Goal: Information Seeking & Learning: Learn about a topic

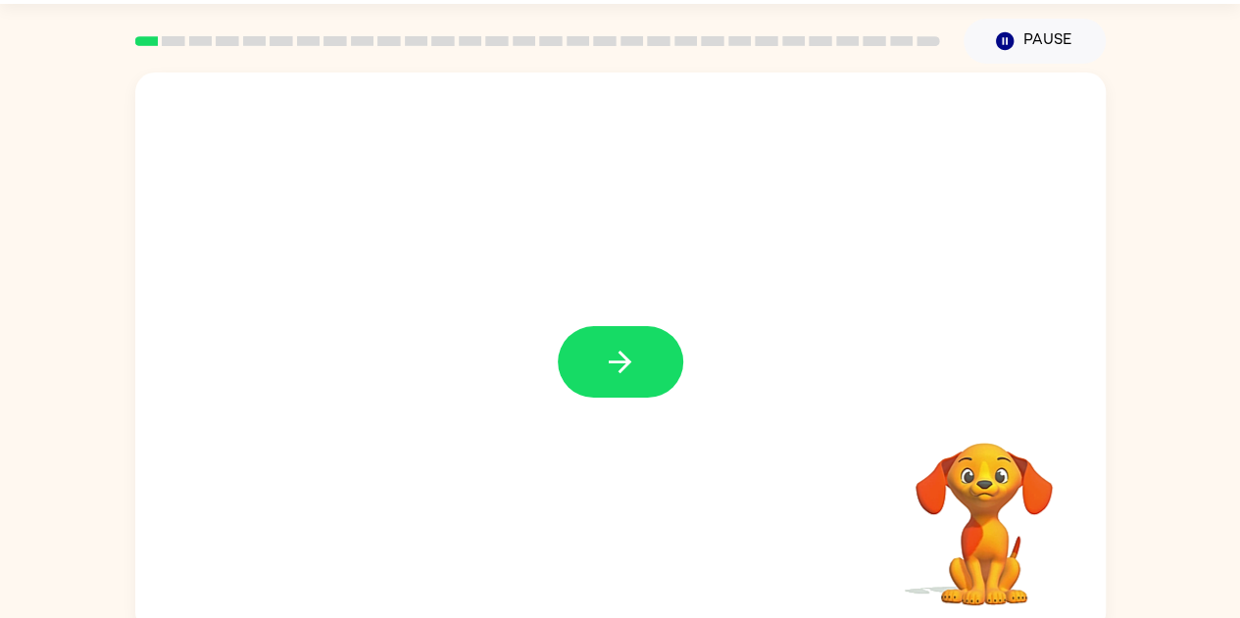
scroll to position [71, 0]
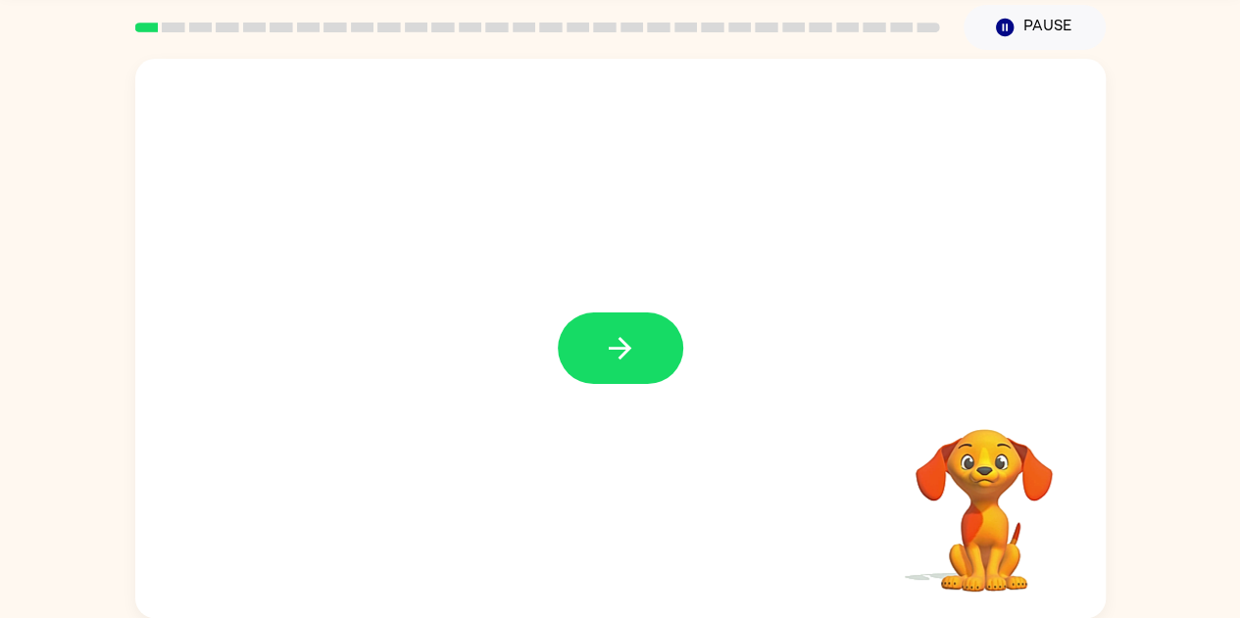
click at [1117, 126] on div "Your browser must support playing .mp4 files to use Literably. Please try using…" at bounding box center [620, 334] width 1240 height 568
click at [1132, 126] on div "Your browser must support playing .mp4 files to use Literably. Please try using…" at bounding box center [620, 334] width 1240 height 568
click at [623, 347] on icon "button" at bounding box center [620, 348] width 34 height 34
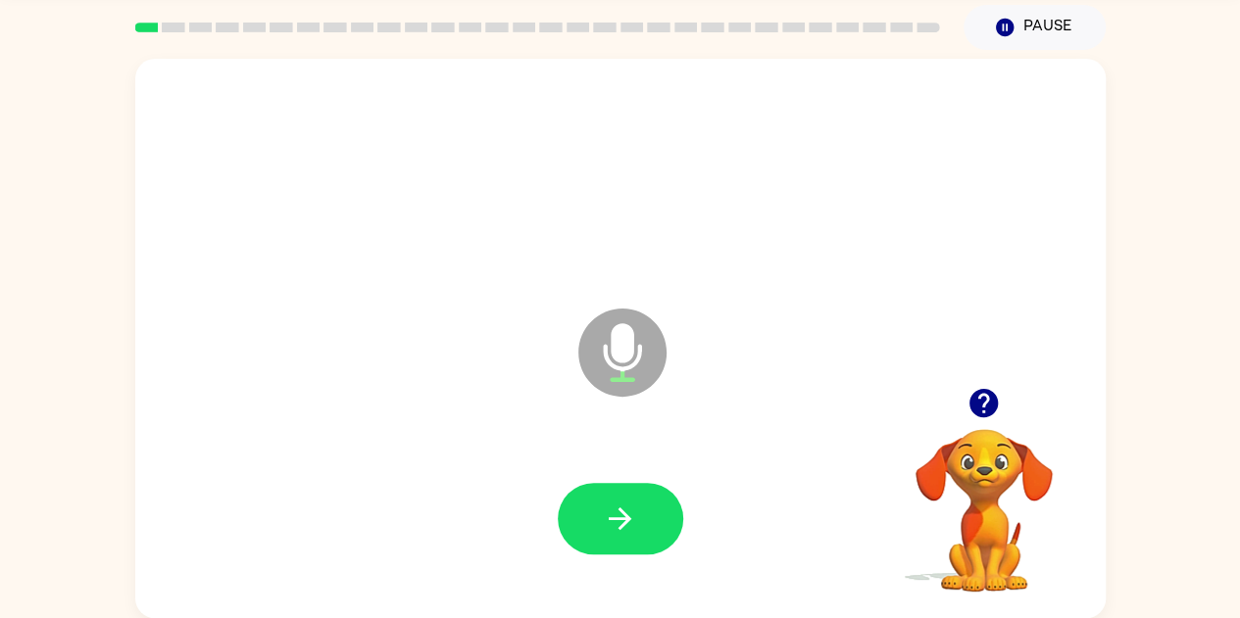
click at [628, 348] on icon "Microphone The Microphone is here when it is your turn to talk" at bounding box center [720, 377] width 294 height 147
click at [633, 518] on icon "button" at bounding box center [620, 519] width 34 height 34
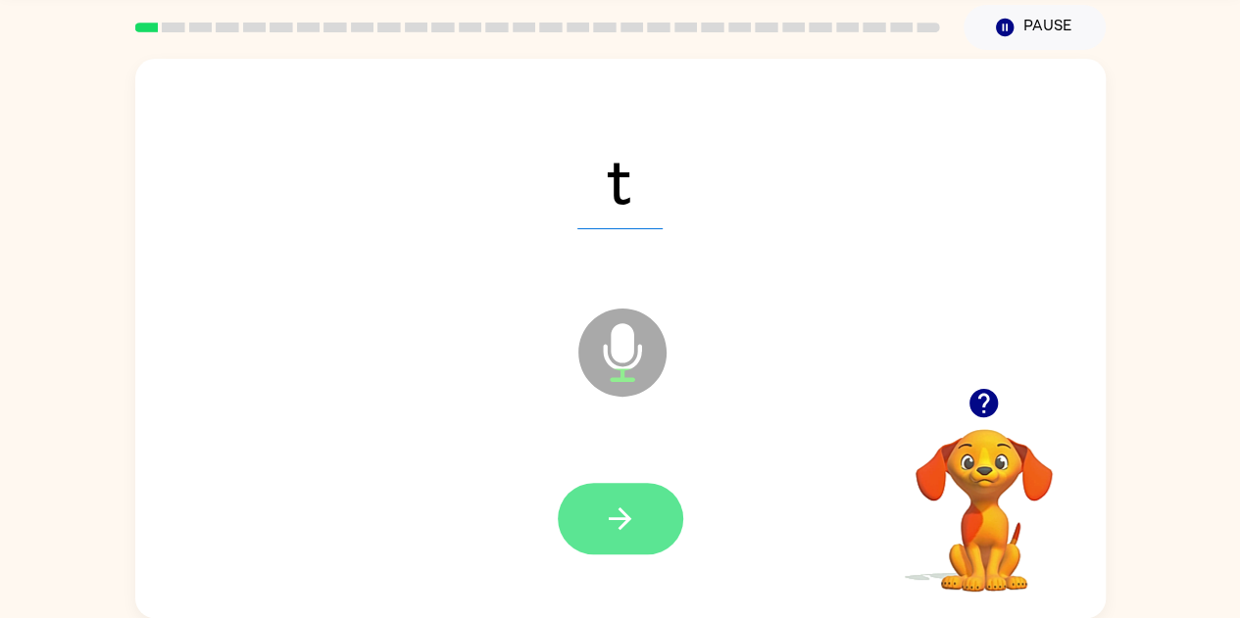
click at [639, 535] on button "button" at bounding box center [620, 519] width 125 height 72
click at [626, 533] on icon "button" at bounding box center [620, 519] width 34 height 34
click at [606, 512] on icon "button" at bounding box center [620, 519] width 34 height 34
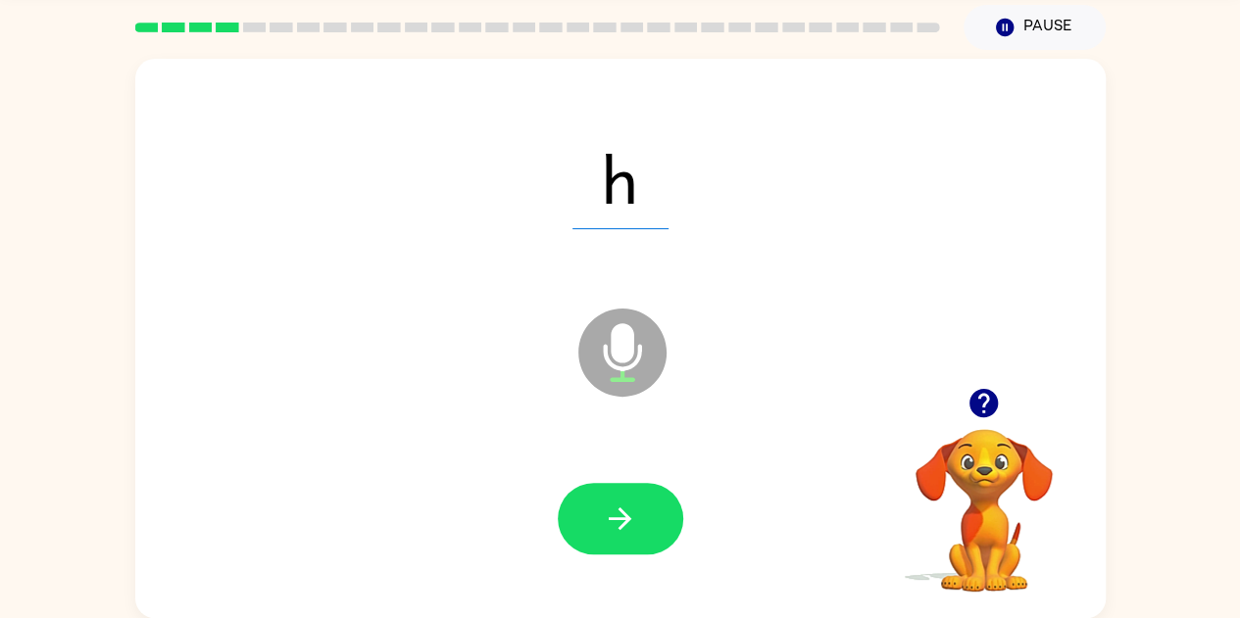
click at [628, 345] on icon "Microphone The Microphone is here when it is your turn to talk" at bounding box center [720, 377] width 294 height 147
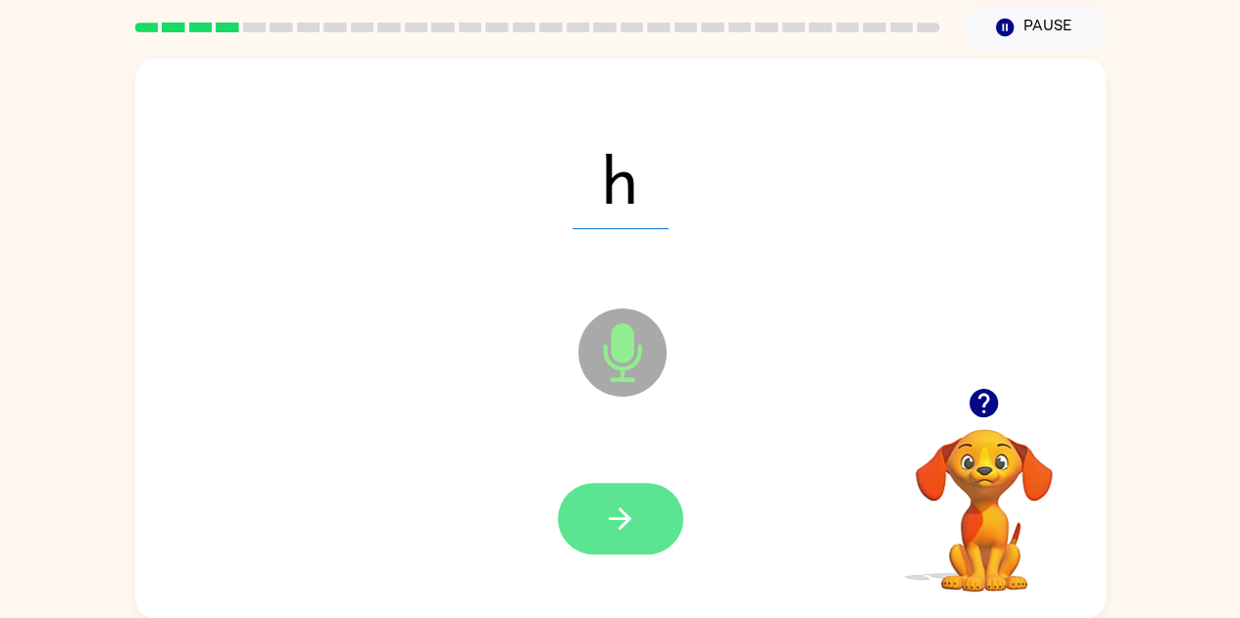
click at [620, 508] on icon "button" at bounding box center [620, 519] width 34 height 34
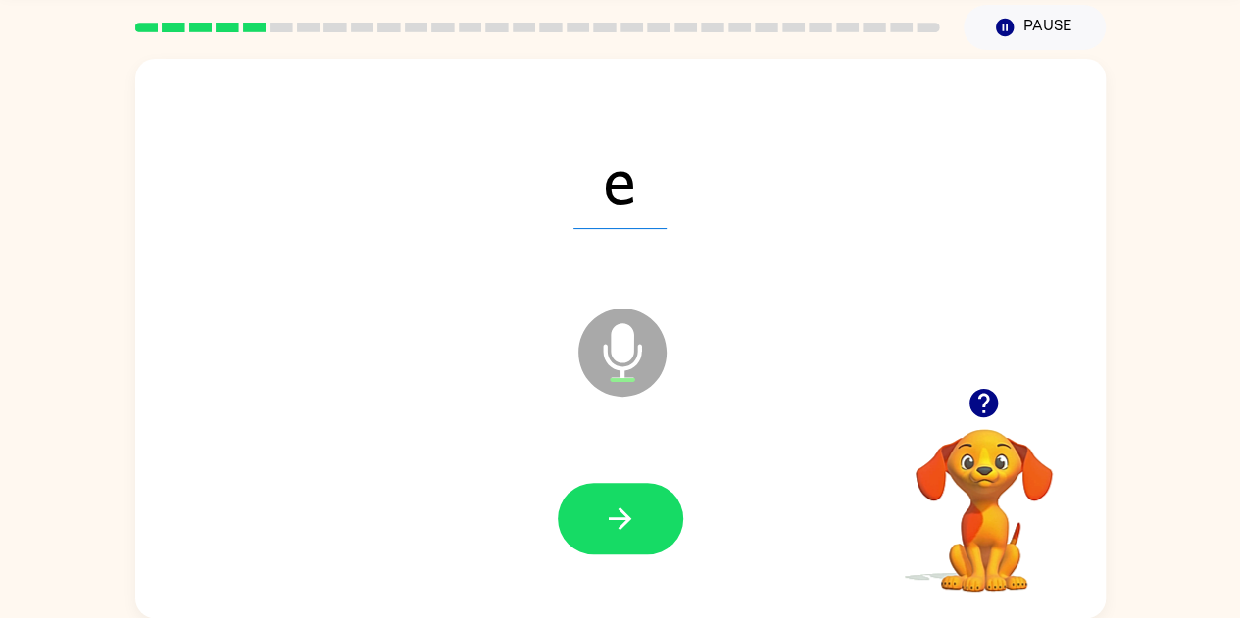
click at [625, 357] on icon "Microphone The Microphone is here when it is your turn to talk" at bounding box center [720, 377] width 294 height 147
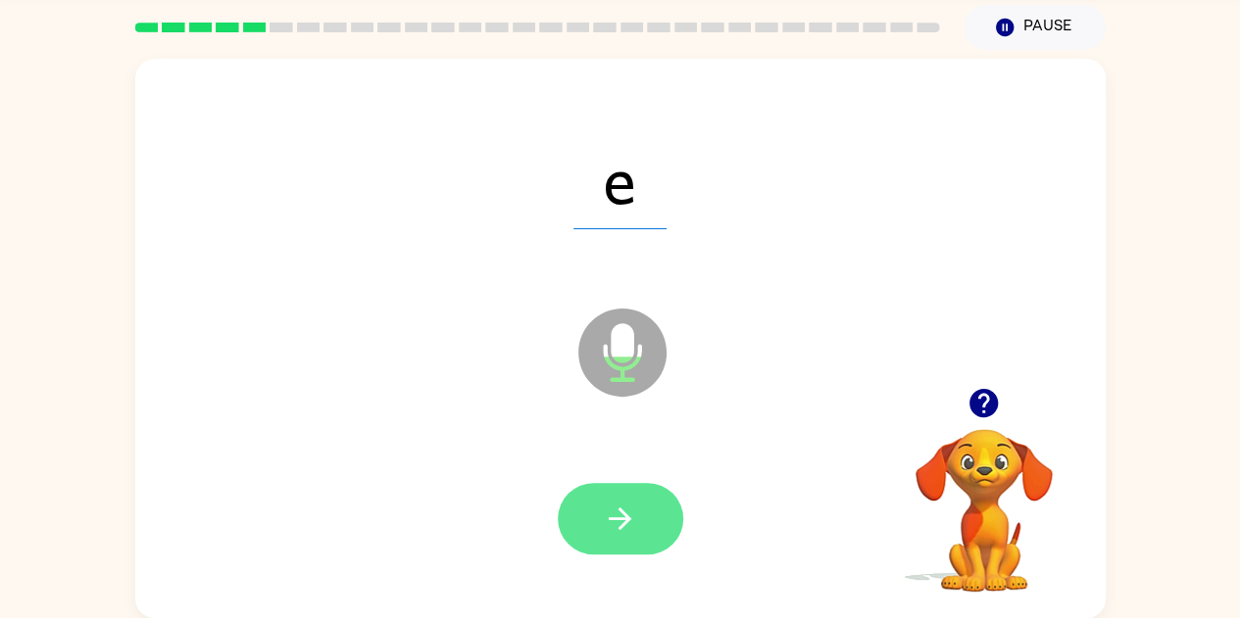
click at [614, 519] on icon "button" at bounding box center [620, 519] width 23 height 23
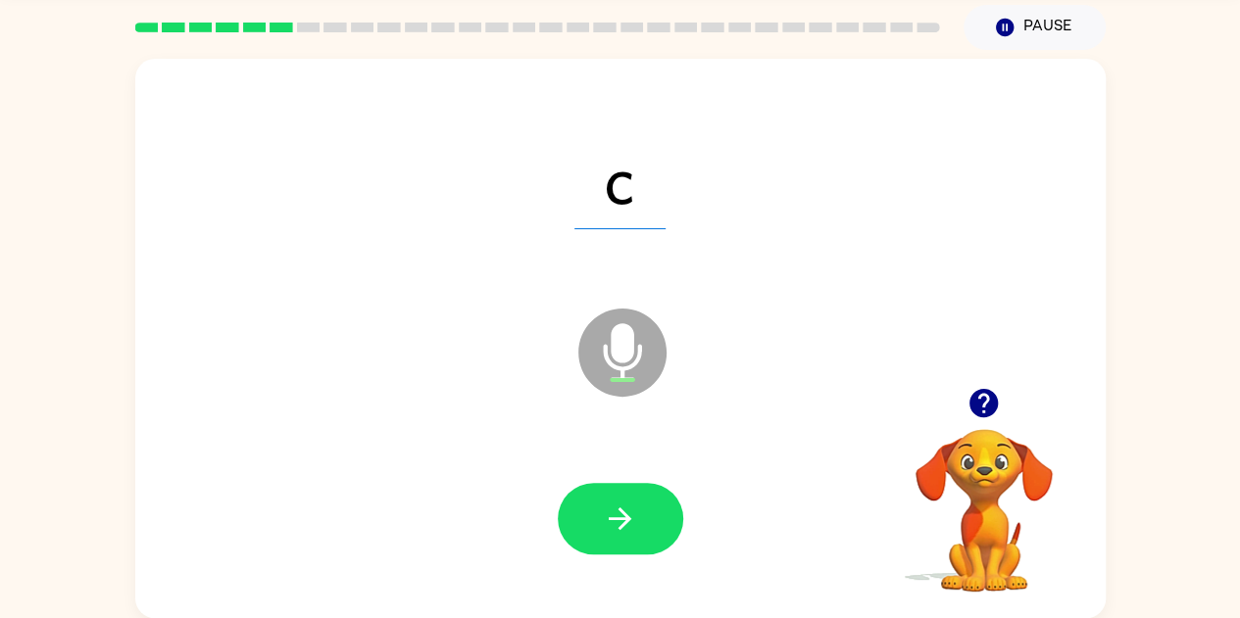
click at [612, 362] on icon at bounding box center [622, 353] width 88 height 88
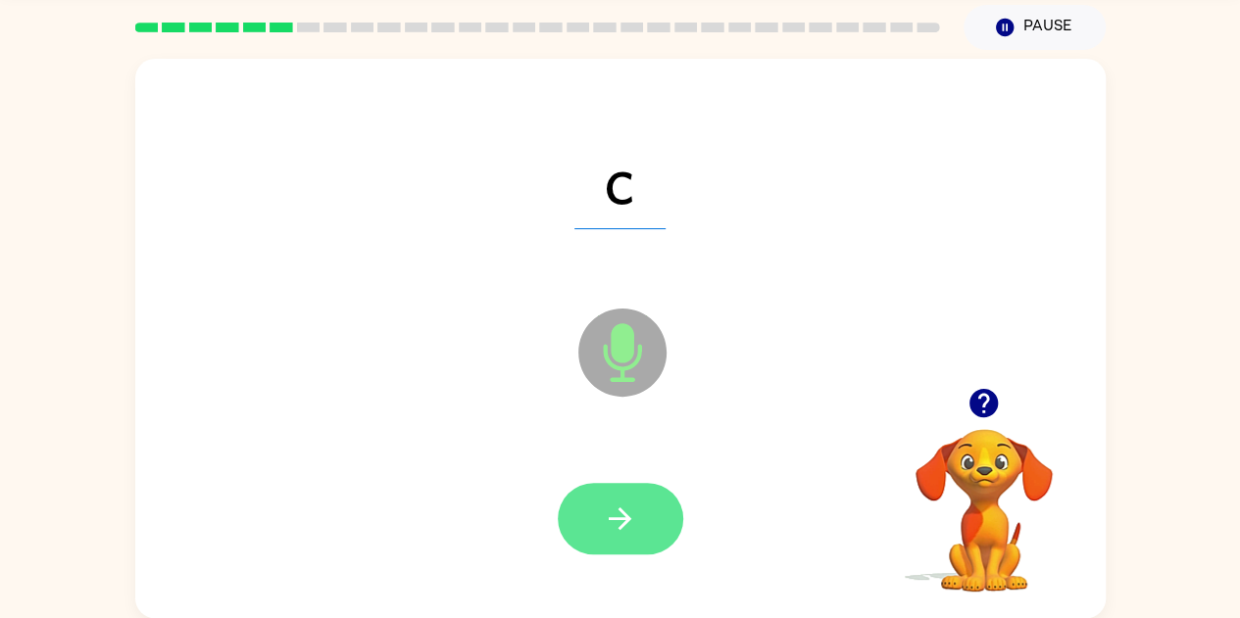
click at [613, 512] on icon "button" at bounding box center [620, 519] width 34 height 34
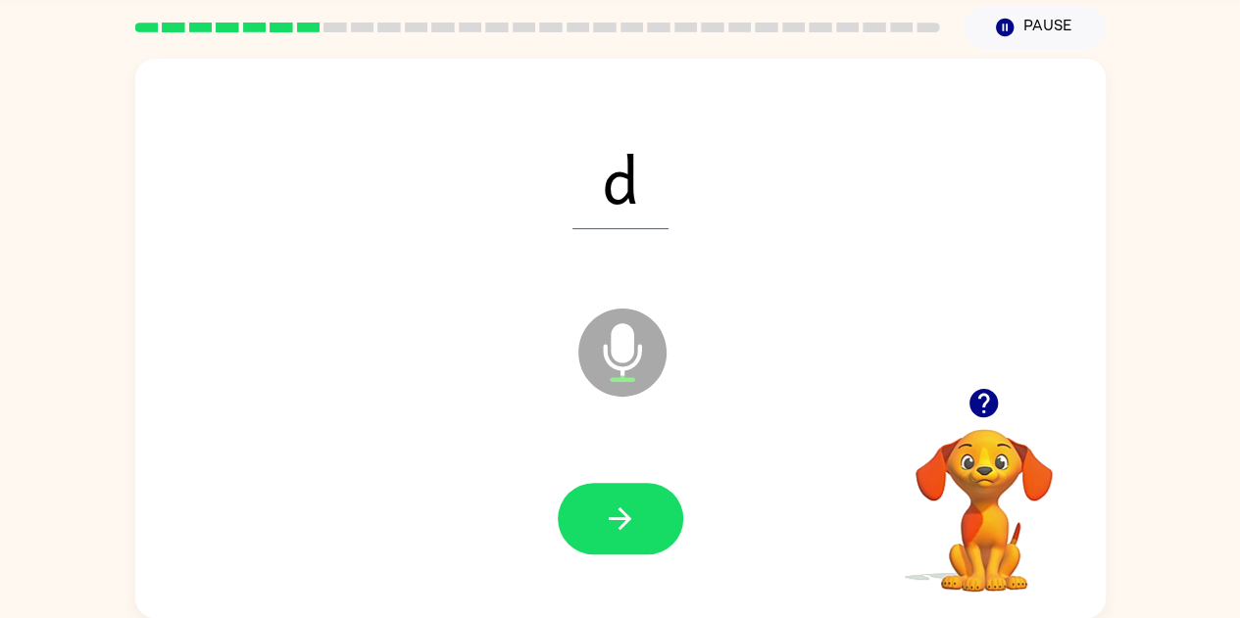
click at [621, 333] on icon "Microphone The Microphone is here when it is your turn to talk" at bounding box center [720, 377] width 294 height 147
click at [604, 566] on div at bounding box center [620, 519] width 931 height 161
click at [651, 543] on button "button" at bounding box center [620, 519] width 125 height 72
click at [594, 350] on icon at bounding box center [622, 353] width 88 height 88
click at [625, 369] on icon "Microphone The Microphone is here when it is your turn to talk" at bounding box center [720, 377] width 294 height 147
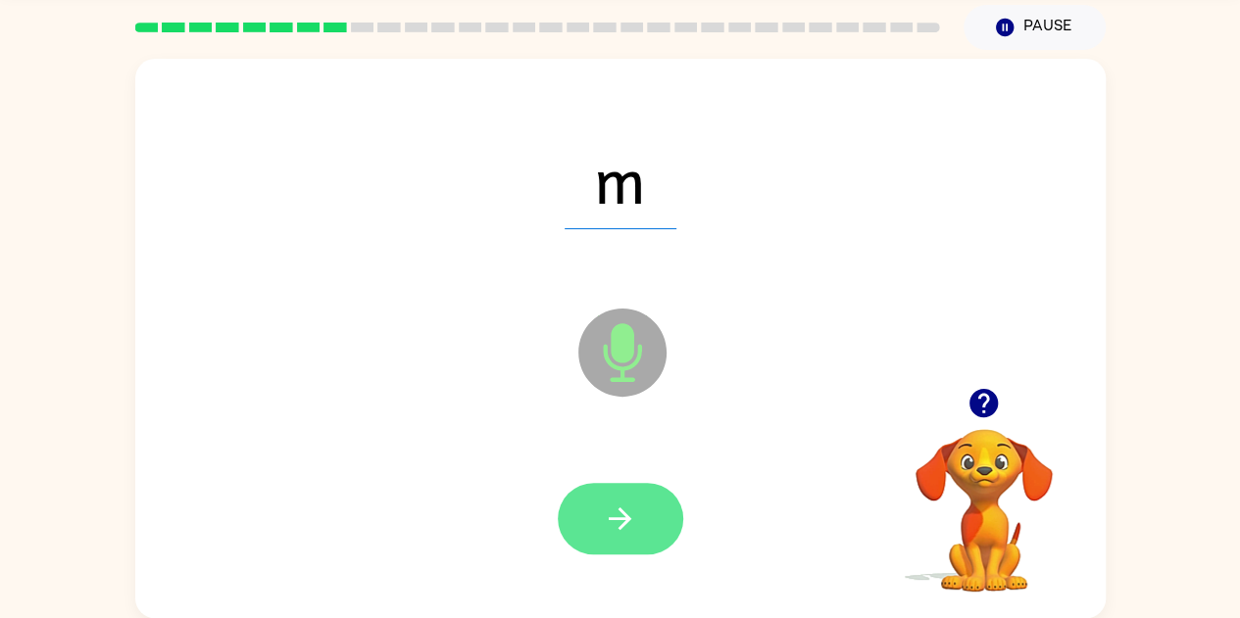
click at [625, 549] on button "button" at bounding box center [620, 519] width 125 height 72
click at [599, 546] on button "button" at bounding box center [620, 519] width 125 height 72
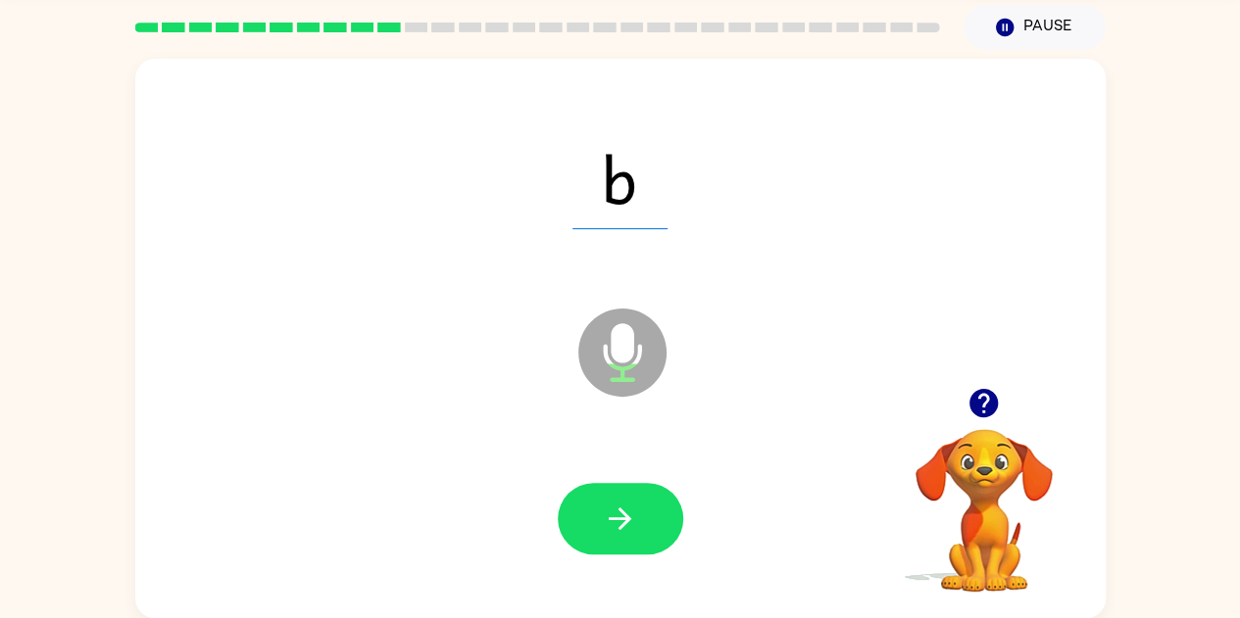
click at [612, 345] on icon "Microphone The Microphone is here when it is your turn to talk" at bounding box center [720, 377] width 294 height 147
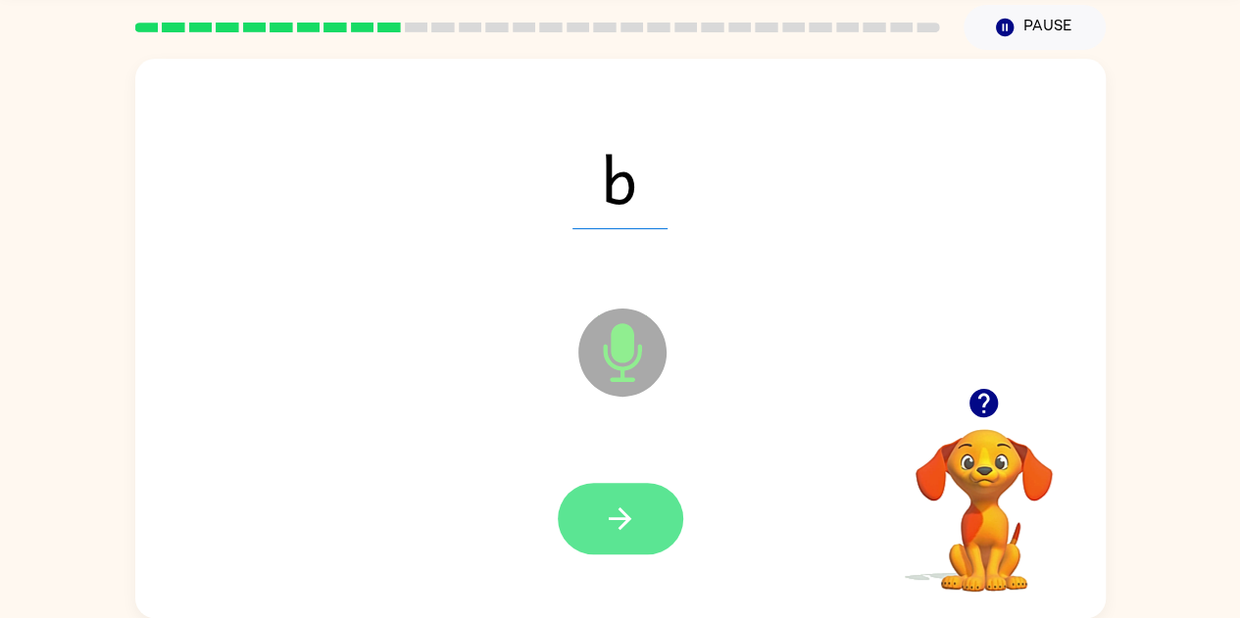
click at [615, 518] on icon "button" at bounding box center [620, 519] width 23 height 23
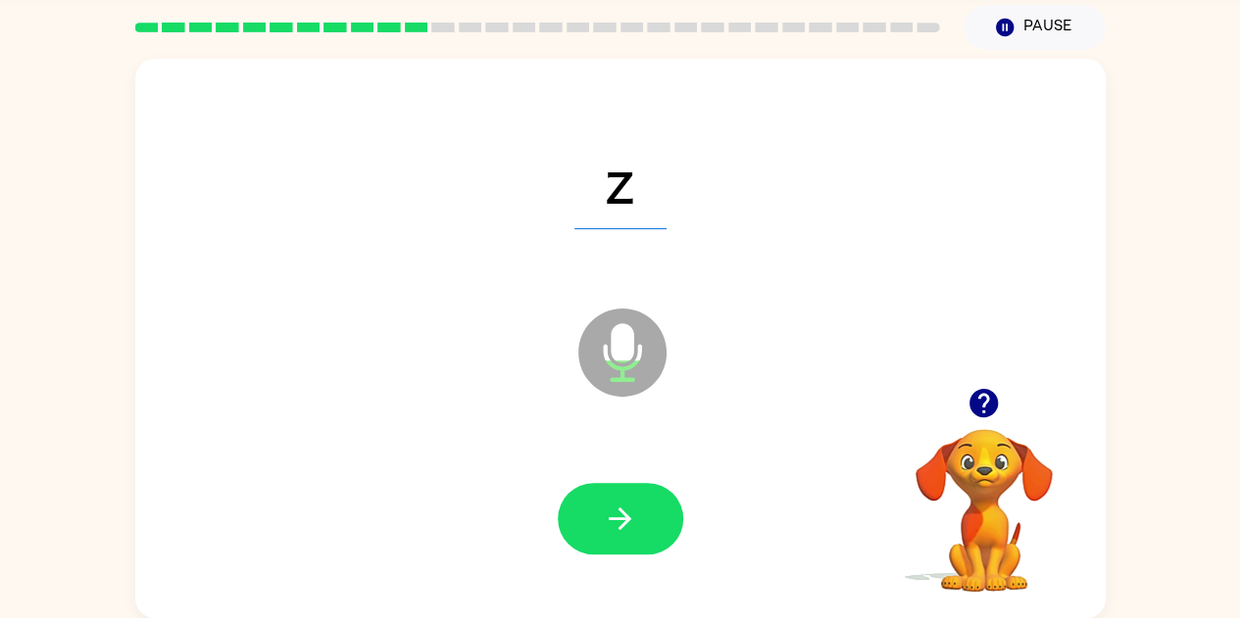
click at [618, 353] on icon "Microphone The Microphone is here when it is your turn to talk" at bounding box center [720, 377] width 294 height 147
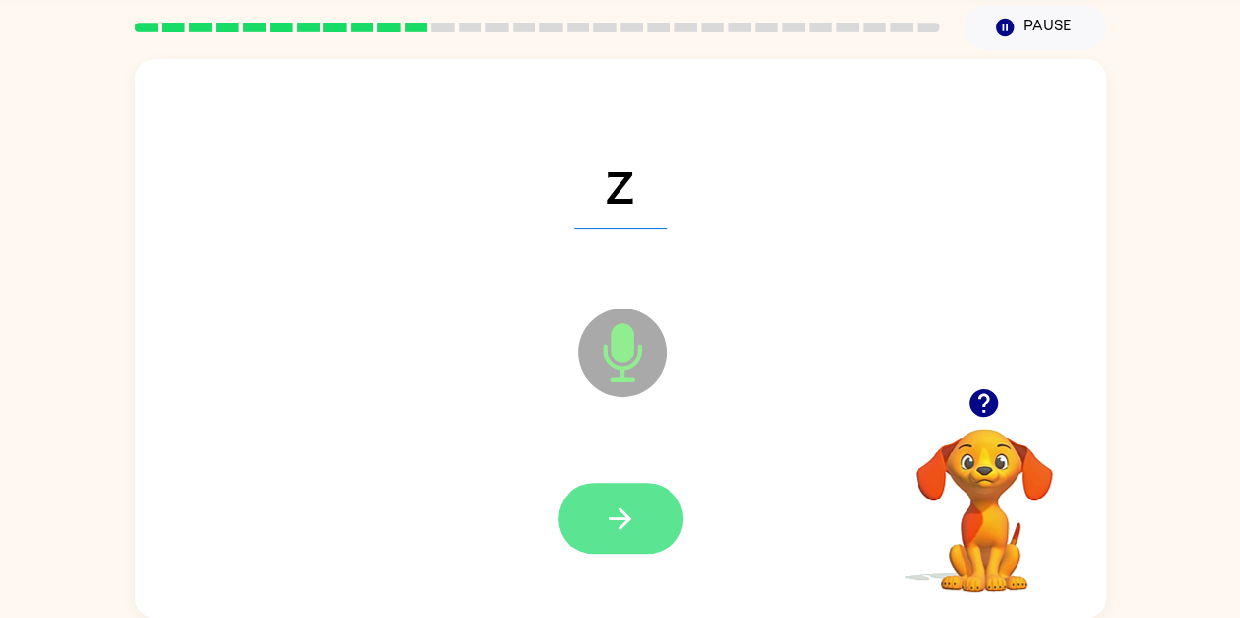
click at [614, 533] on icon "button" at bounding box center [620, 519] width 34 height 34
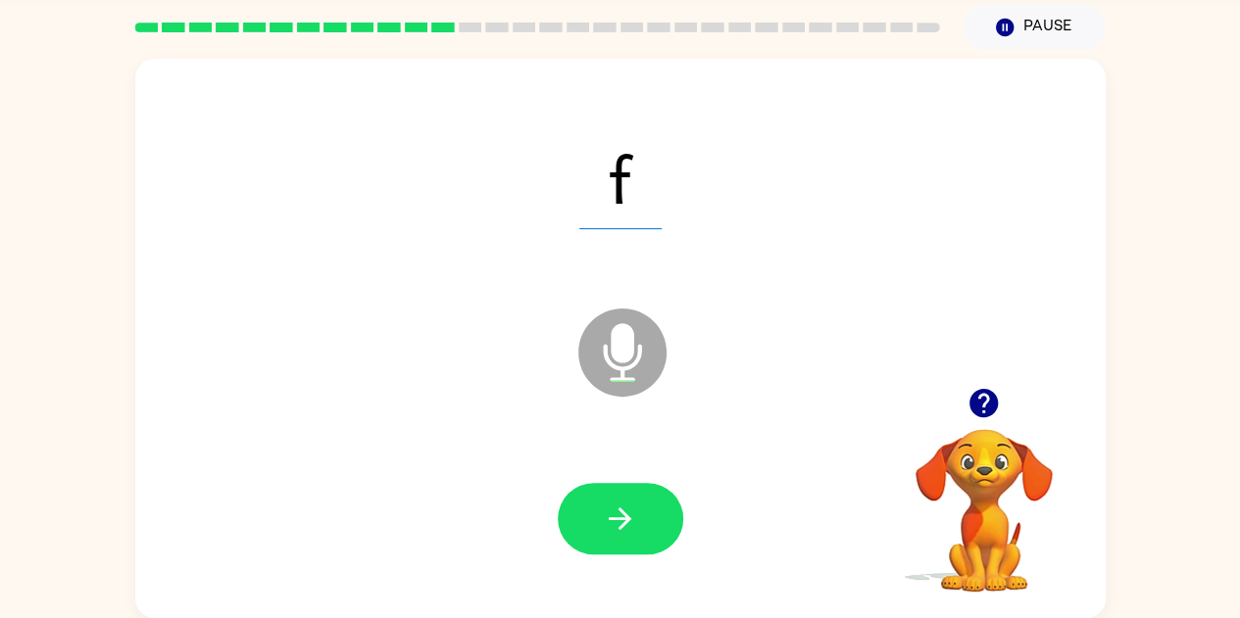
click at [608, 355] on icon at bounding box center [622, 353] width 88 height 88
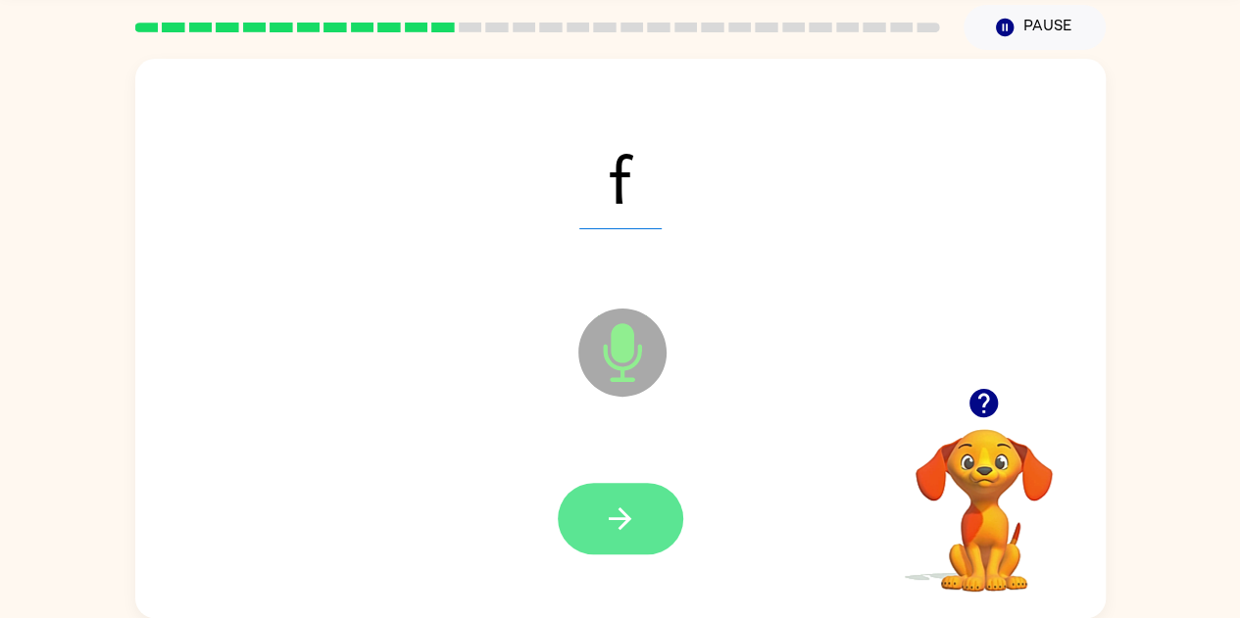
click at [627, 525] on icon "button" at bounding box center [620, 519] width 34 height 34
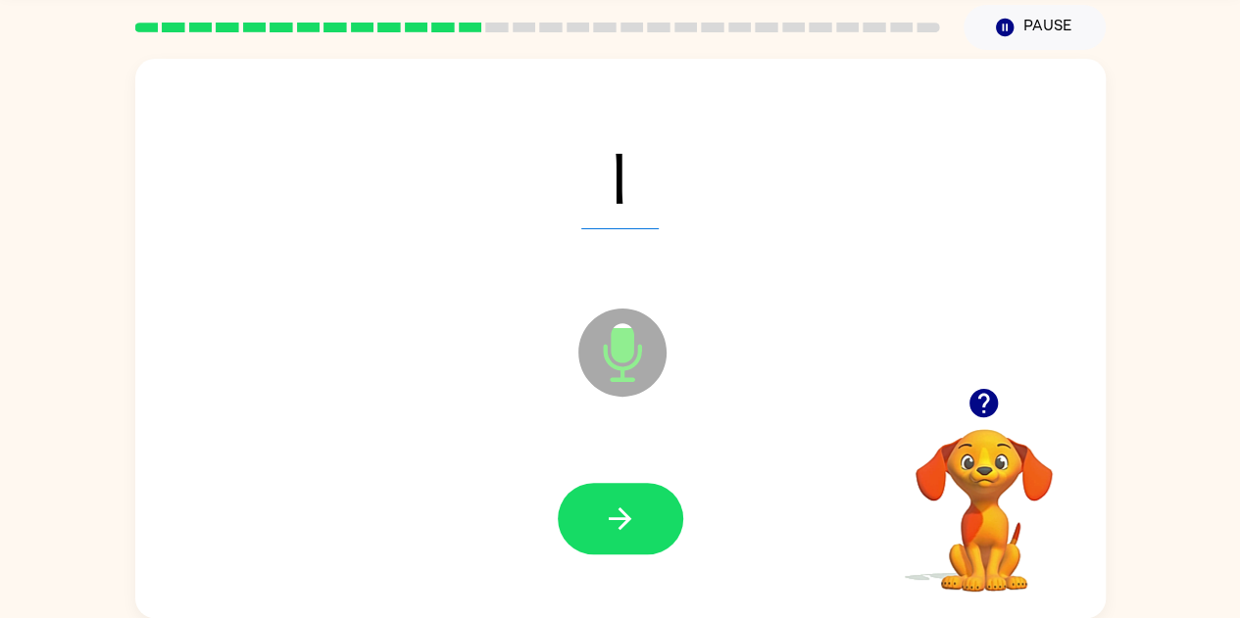
click at [613, 191] on span "l" at bounding box center [619, 178] width 77 height 102
click at [608, 359] on icon "Microphone The Microphone is here when it is your turn to talk" at bounding box center [720, 377] width 294 height 147
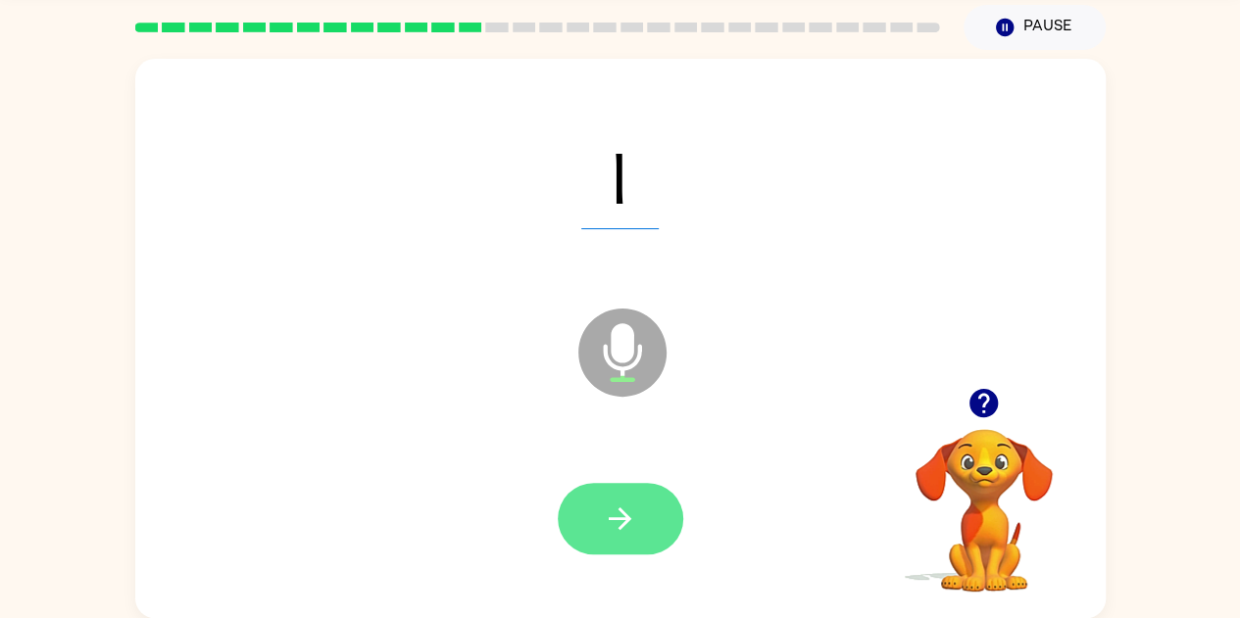
click at [642, 519] on button "button" at bounding box center [620, 519] width 125 height 72
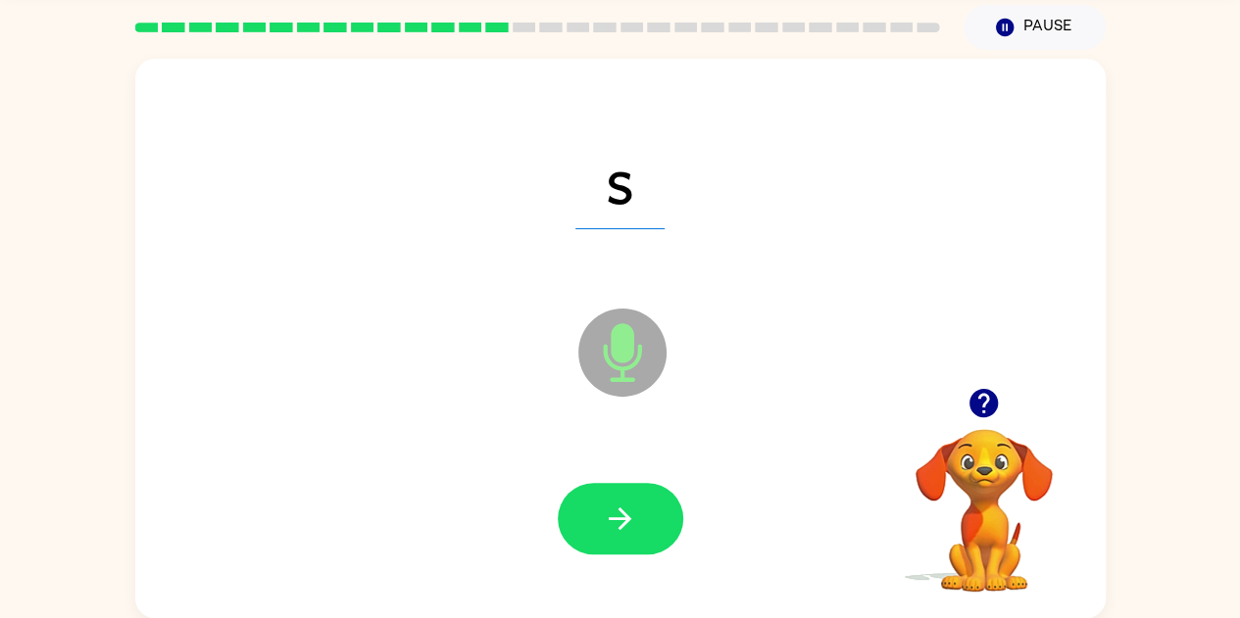
click at [621, 363] on icon at bounding box center [622, 353] width 88 height 88
click at [597, 525] on button "button" at bounding box center [620, 519] width 125 height 72
click at [622, 185] on span "a" at bounding box center [619, 178] width 95 height 102
click at [623, 357] on icon "Microphone The Microphone is here when it is your turn to talk" at bounding box center [720, 377] width 294 height 147
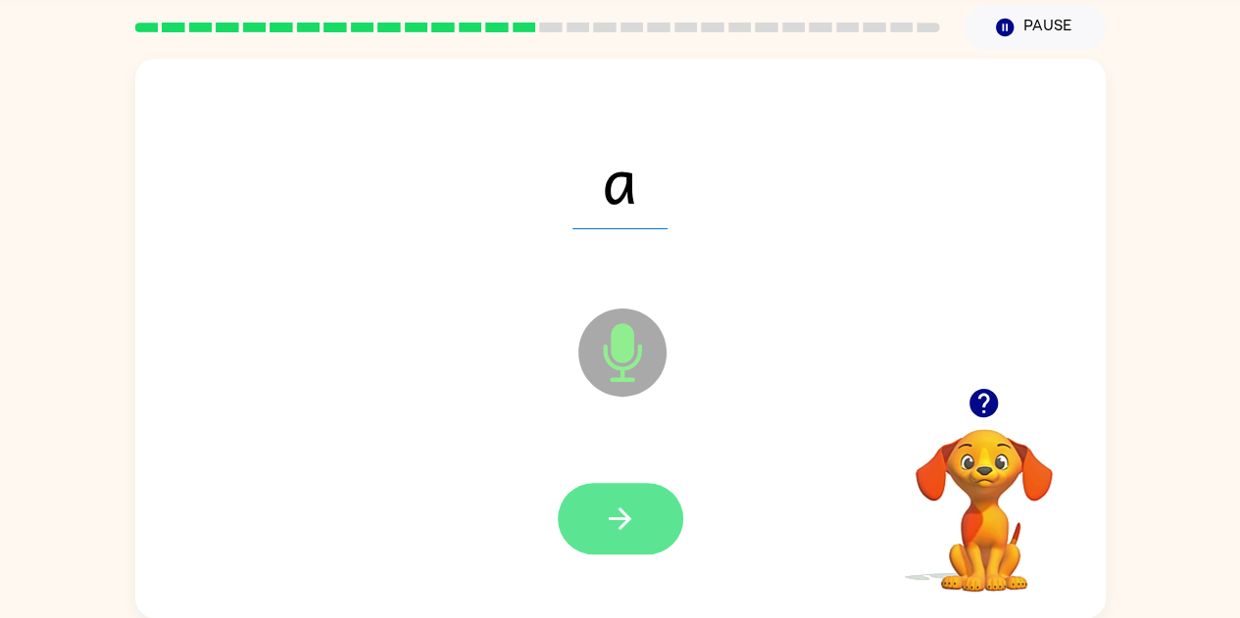
click at [620, 516] on icon "button" at bounding box center [620, 519] width 34 height 34
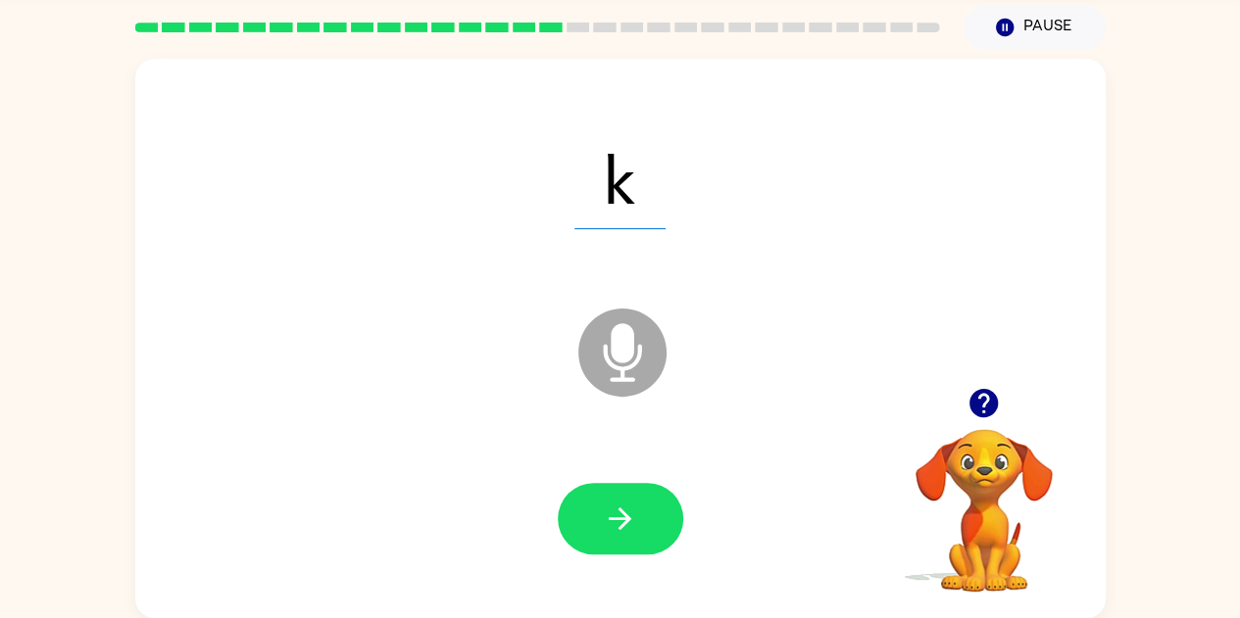
click at [623, 369] on icon "Microphone The Microphone is here when it is your turn to talk" at bounding box center [720, 377] width 294 height 147
click at [625, 531] on icon "button" at bounding box center [620, 519] width 34 height 34
click at [610, 365] on icon "Microphone The Microphone is here when it is your turn to talk" at bounding box center [720, 377] width 294 height 147
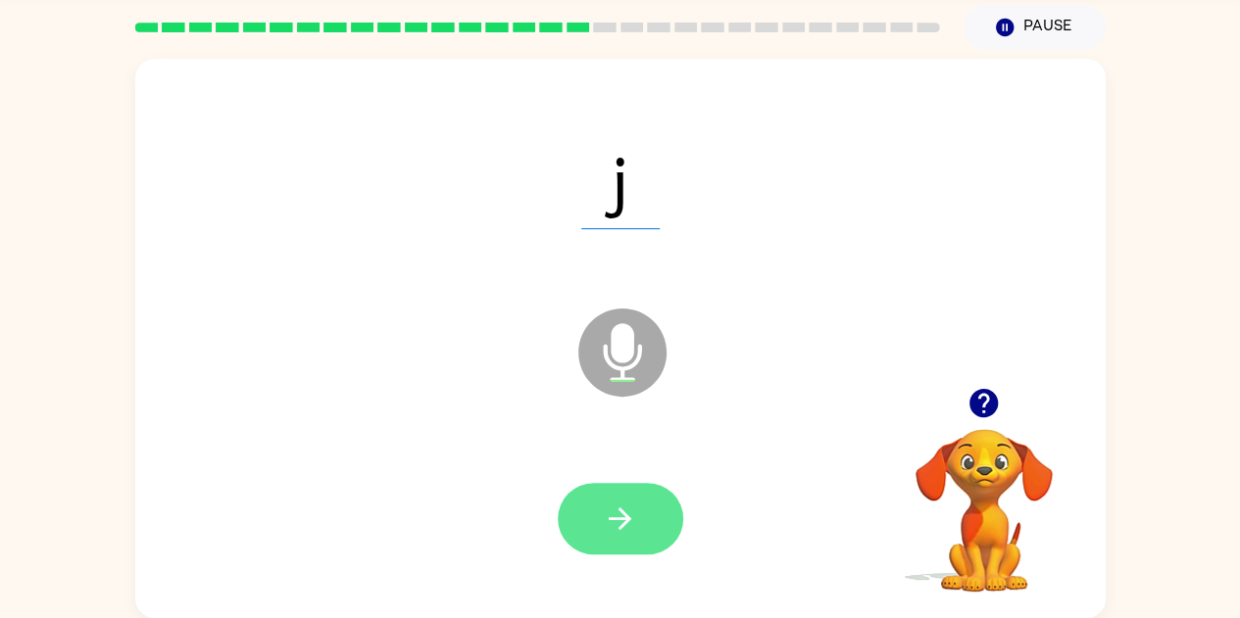
click at [629, 525] on icon "button" at bounding box center [620, 519] width 34 height 34
click at [603, 518] on icon "button" at bounding box center [620, 519] width 34 height 34
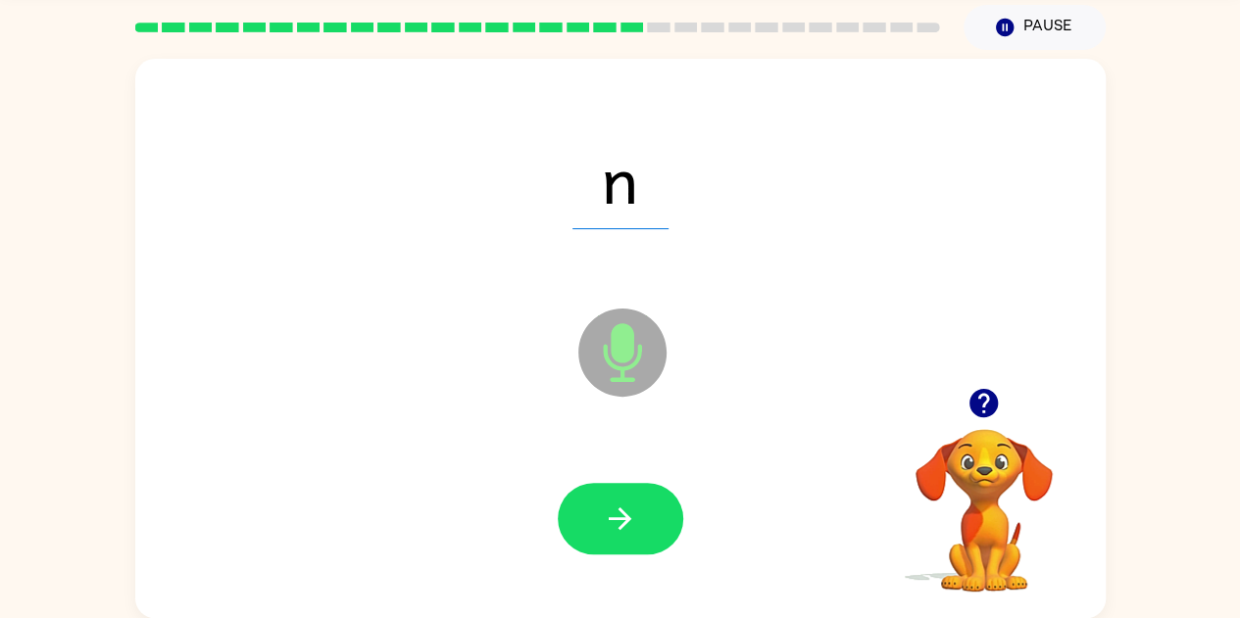
click at [627, 343] on icon "Microphone The Microphone is here when it is your turn to talk" at bounding box center [720, 377] width 294 height 147
click at [610, 527] on icon "button" at bounding box center [620, 519] width 34 height 34
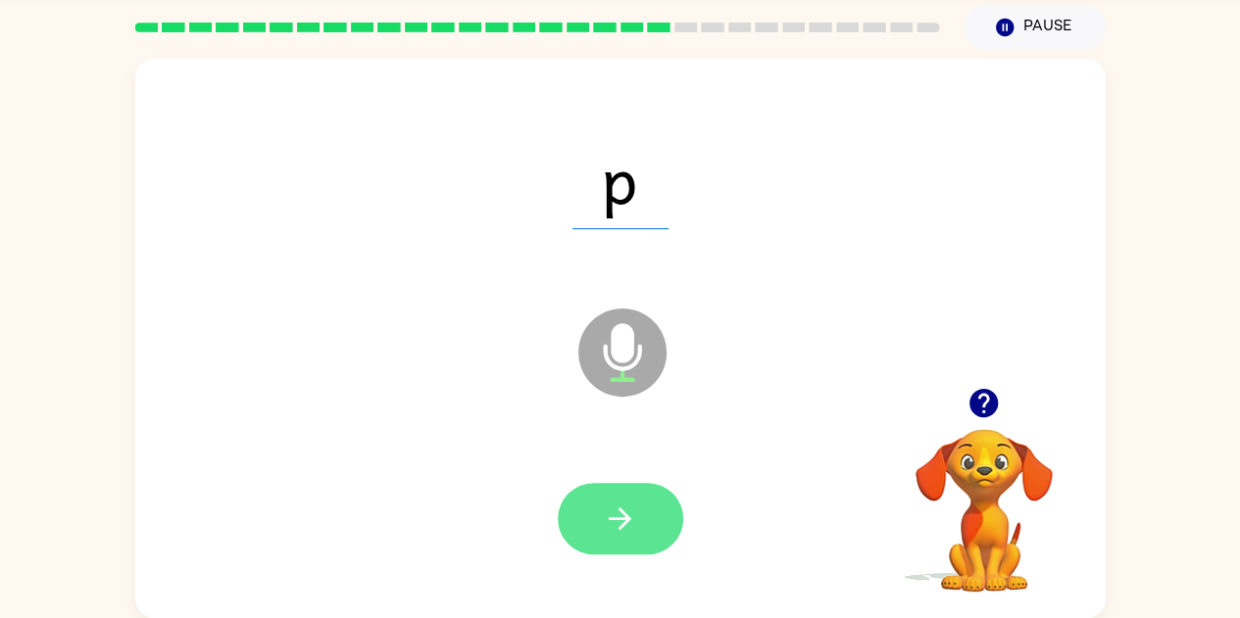
click at [634, 508] on icon "button" at bounding box center [620, 519] width 34 height 34
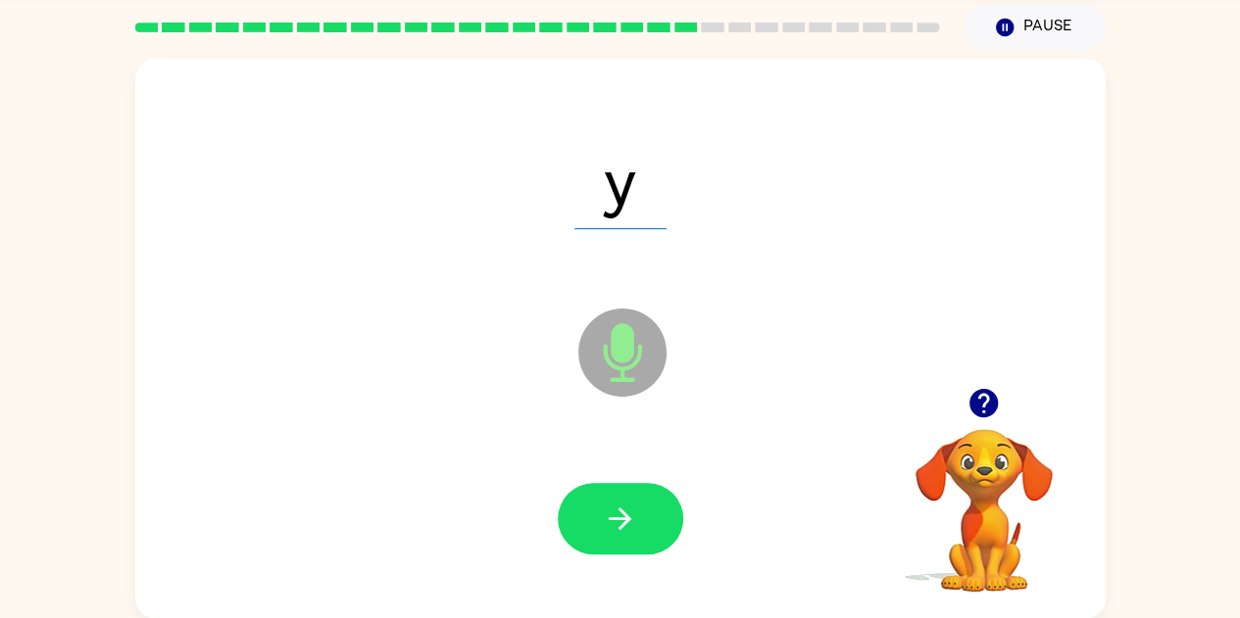
click at [647, 341] on icon at bounding box center [622, 353] width 88 height 88
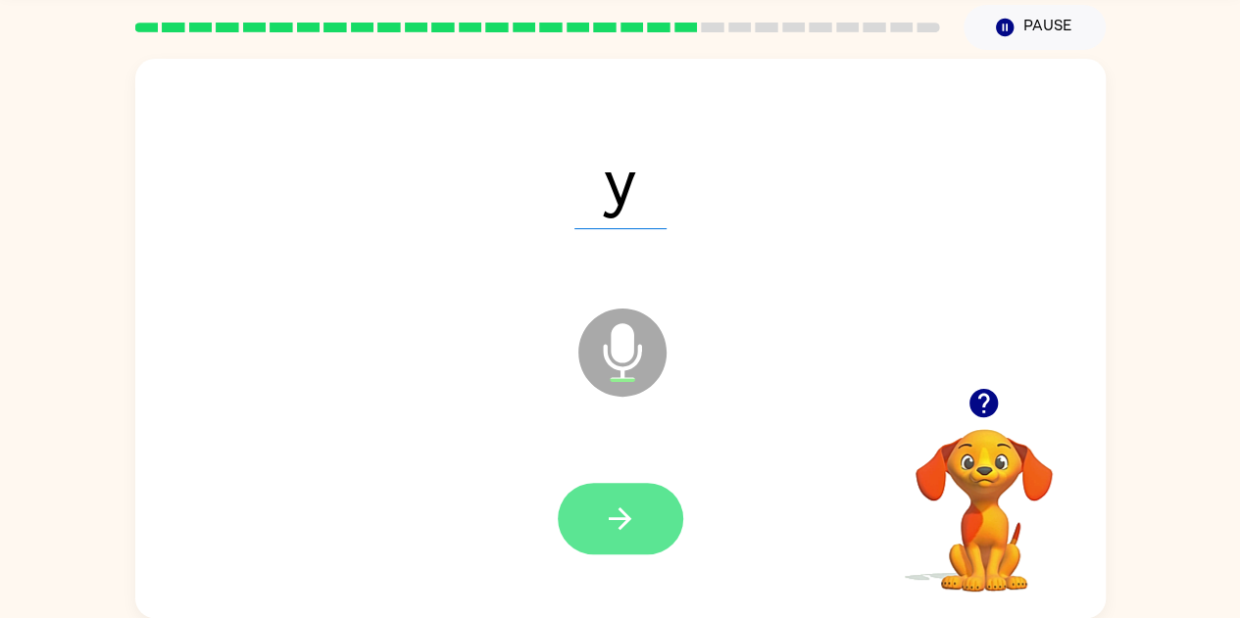
click at [625, 535] on icon "button" at bounding box center [620, 519] width 34 height 34
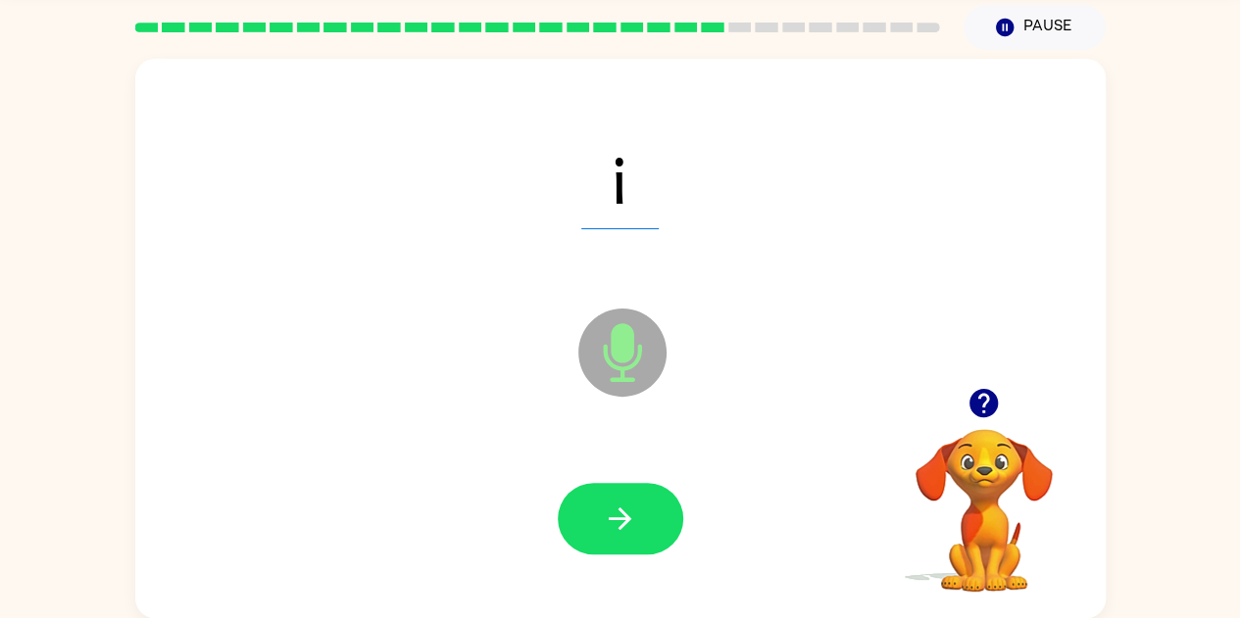
click at [863, 225] on div "i" at bounding box center [620, 178] width 931 height 161
click at [621, 355] on icon "Microphone The Microphone is here when it is your turn to talk" at bounding box center [720, 377] width 294 height 147
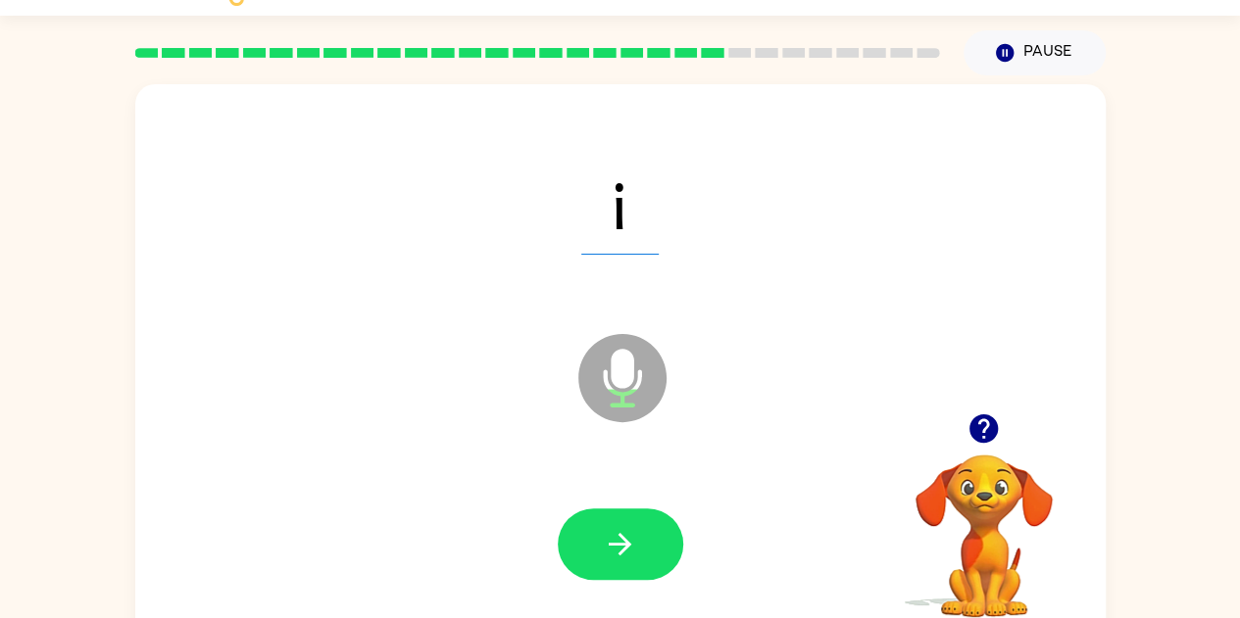
scroll to position [0, 0]
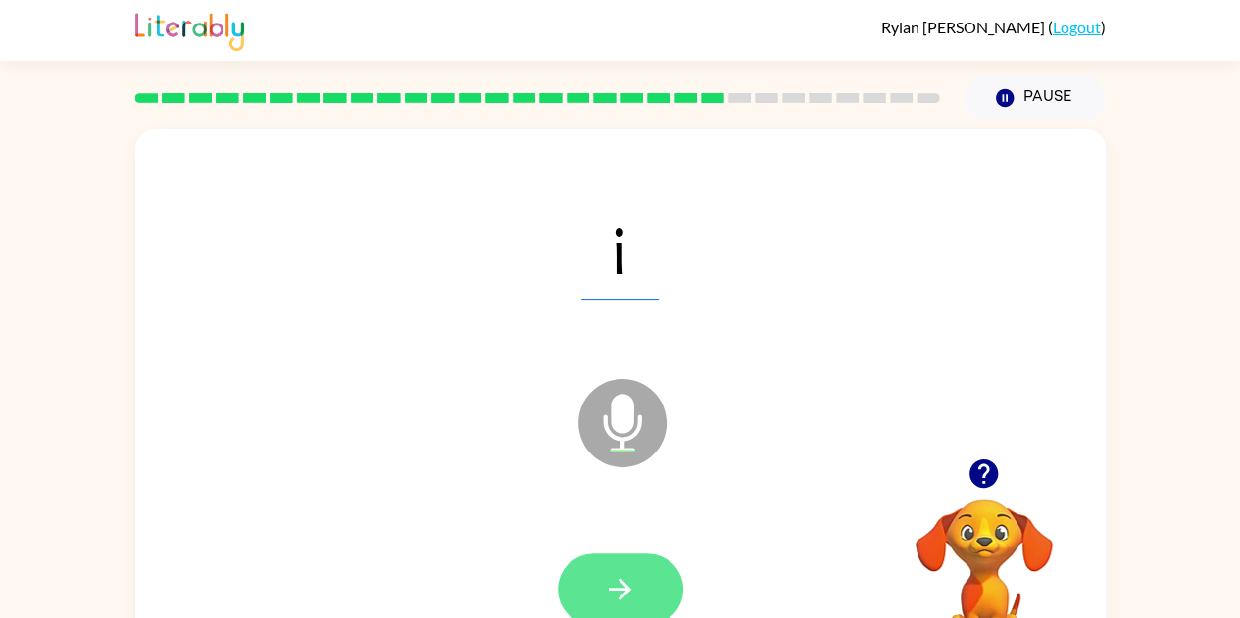
click at [626, 572] on icon "button" at bounding box center [620, 589] width 34 height 34
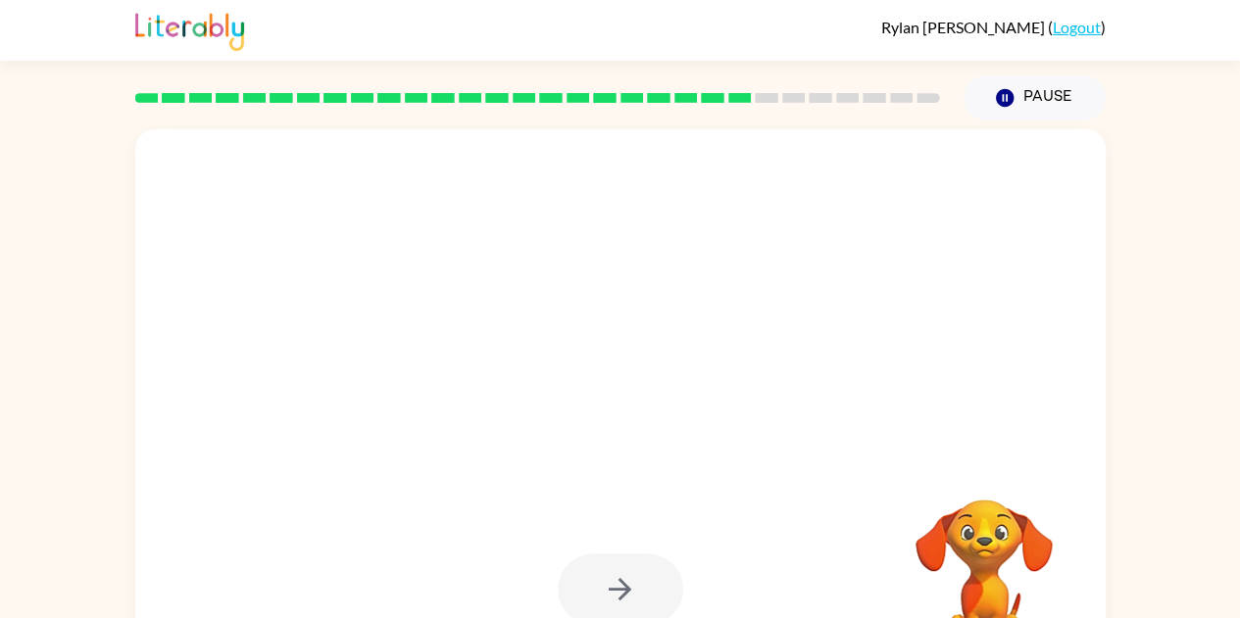
scroll to position [71, 0]
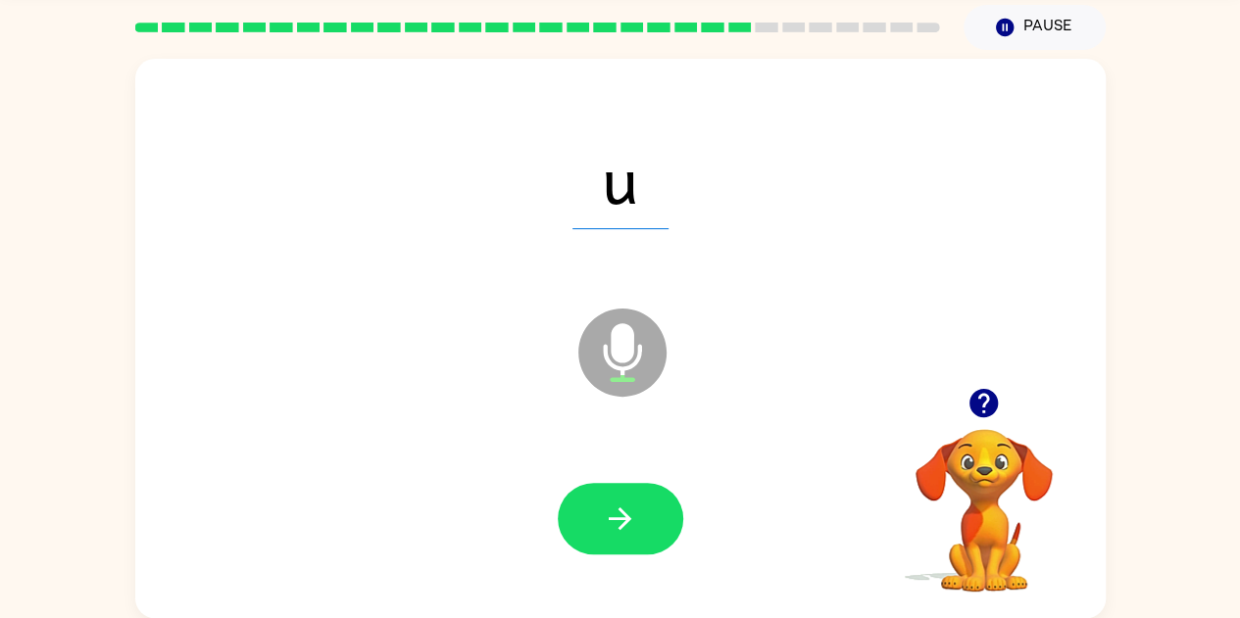
click at [627, 350] on icon "Microphone The Microphone is here when it is your turn to talk" at bounding box center [720, 377] width 294 height 147
click at [615, 528] on icon "button" at bounding box center [620, 519] width 34 height 34
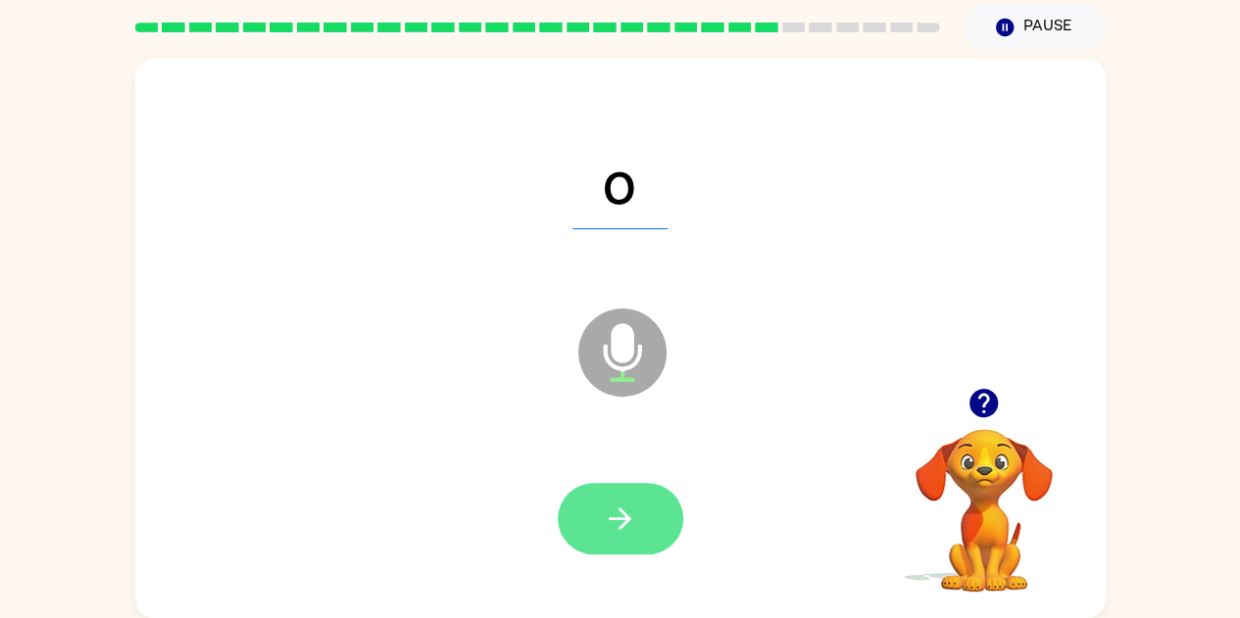
click at [600, 510] on button "button" at bounding box center [620, 519] width 125 height 72
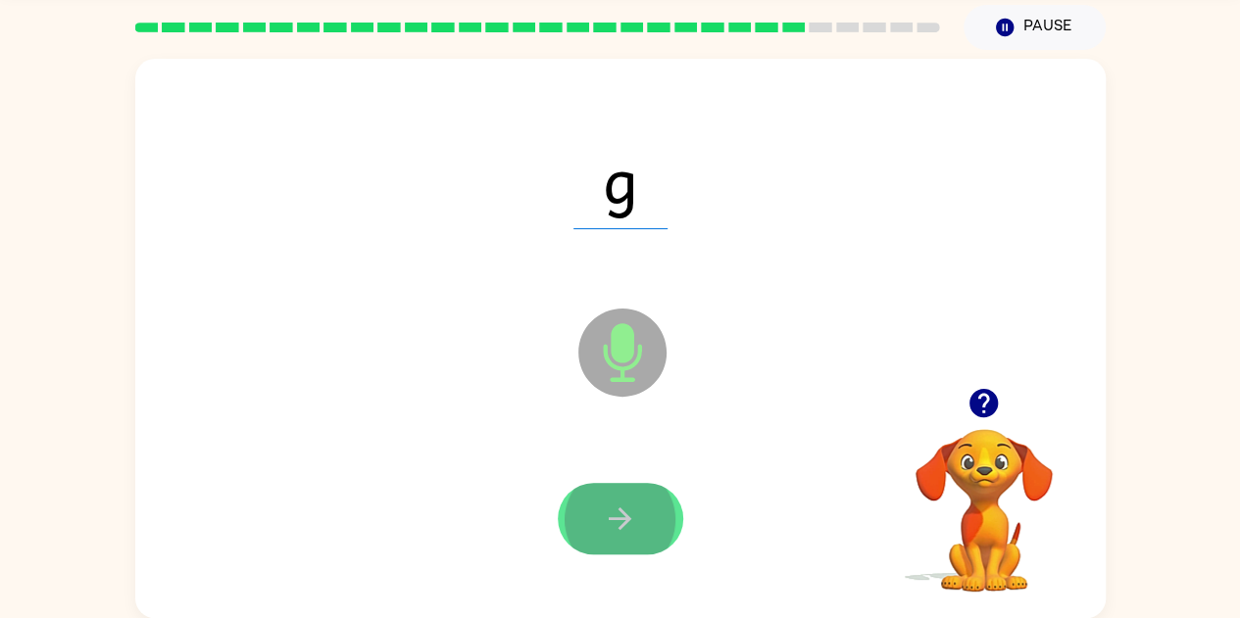
click at [616, 523] on icon "button" at bounding box center [620, 519] width 34 height 34
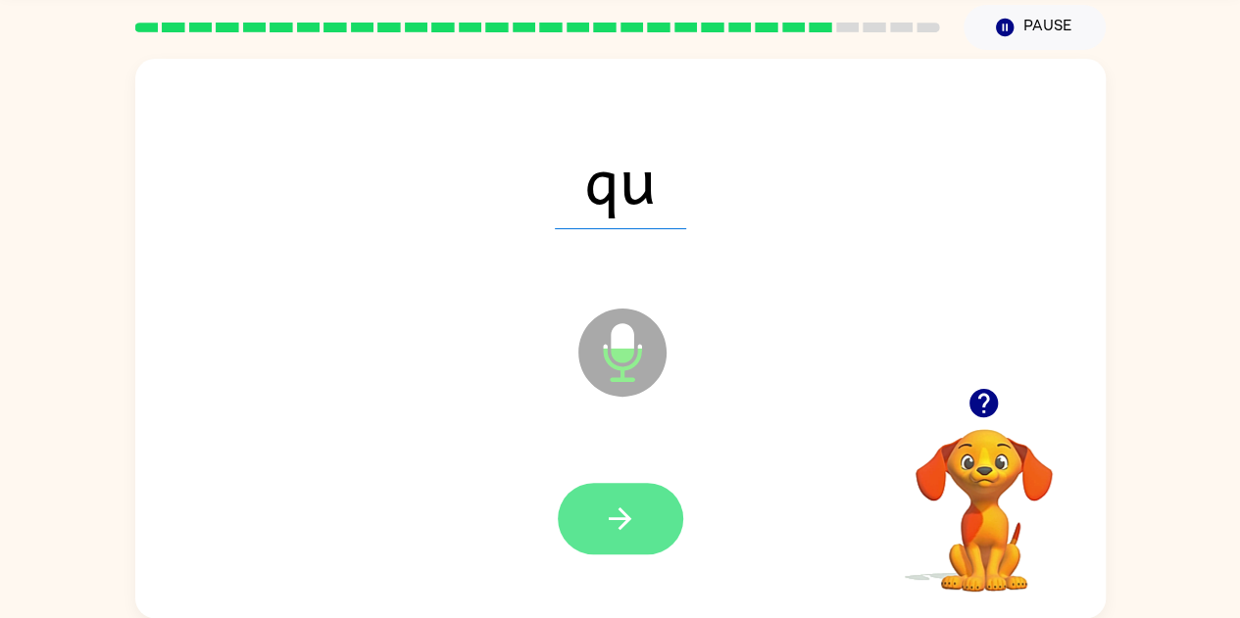
click at [610, 539] on button "button" at bounding box center [620, 519] width 125 height 72
click at [596, 519] on button "button" at bounding box center [620, 519] width 125 height 72
click at [611, 523] on icon "button" at bounding box center [620, 519] width 34 height 34
click at [617, 529] on icon "button" at bounding box center [620, 519] width 34 height 34
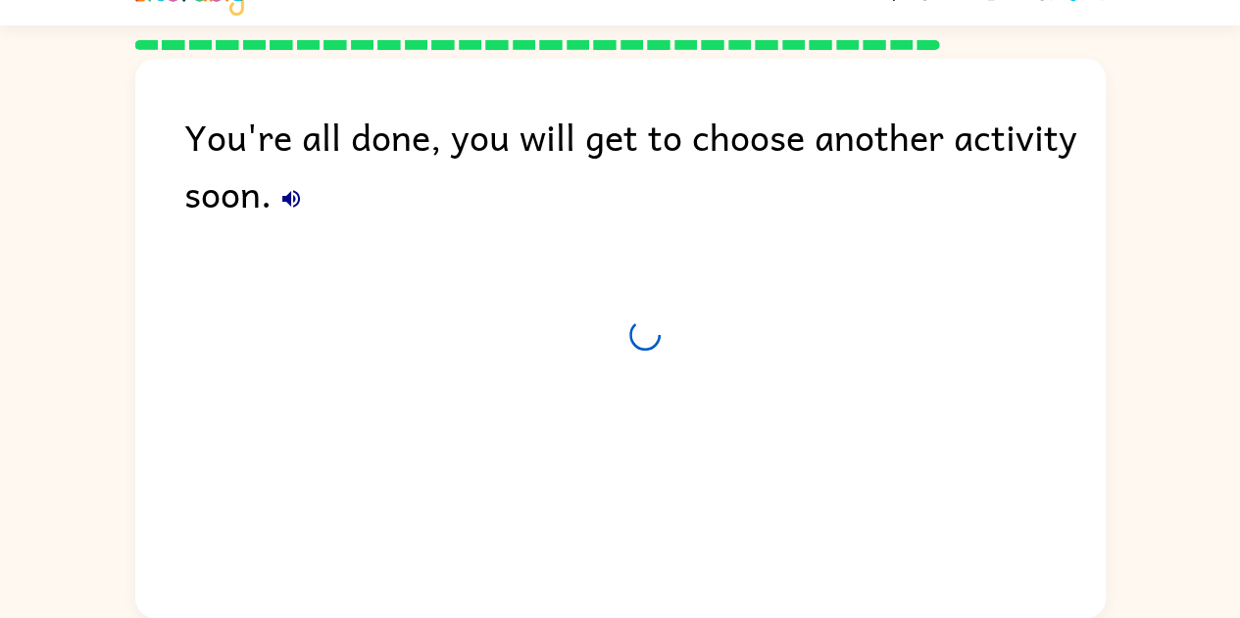
scroll to position [35, 0]
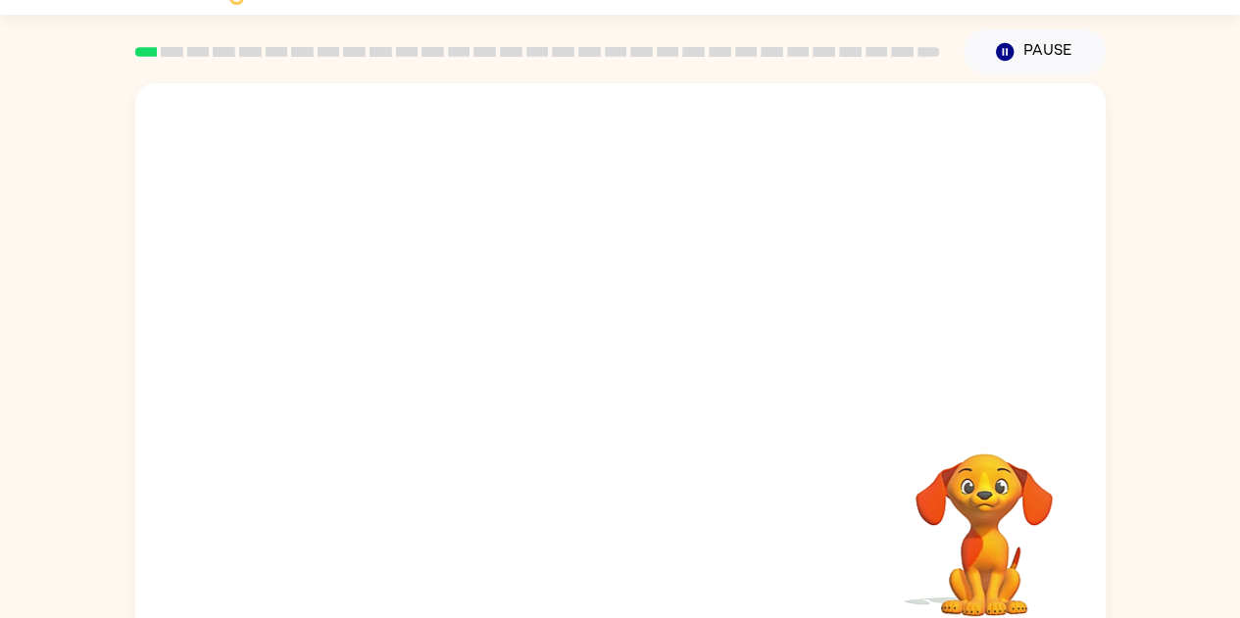
scroll to position [71, 0]
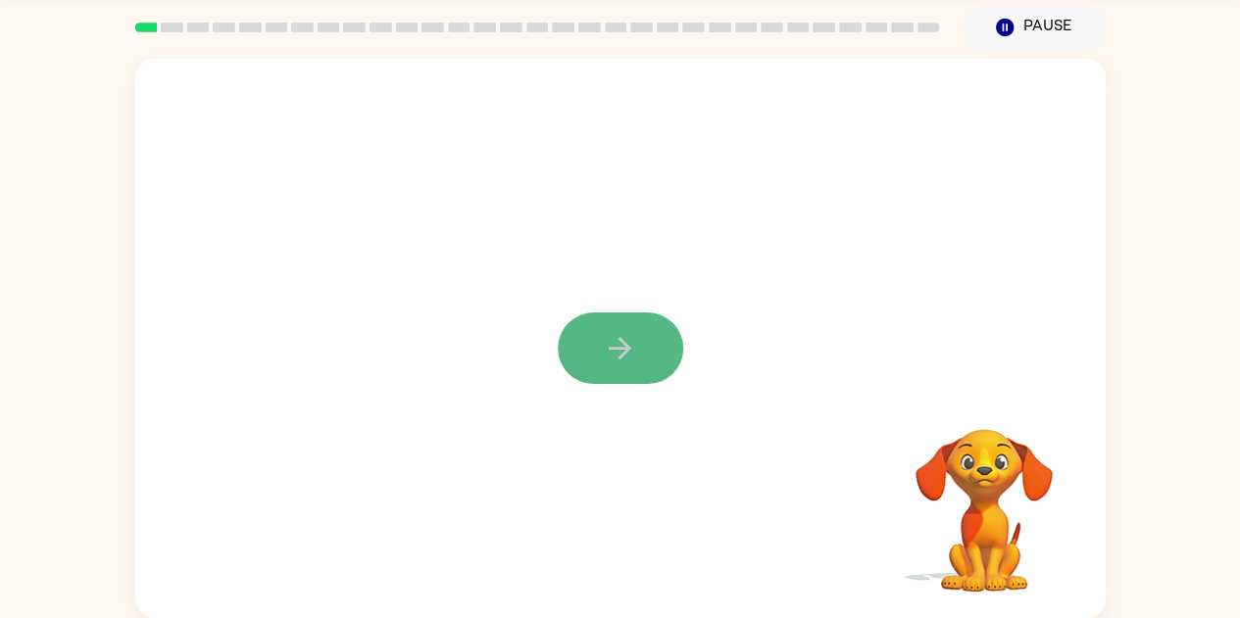
click at [641, 334] on button "button" at bounding box center [620, 349] width 125 height 72
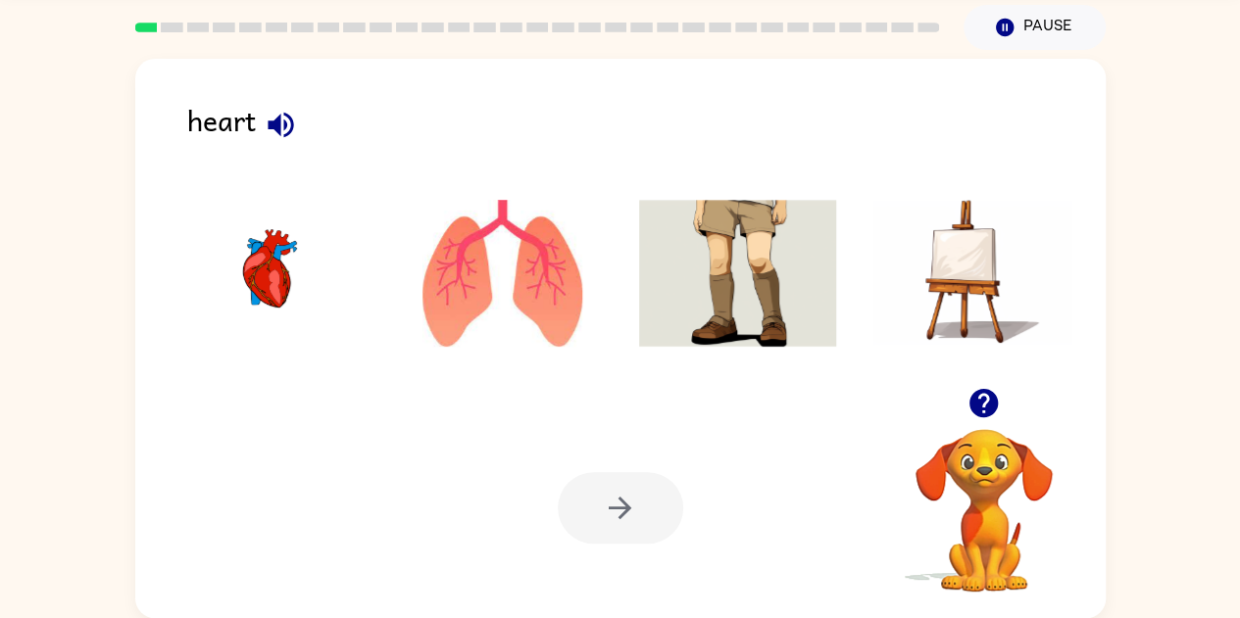
click at [282, 123] on icon "button" at bounding box center [281, 125] width 34 height 34
click at [261, 256] on img at bounding box center [269, 273] width 198 height 147
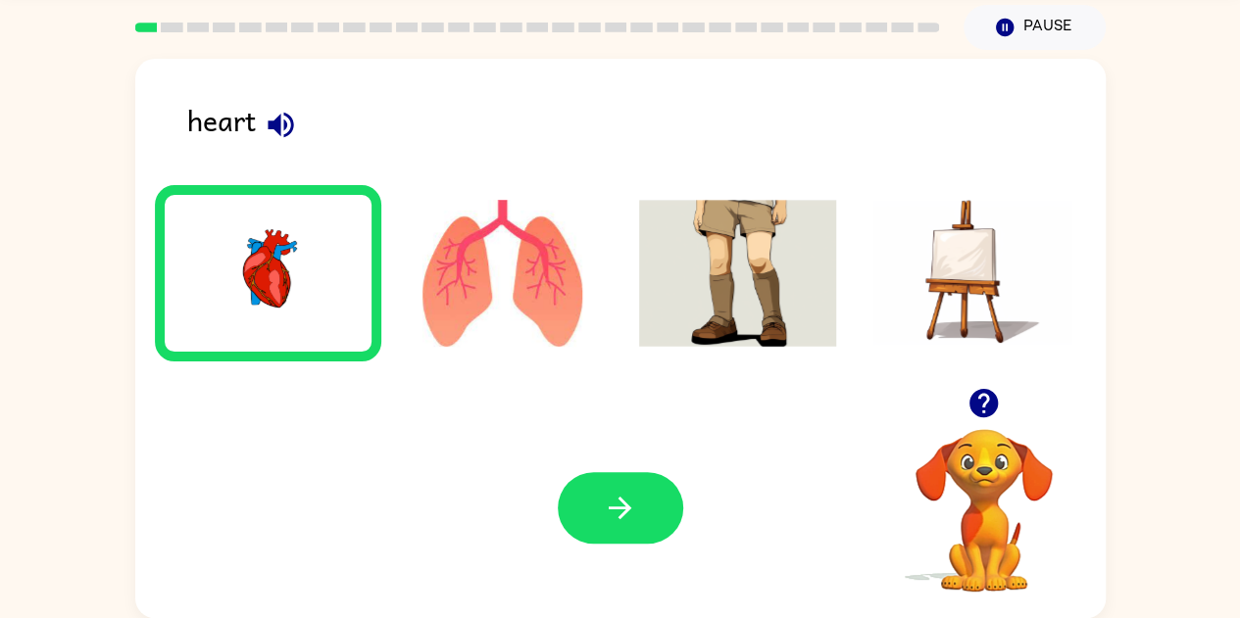
click at [261, 256] on img at bounding box center [269, 273] width 198 height 147
click at [610, 505] on icon "button" at bounding box center [620, 508] width 34 height 34
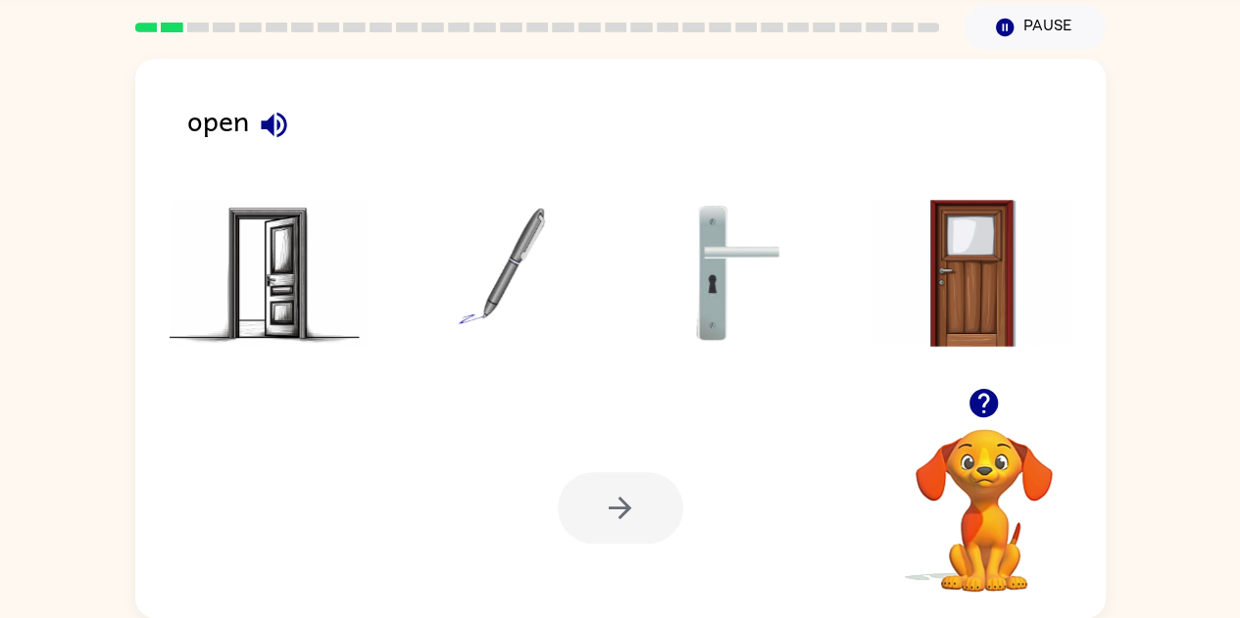
click at [271, 135] on icon "button" at bounding box center [274, 125] width 34 height 34
click at [299, 289] on img at bounding box center [269, 273] width 198 height 147
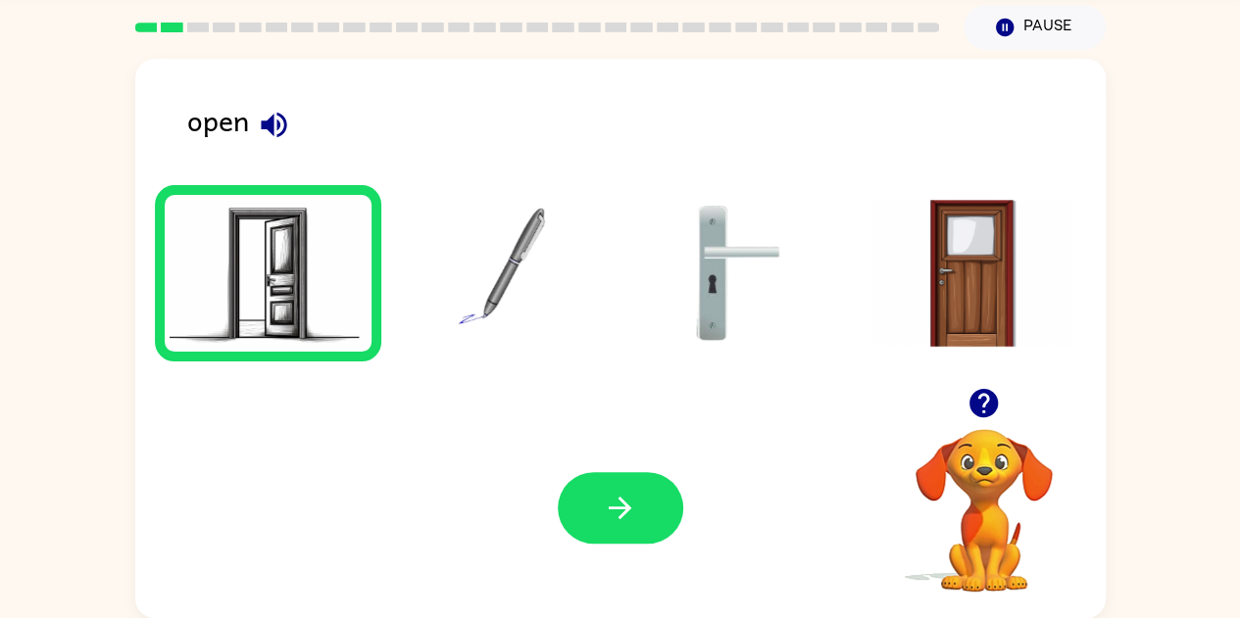
click at [264, 287] on img at bounding box center [269, 273] width 198 height 147
drag, startPoint x: 614, startPoint y: 513, endPoint x: 610, endPoint y: 503, distance: 10.6
click at [610, 503] on icon "button" at bounding box center [620, 508] width 34 height 34
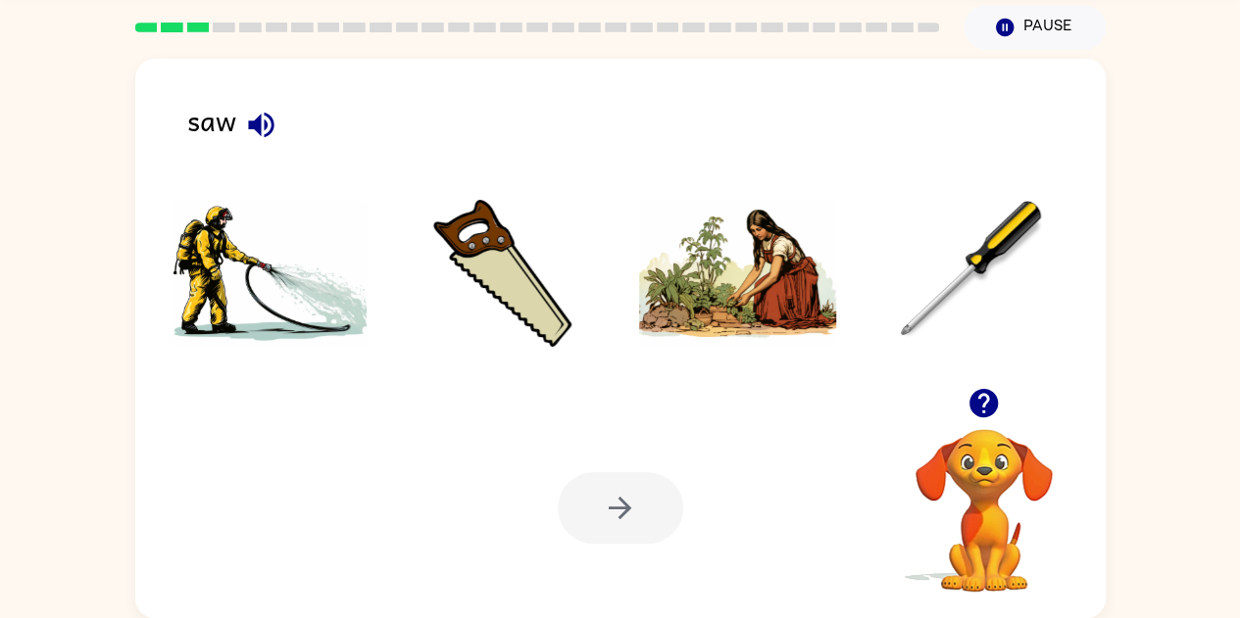
click at [253, 120] on icon "button" at bounding box center [261, 125] width 34 height 34
click at [514, 285] on img at bounding box center [503, 273] width 198 height 147
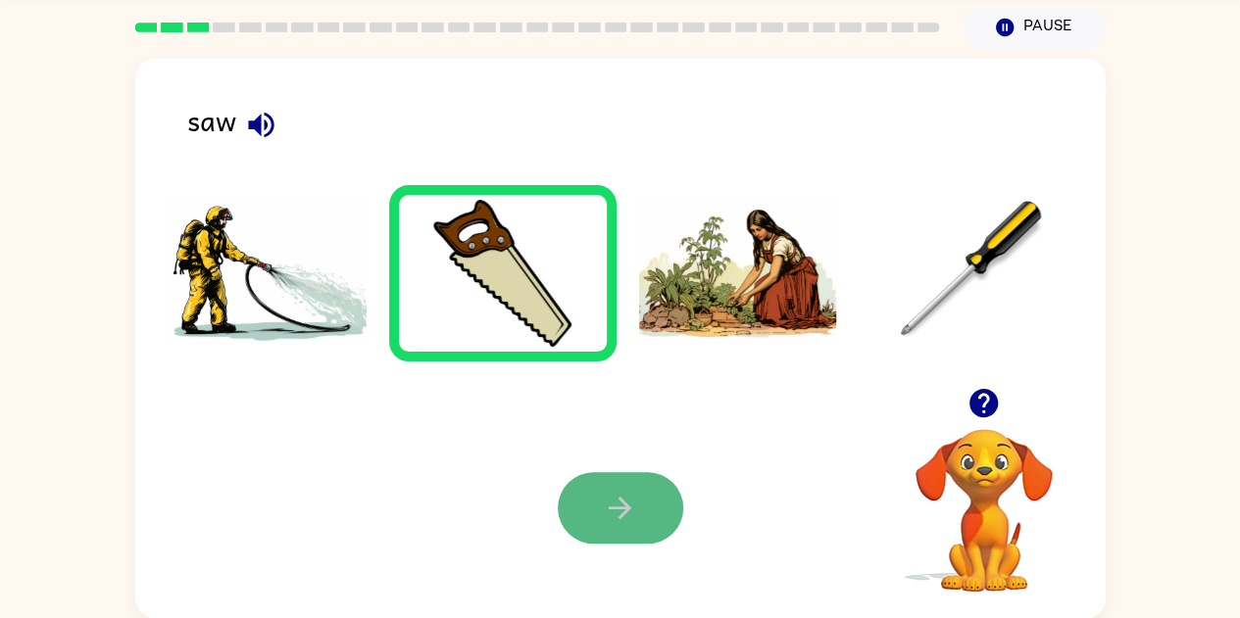
click at [619, 506] on icon "button" at bounding box center [620, 508] width 34 height 34
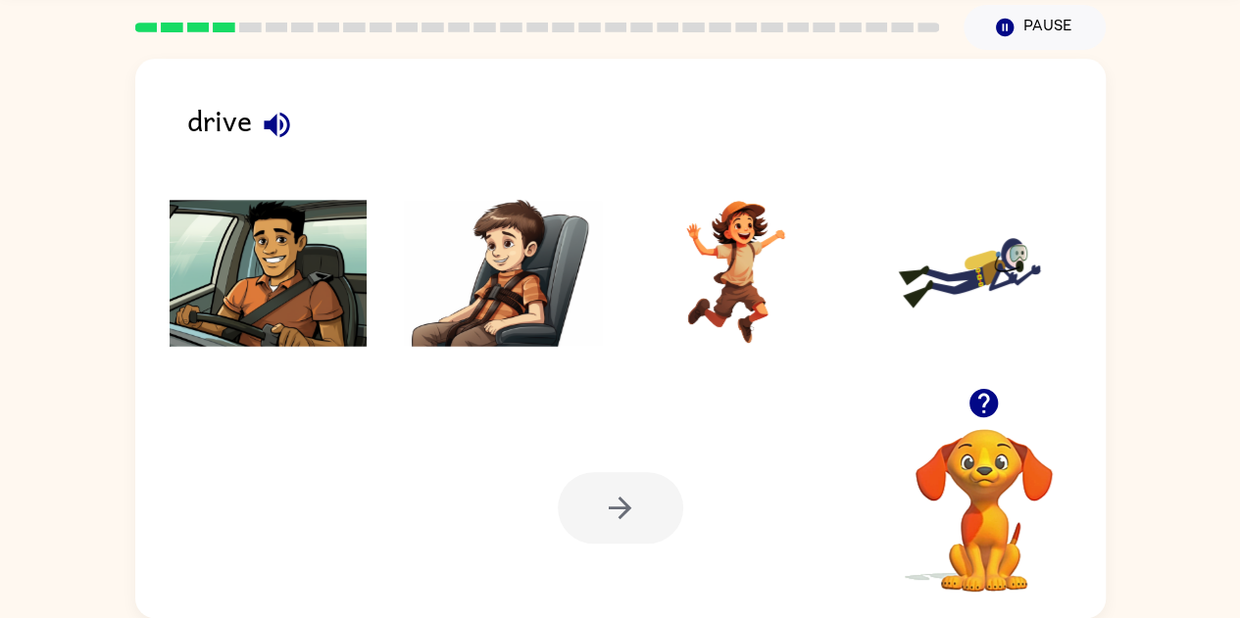
click at [274, 116] on icon "button" at bounding box center [276, 124] width 25 height 25
click at [269, 271] on img at bounding box center [269, 273] width 198 height 147
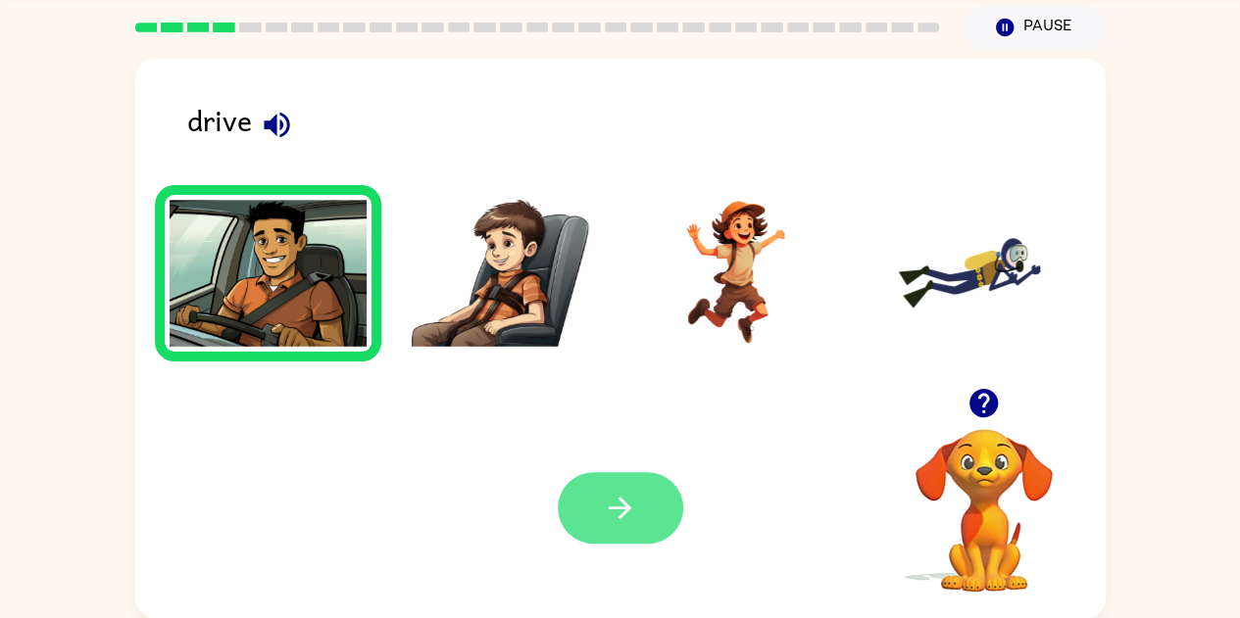
click at [621, 529] on button "button" at bounding box center [620, 508] width 125 height 72
click at [622, 533] on div at bounding box center [620, 508] width 125 height 72
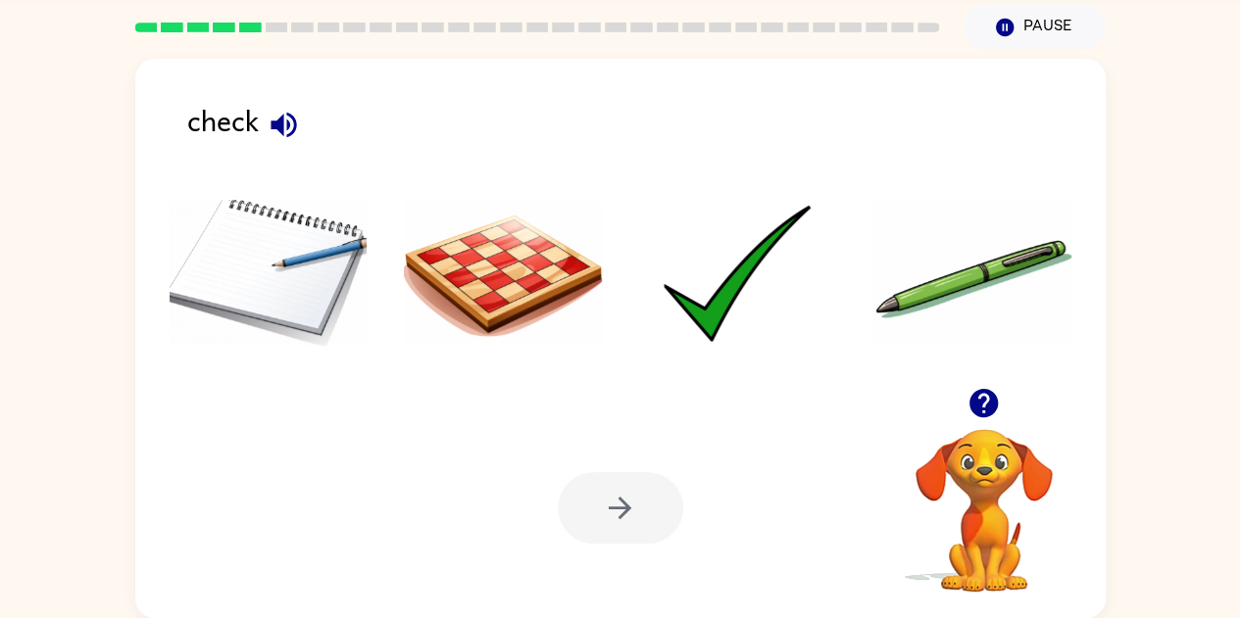
click at [281, 120] on icon "button" at bounding box center [283, 124] width 25 height 25
click at [709, 286] on img at bounding box center [738, 273] width 198 height 147
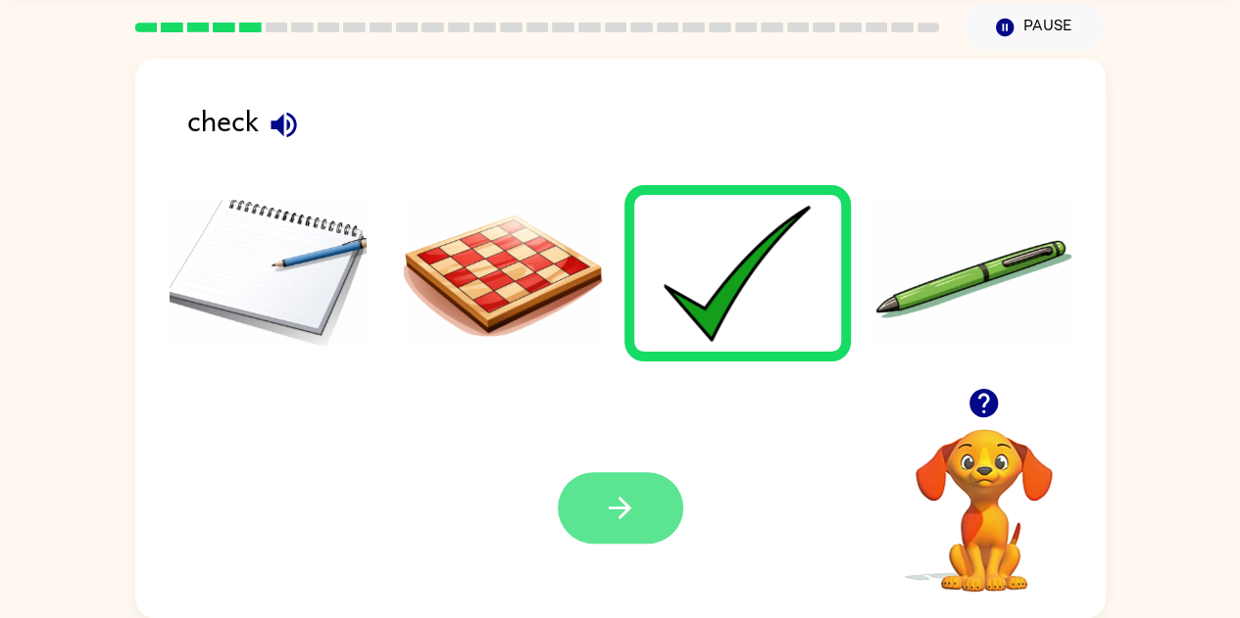
click at [594, 502] on button "button" at bounding box center [620, 508] width 125 height 72
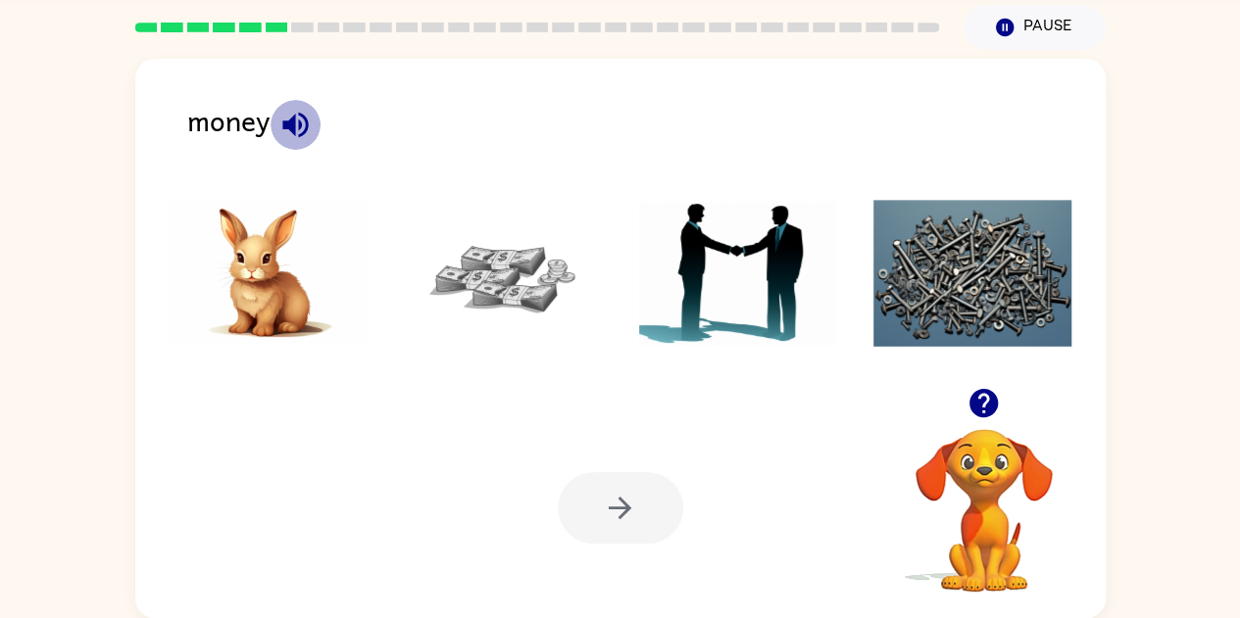
click at [301, 123] on icon "button" at bounding box center [295, 125] width 34 height 34
click at [257, 296] on img at bounding box center [269, 273] width 198 height 147
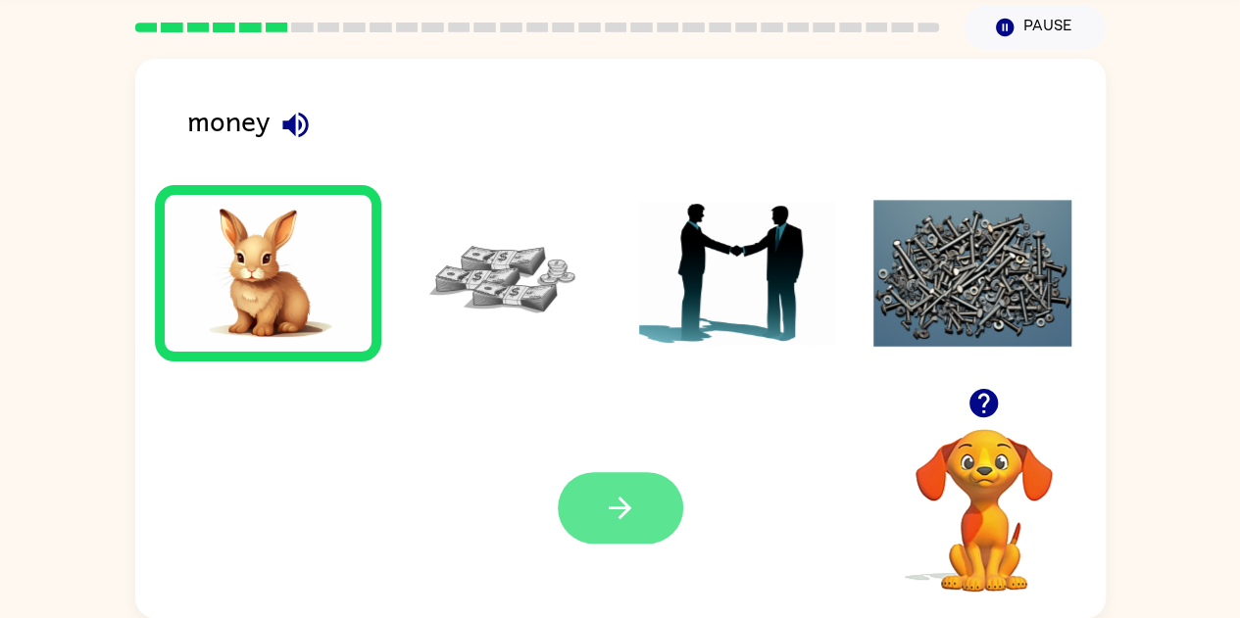
click at [621, 539] on button "button" at bounding box center [620, 508] width 125 height 72
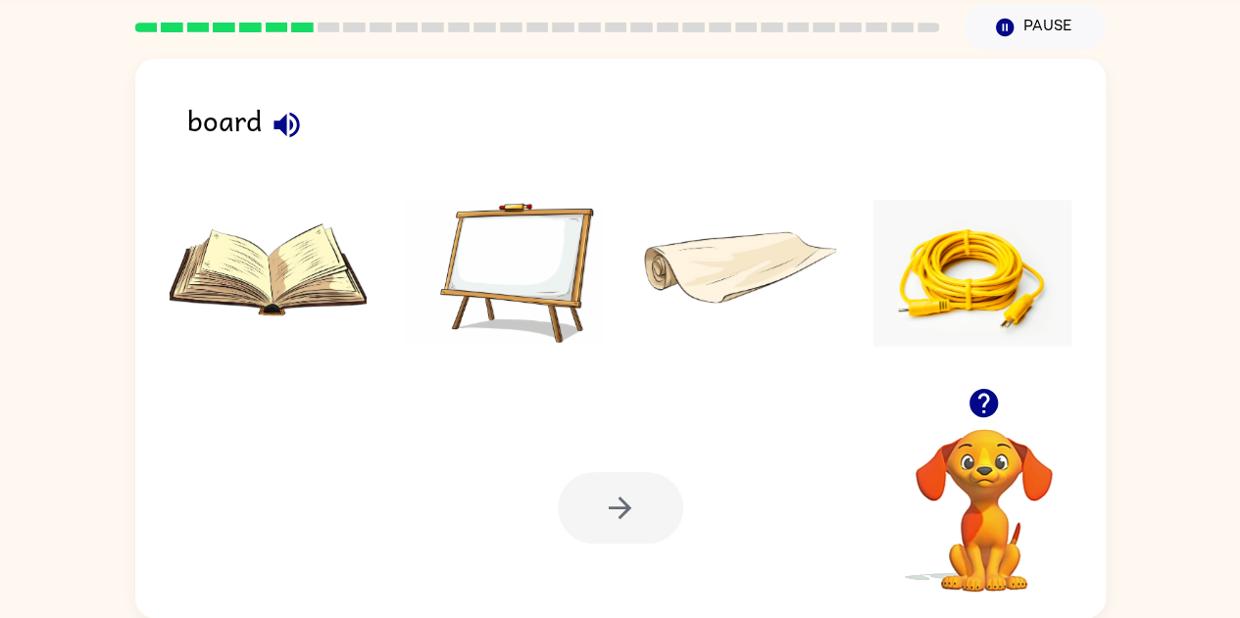
click at [286, 130] on icon "button" at bounding box center [287, 125] width 34 height 34
click at [470, 247] on img at bounding box center [503, 273] width 198 height 147
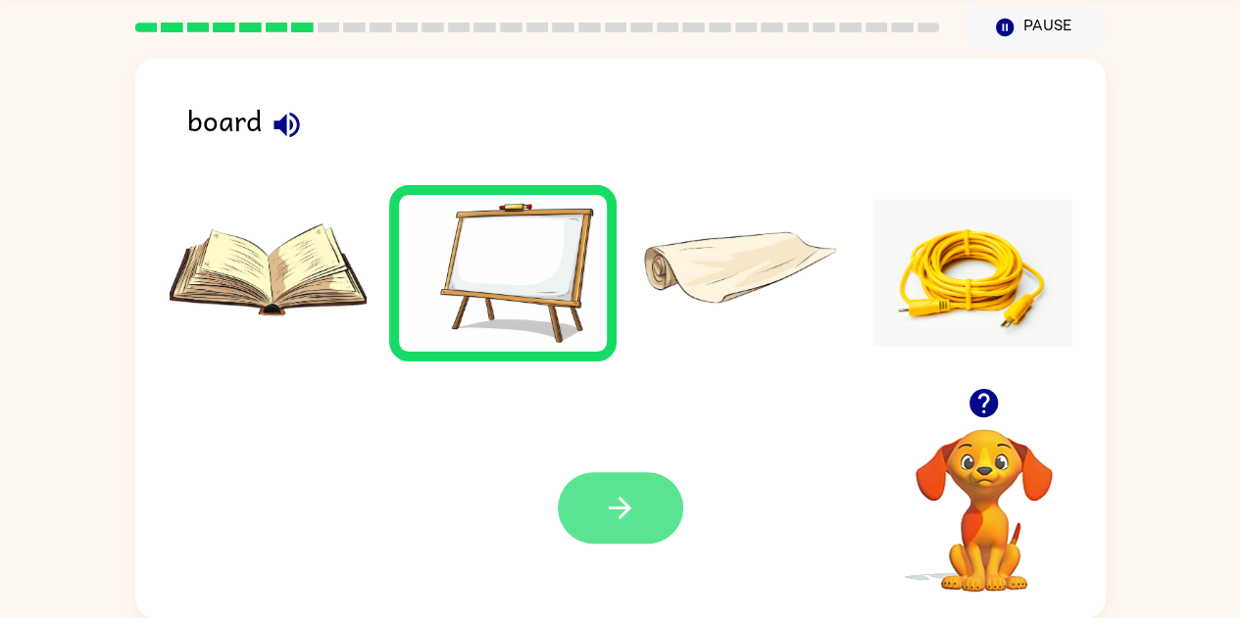
click at [578, 516] on button "button" at bounding box center [620, 508] width 125 height 72
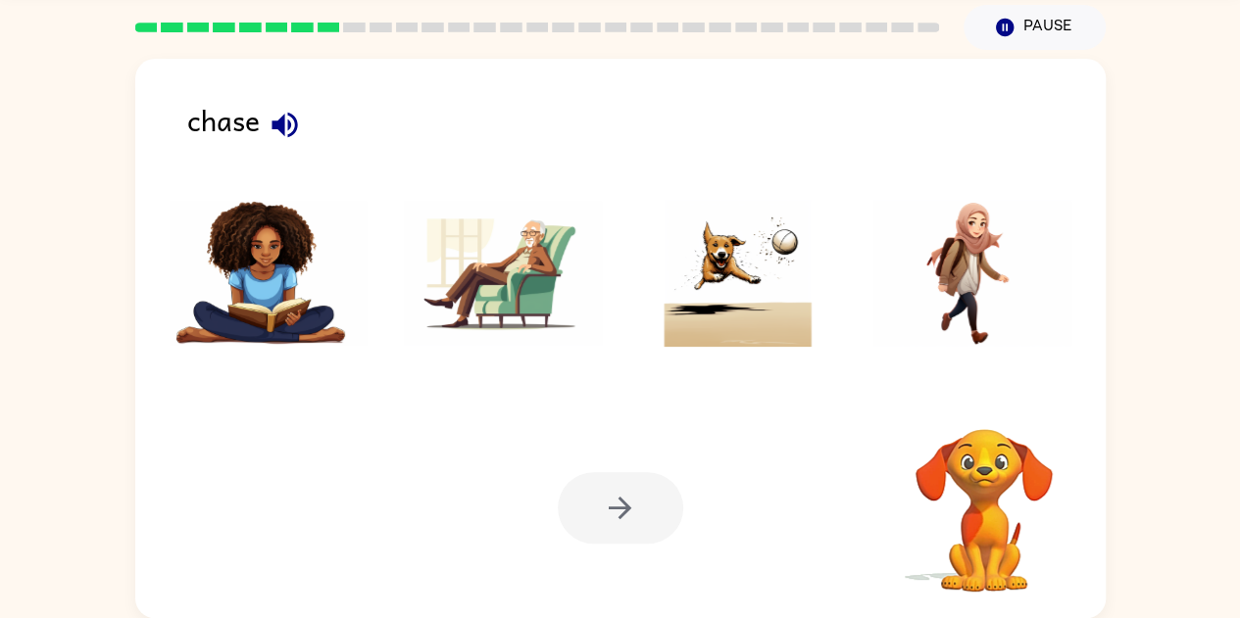
click at [272, 118] on icon "button" at bounding box center [285, 125] width 34 height 34
click at [718, 301] on img at bounding box center [738, 273] width 198 height 147
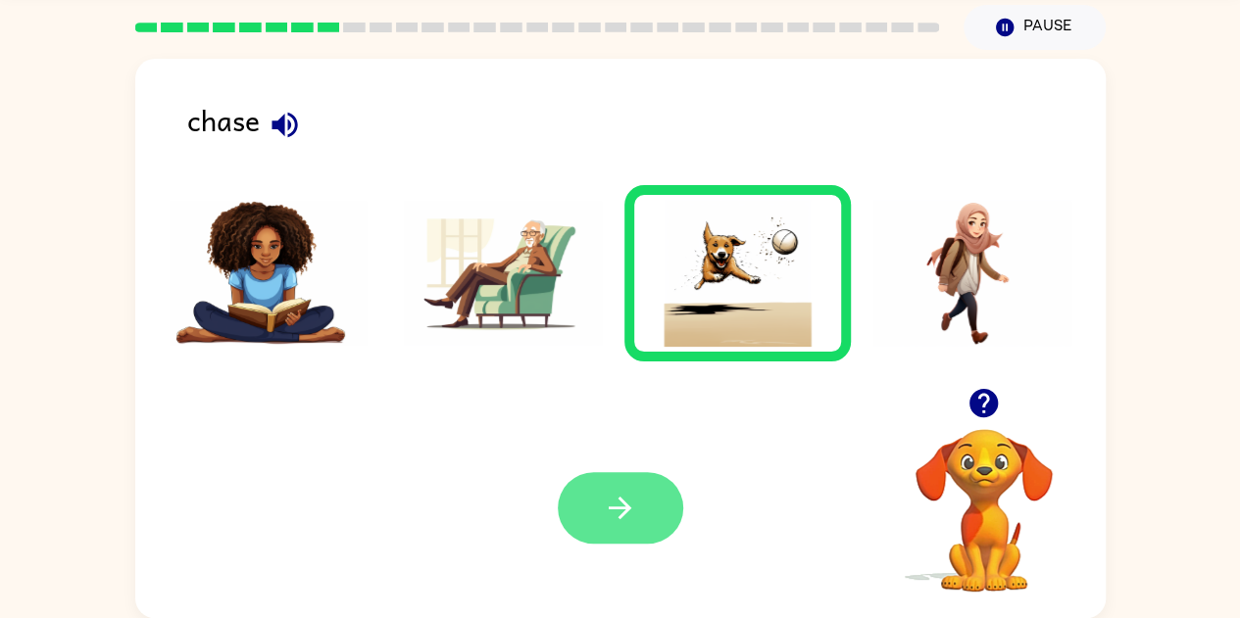
click at [588, 533] on button "button" at bounding box center [620, 508] width 125 height 72
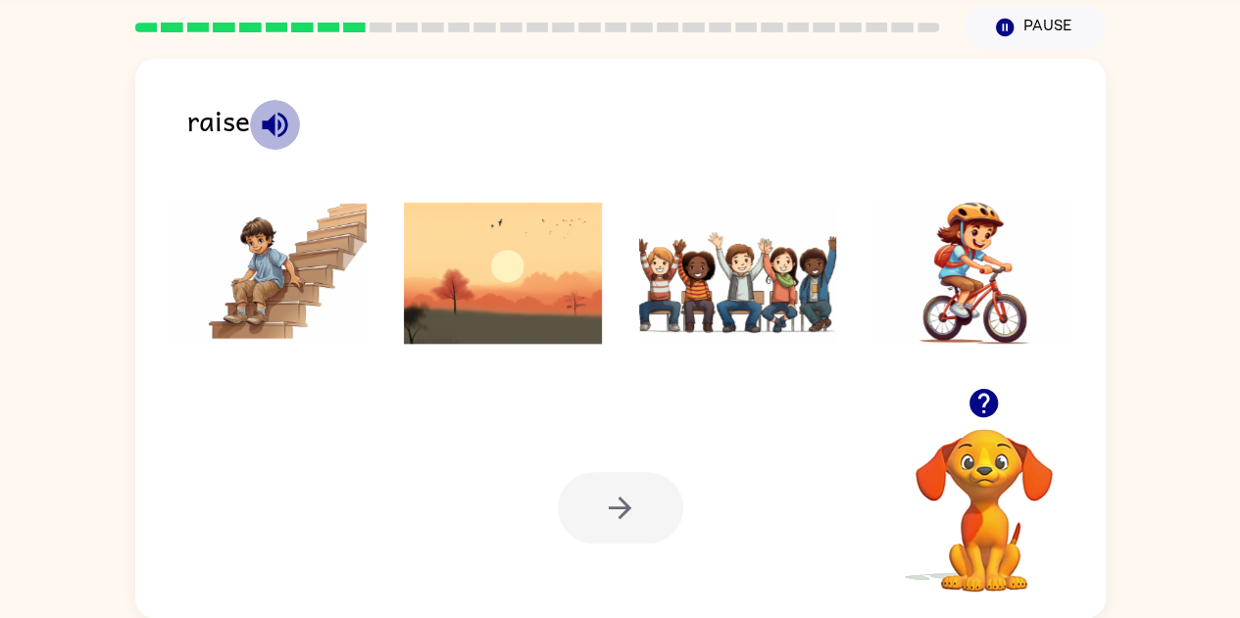
click at [286, 121] on icon "button" at bounding box center [275, 125] width 34 height 34
click at [768, 271] on img at bounding box center [738, 273] width 198 height 147
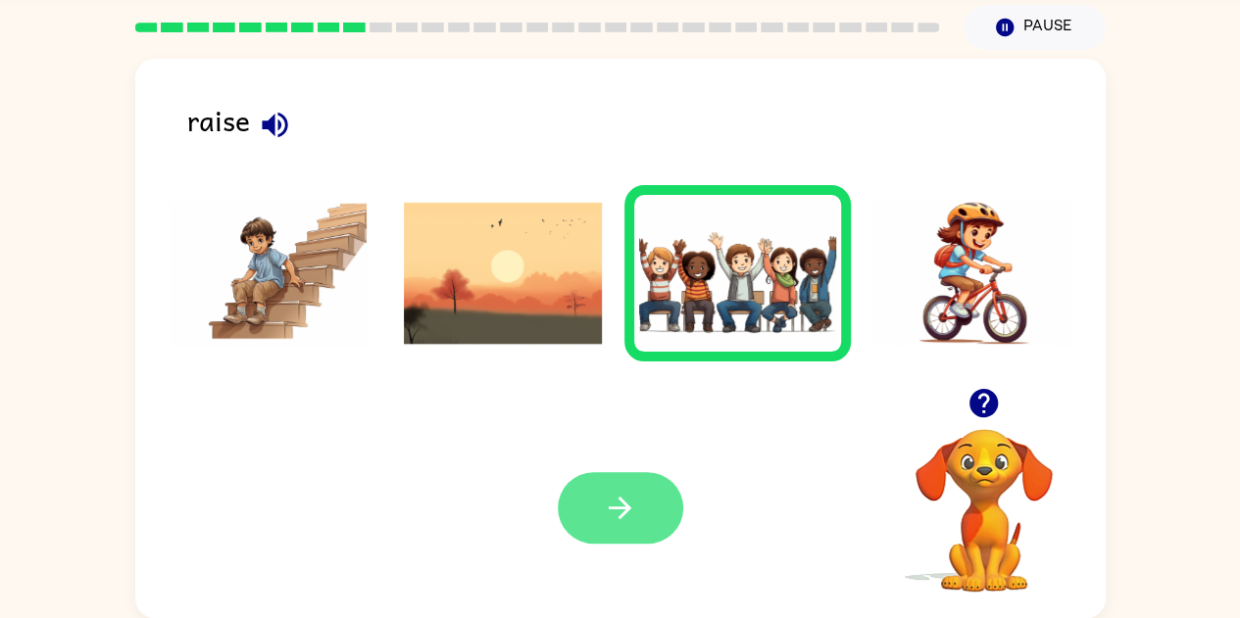
click at [607, 529] on button "button" at bounding box center [620, 508] width 125 height 72
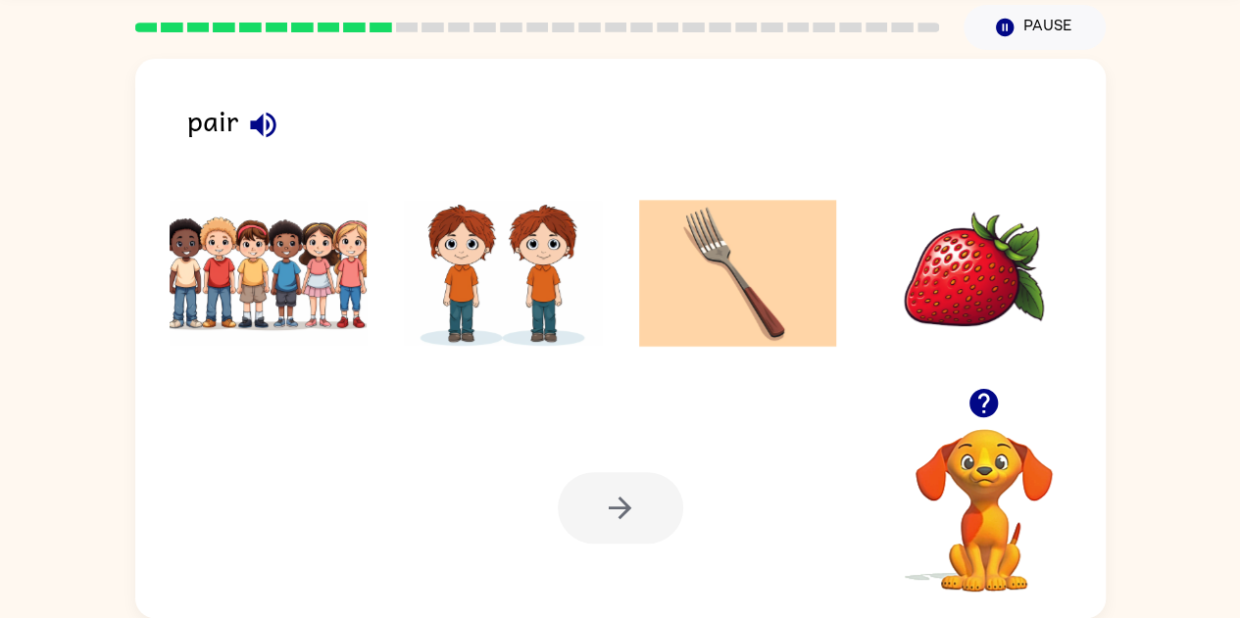
click at [265, 120] on icon "button" at bounding box center [262, 124] width 25 height 25
click at [433, 284] on img at bounding box center [503, 273] width 198 height 147
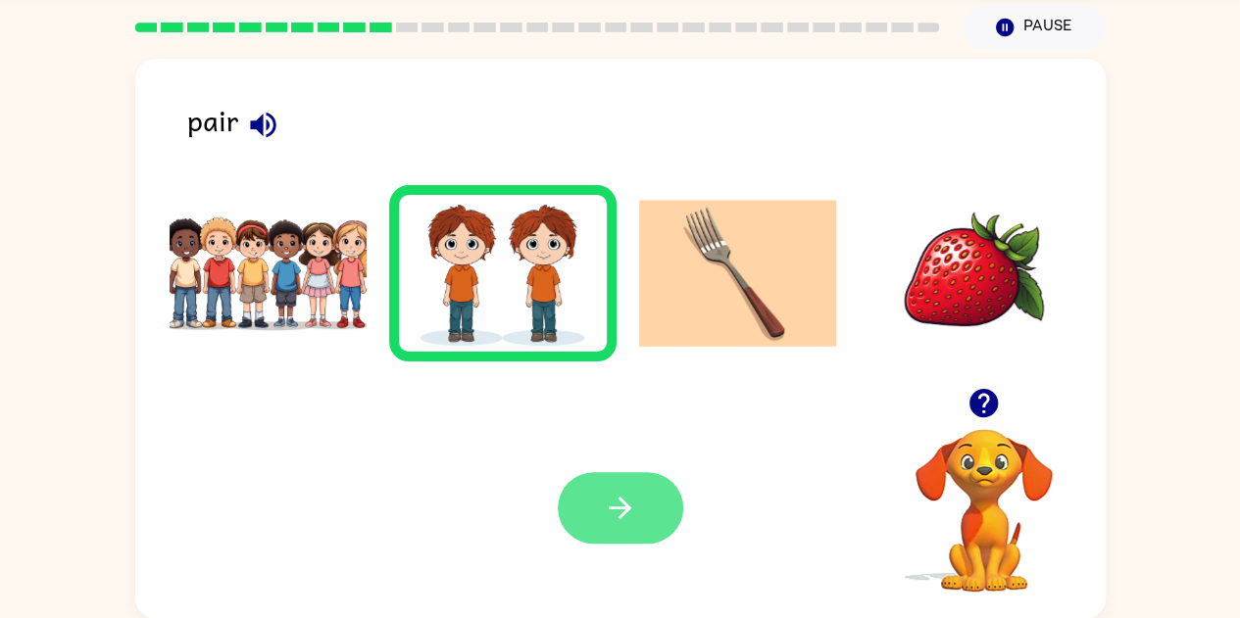
click at [607, 480] on button "button" at bounding box center [620, 508] width 125 height 72
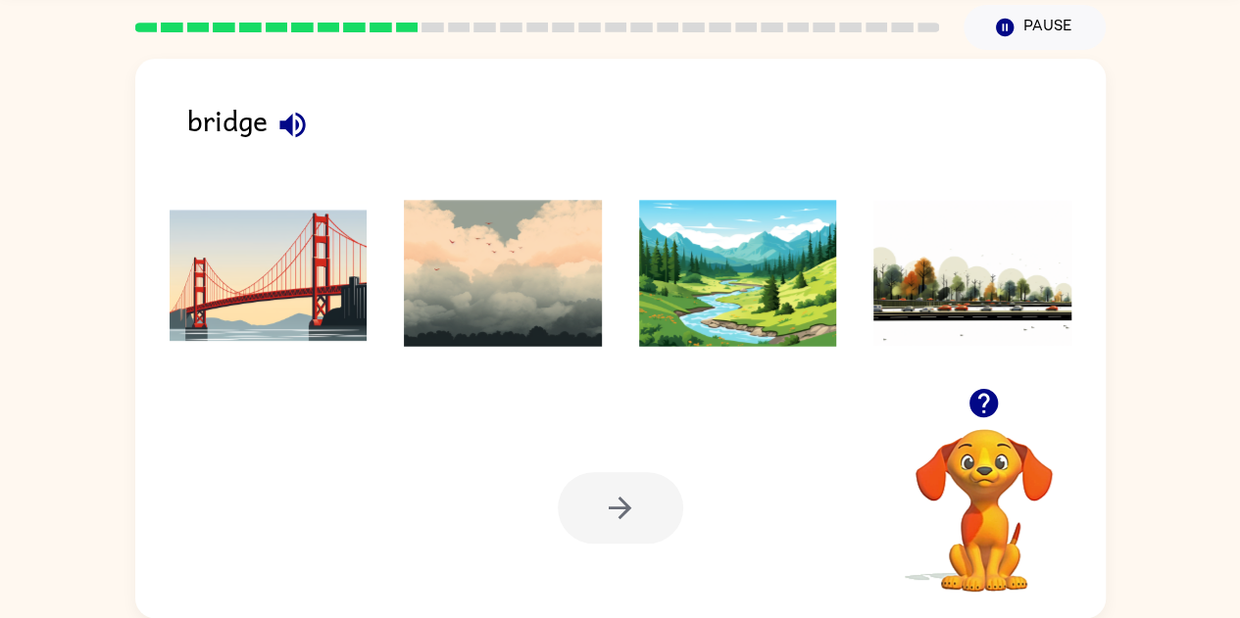
click at [289, 102] on button "button" at bounding box center [293, 125] width 50 height 50
click at [271, 291] on img at bounding box center [269, 273] width 198 height 147
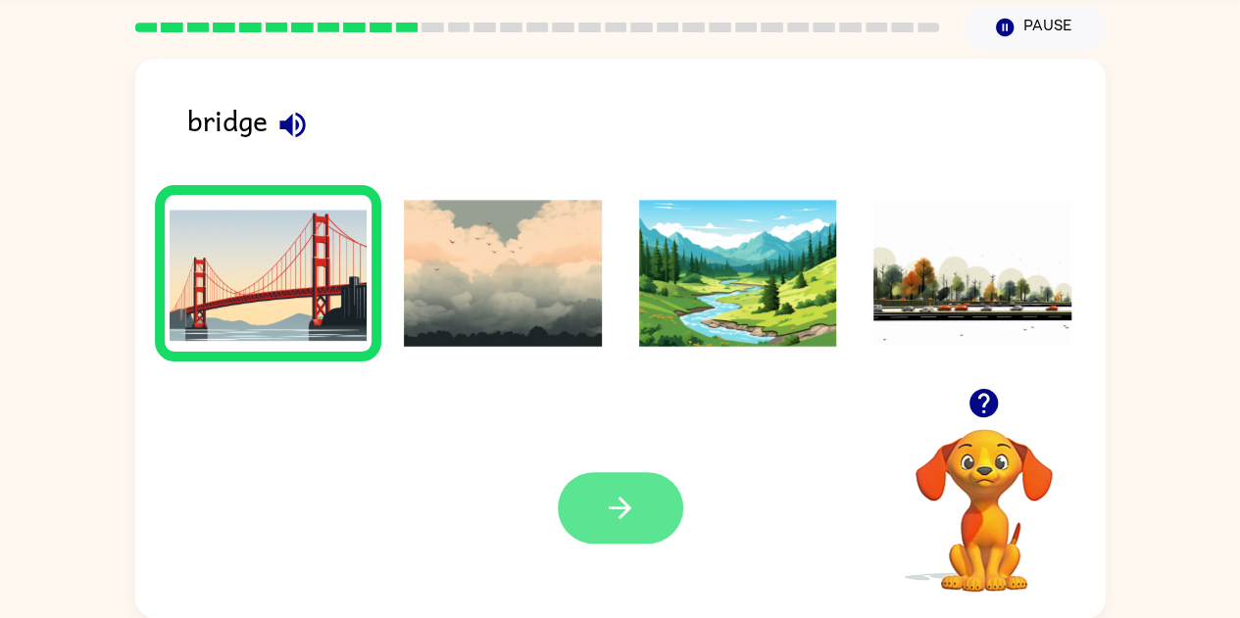
click at [606, 516] on icon "button" at bounding box center [620, 508] width 34 height 34
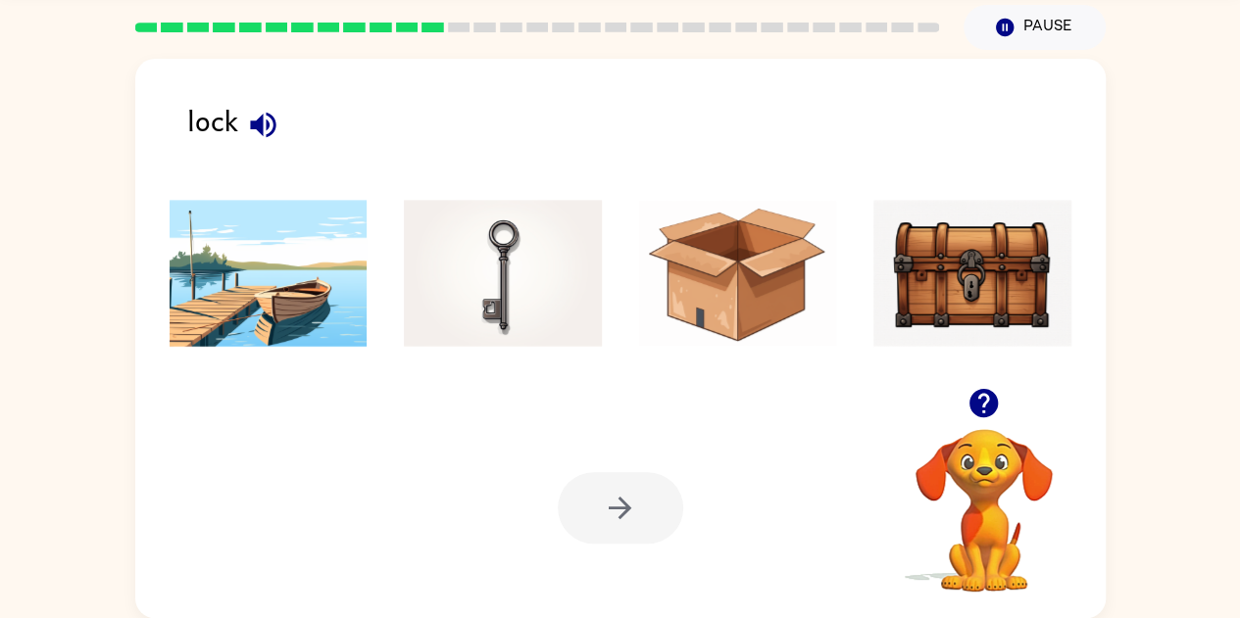
click at [639, 515] on div at bounding box center [620, 508] width 125 height 72
click at [1028, 302] on img at bounding box center [972, 273] width 198 height 147
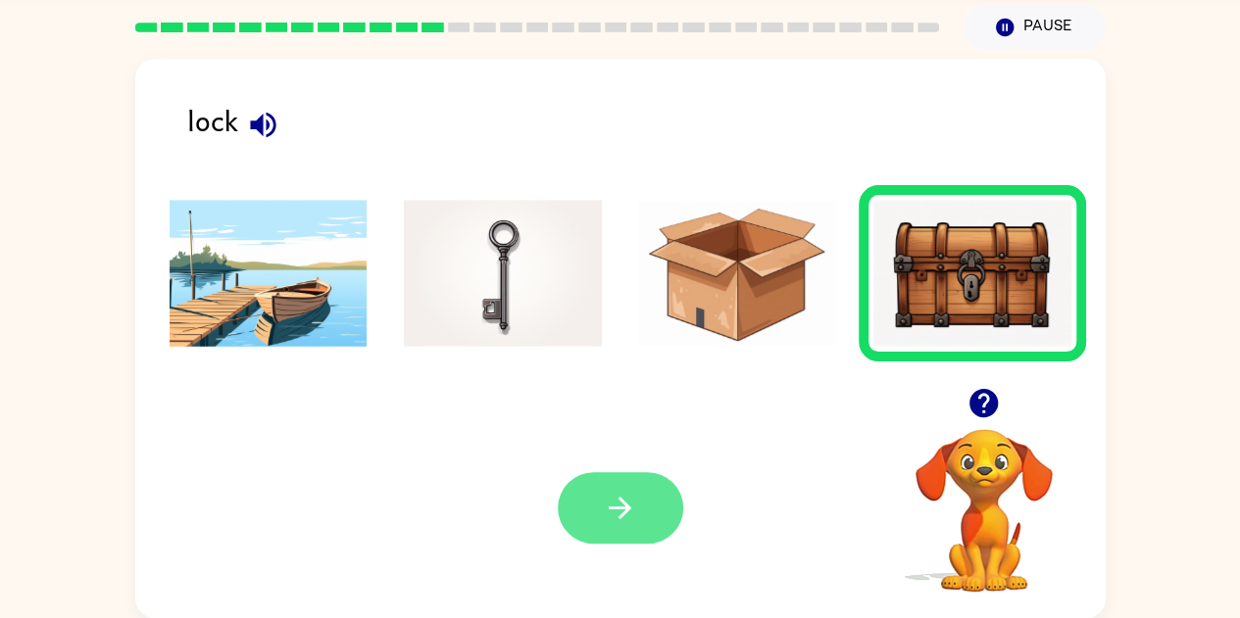
click at [611, 526] on button "button" at bounding box center [620, 508] width 125 height 72
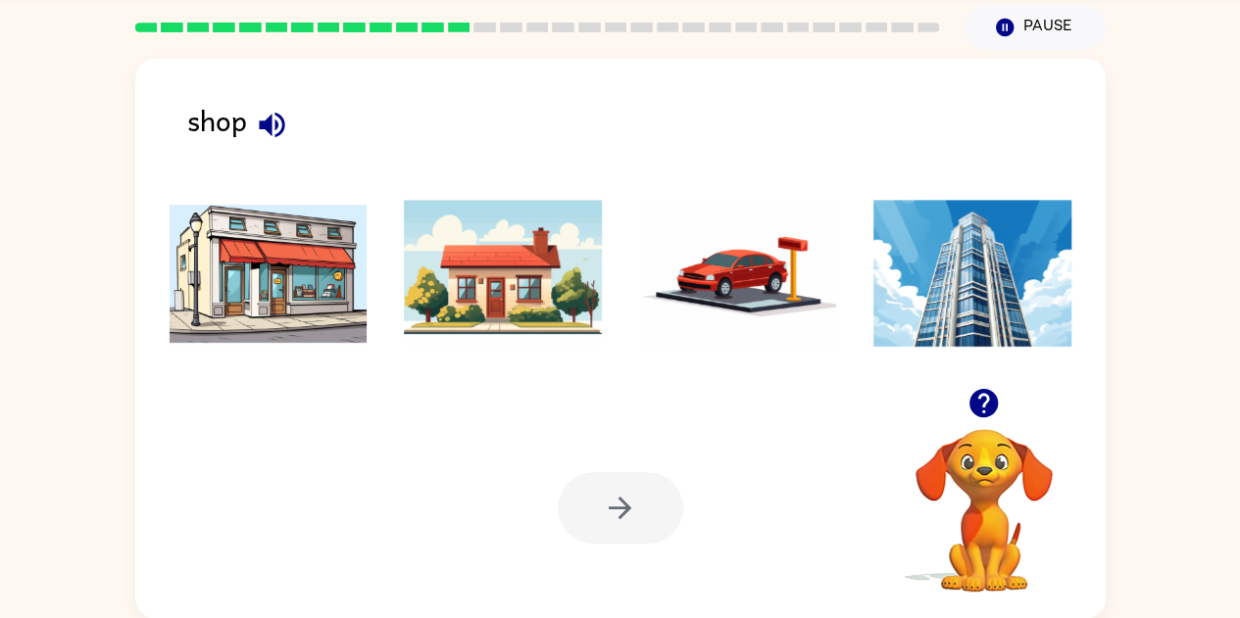
click at [257, 263] on img at bounding box center [269, 273] width 198 height 147
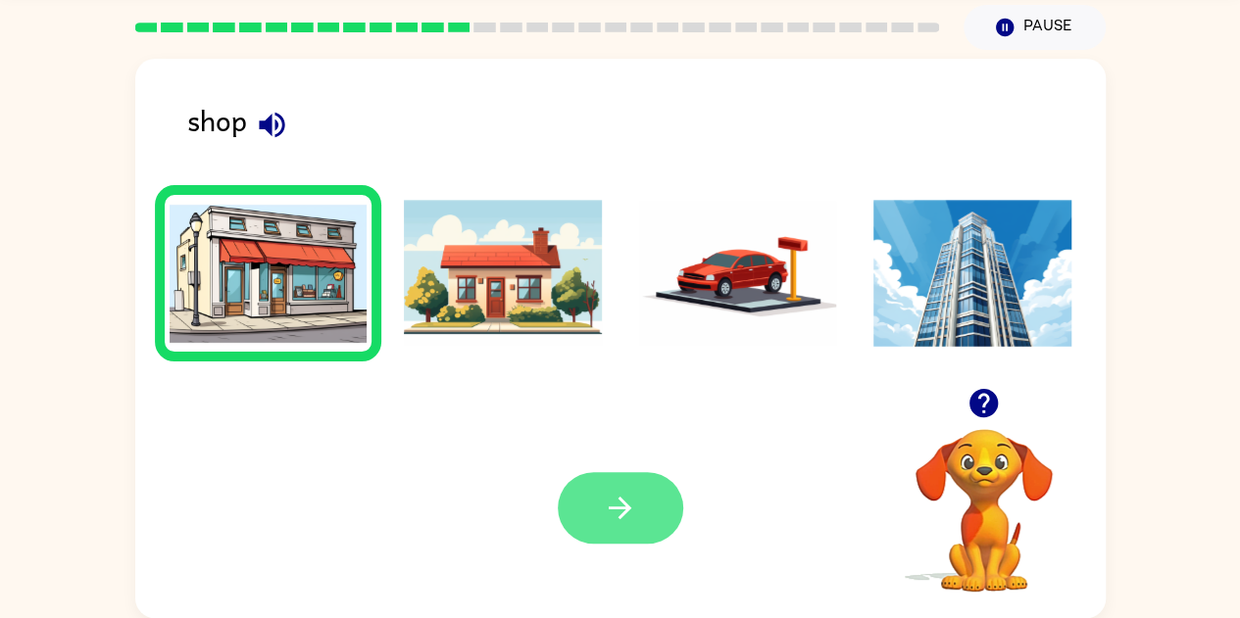
click at [652, 517] on button "button" at bounding box center [620, 508] width 125 height 72
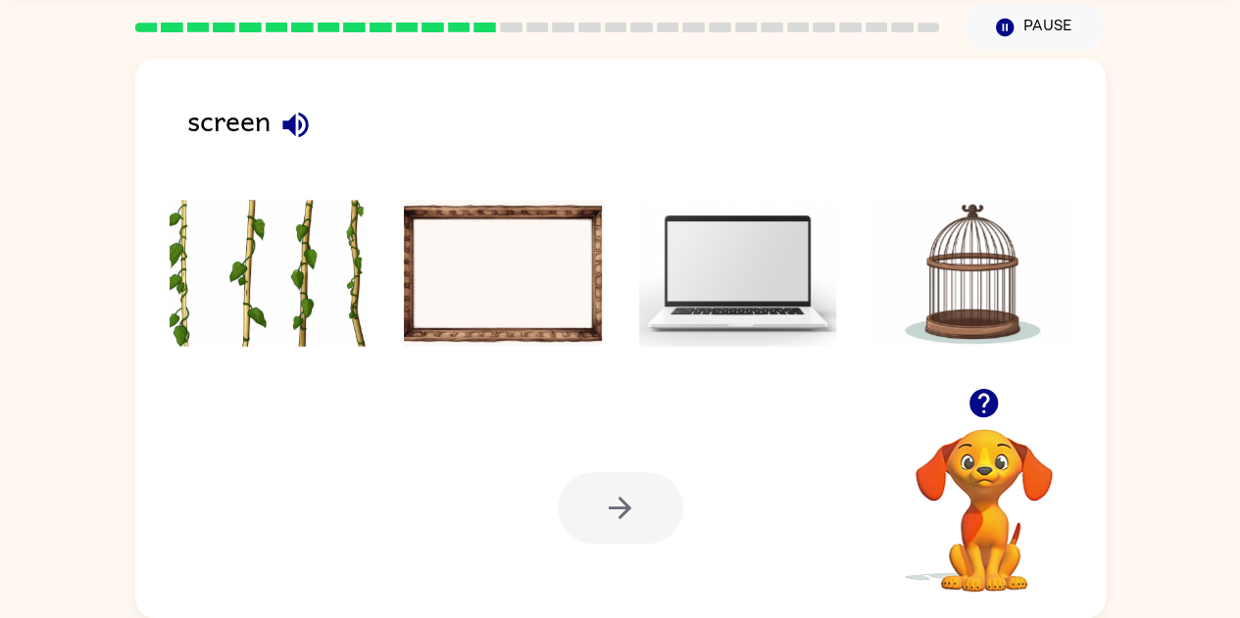
click at [709, 290] on img at bounding box center [738, 273] width 198 height 147
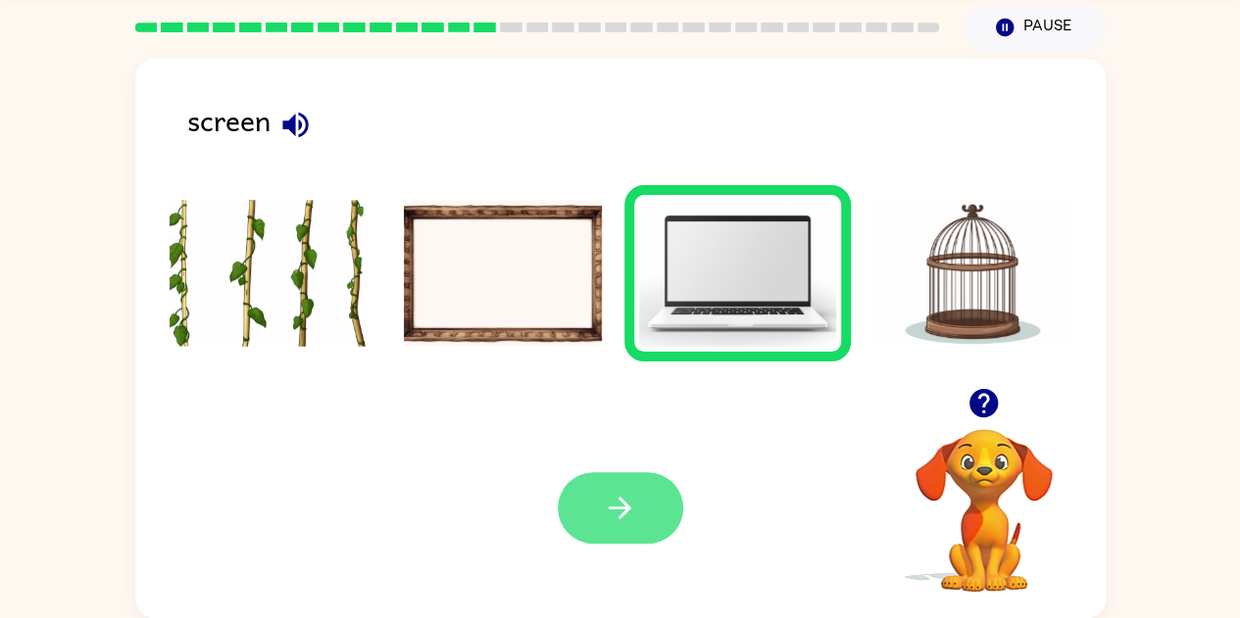
click at [613, 511] on icon "button" at bounding box center [620, 508] width 34 height 34
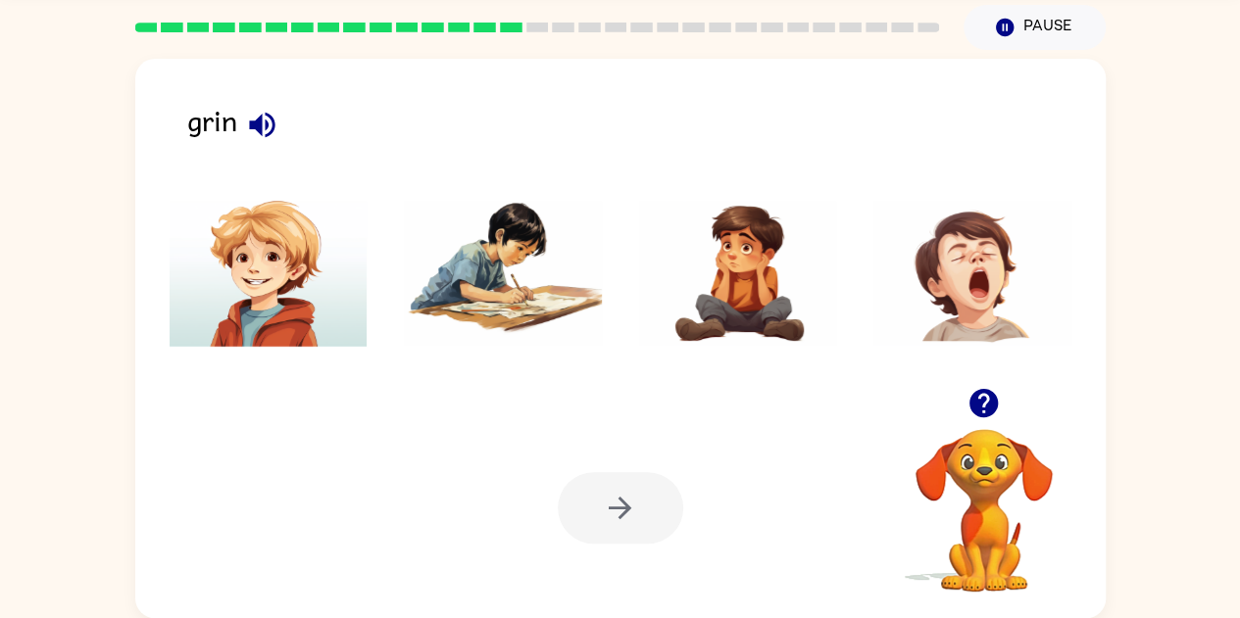
click at [273, 288] on img at bounding box center [269, 273] width 198 height 147
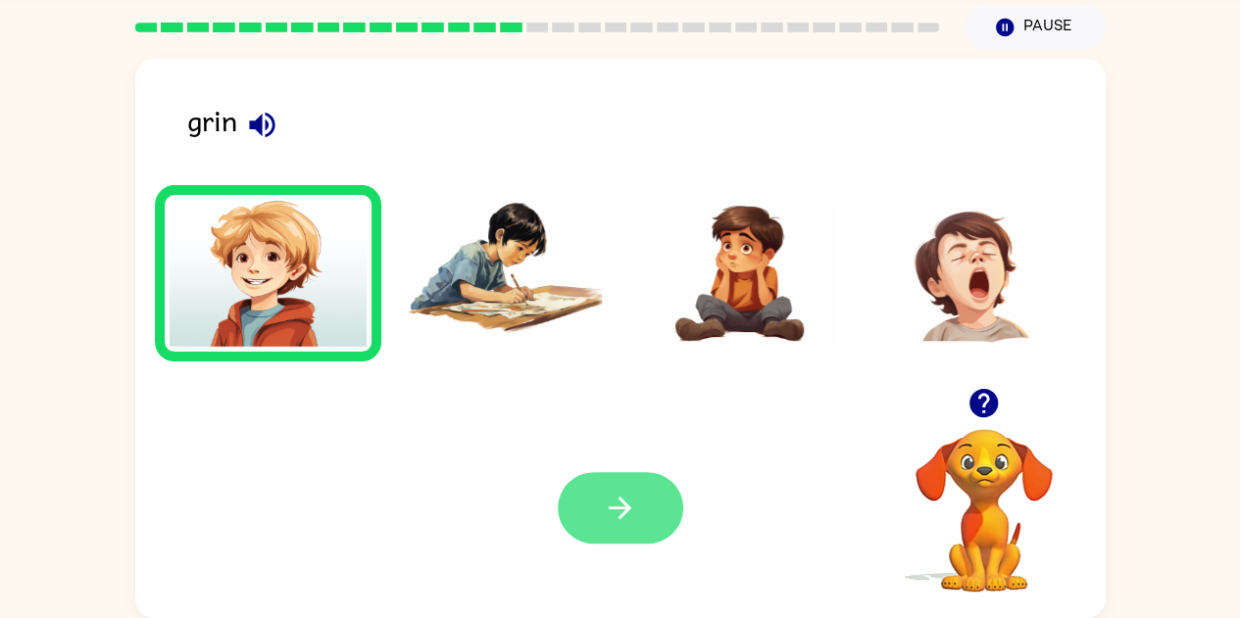
click at [628, 509] on icon "button" at bounding box center [620, 508] width 23 height 23
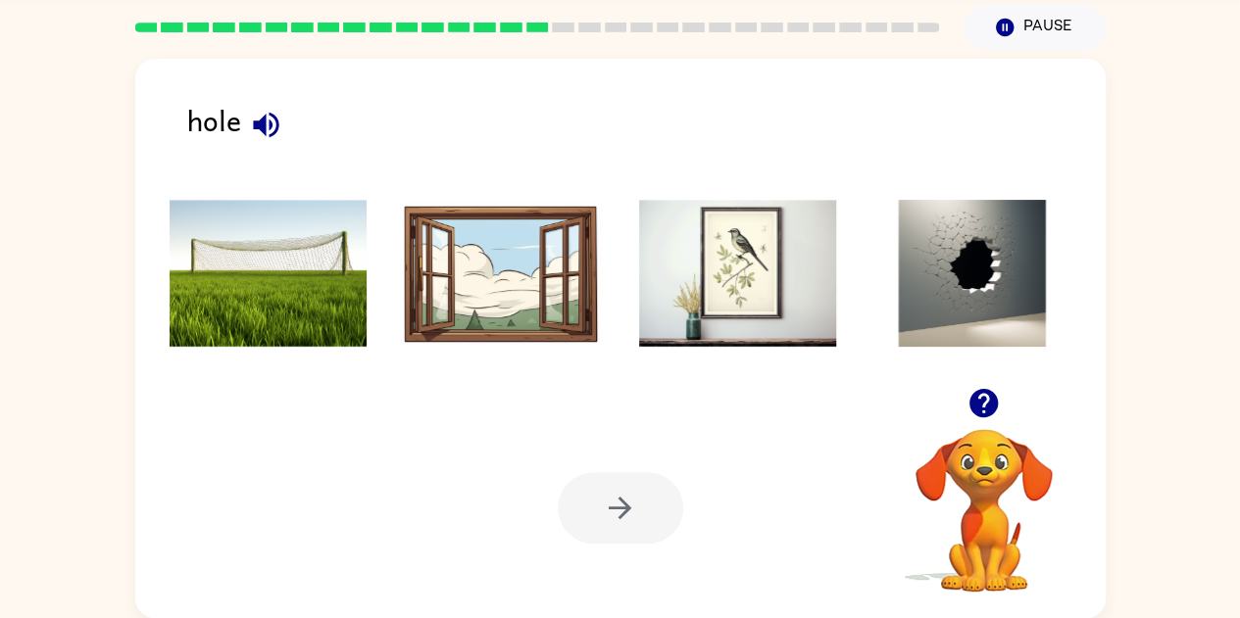
click at [951, 302] on img at bounding box center [972, 273] width 198 height 147
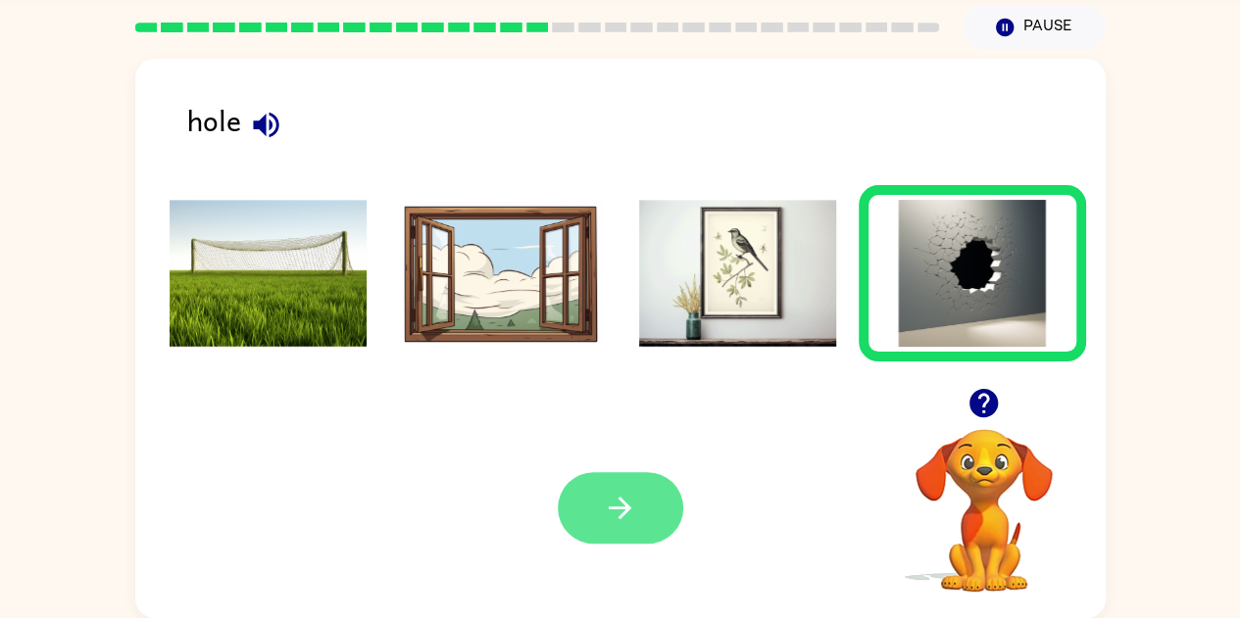
click at [600, 518] on button "button" at bounding box center [620, 508] width 125 height 72
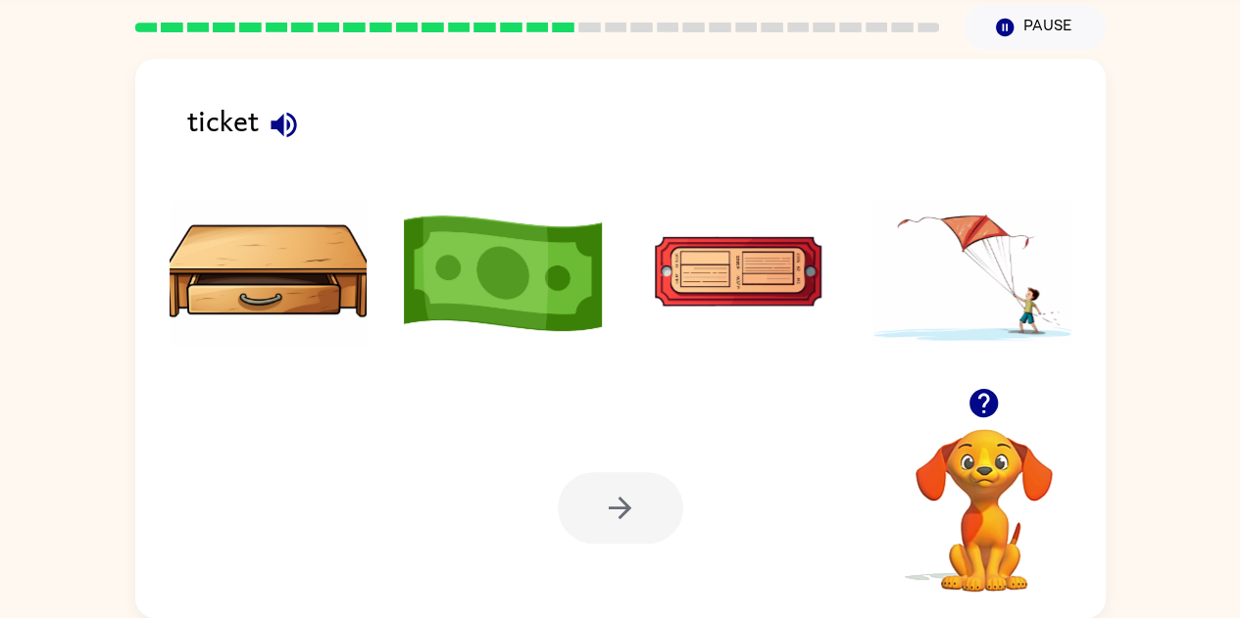
click at [539, 281] on img at bounding box center [503, 273] width 198 height 147
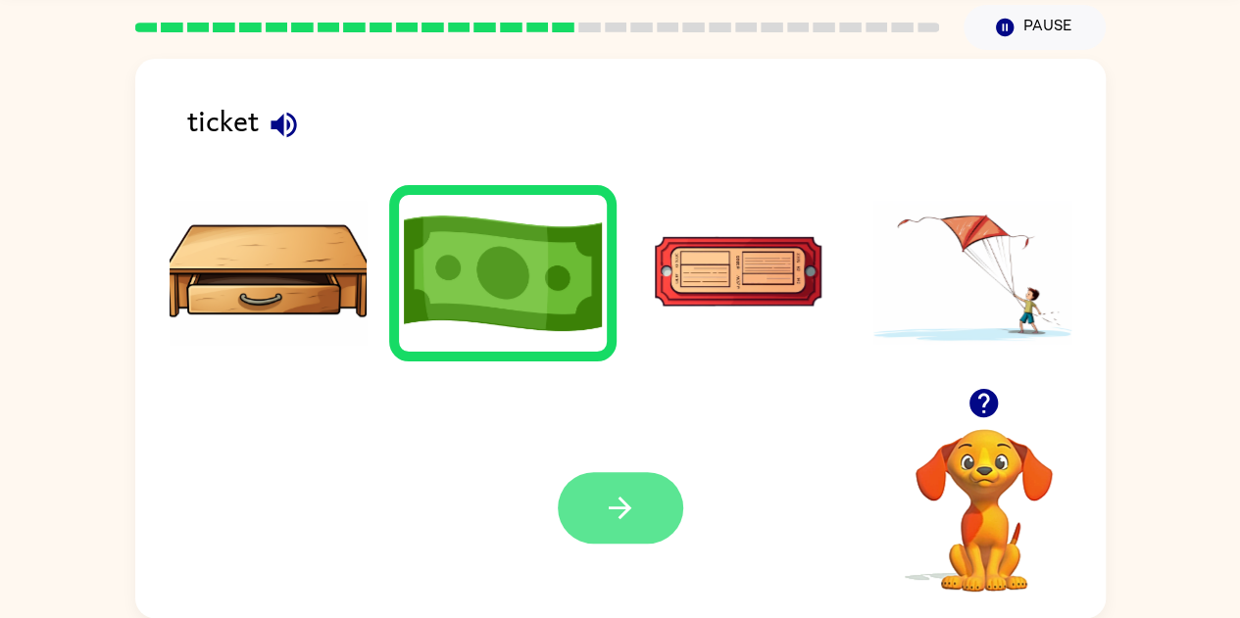
click at [640, 527] on button "button" at bounding box center [620, 508] width 125 height 72
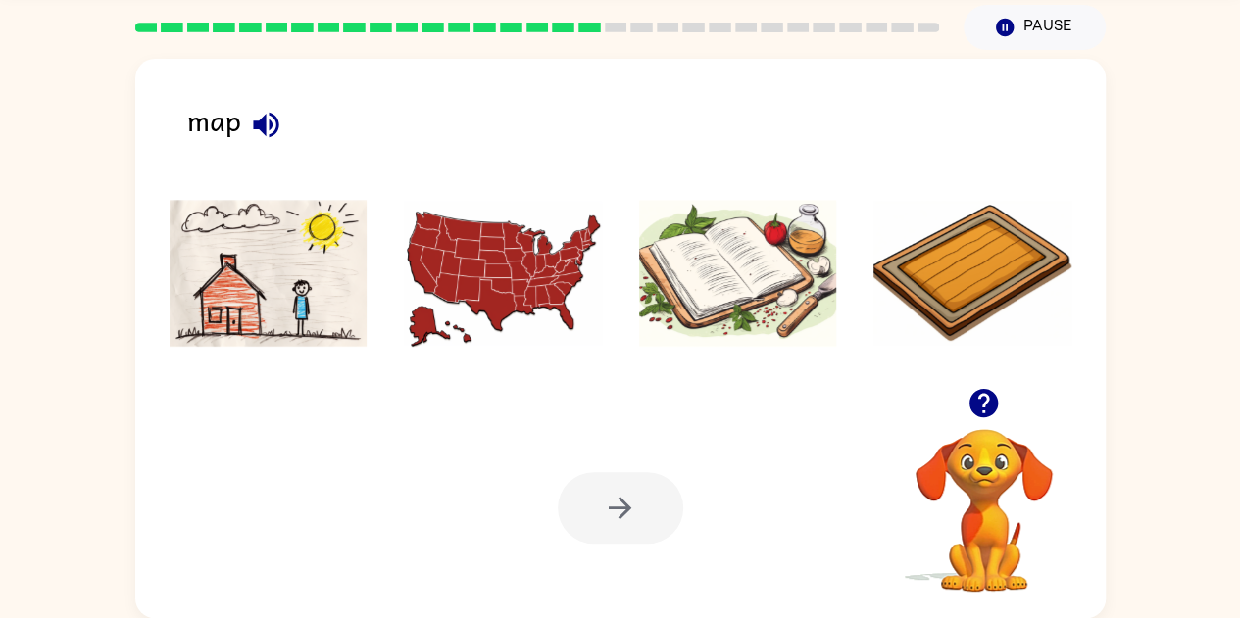
click at [477, 332] on img at bounding box center [503, 273] width 198 height 147
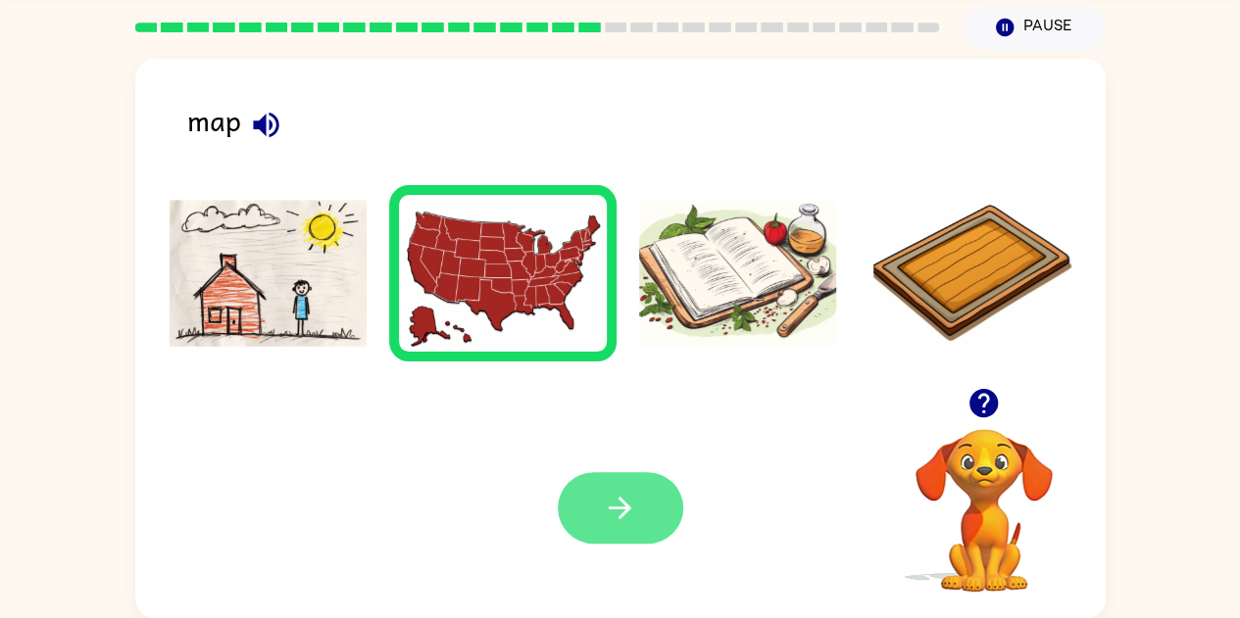
click at [633, 525] on icon "button" at bounding box center [620, 508] width 34 height 34
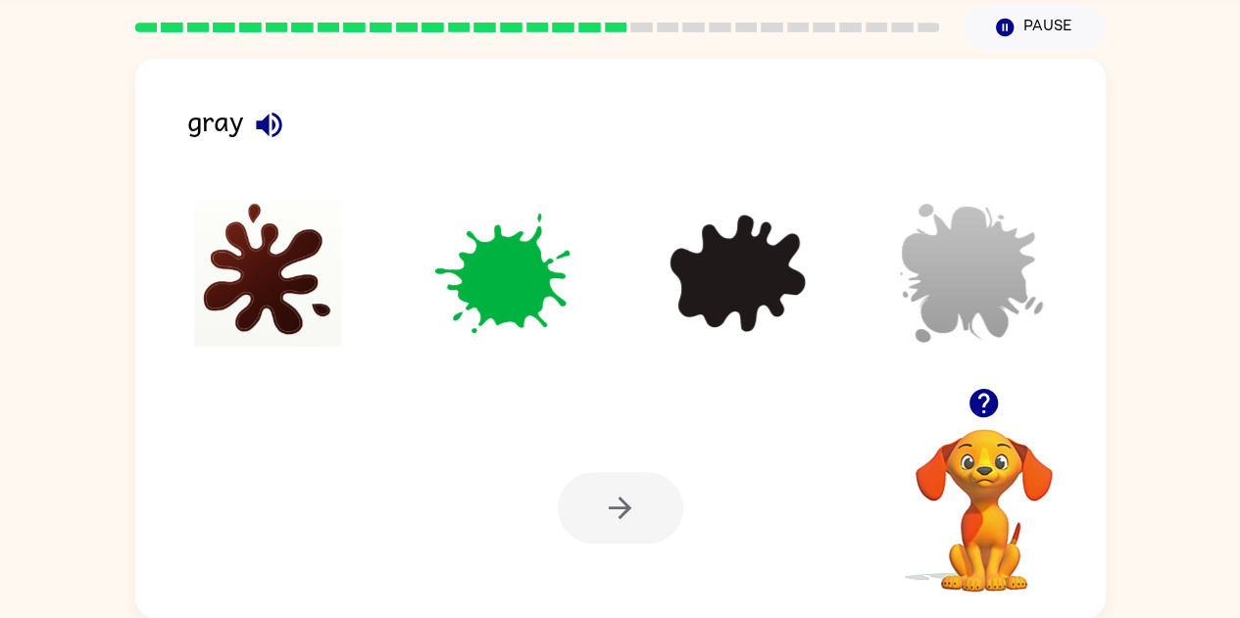
click at [973, 289] on img at bounding box center [972, 273] width 198 height 147
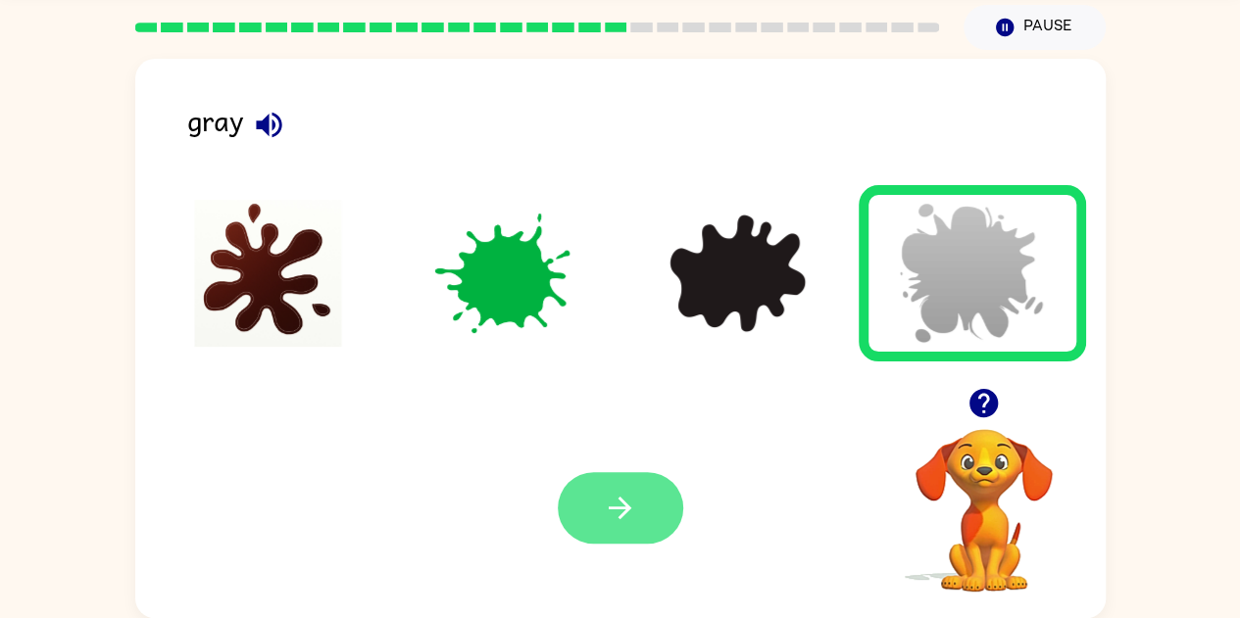
click at [630, 518] on icon "button" at bounding box center [620, 508] width 34 height 34
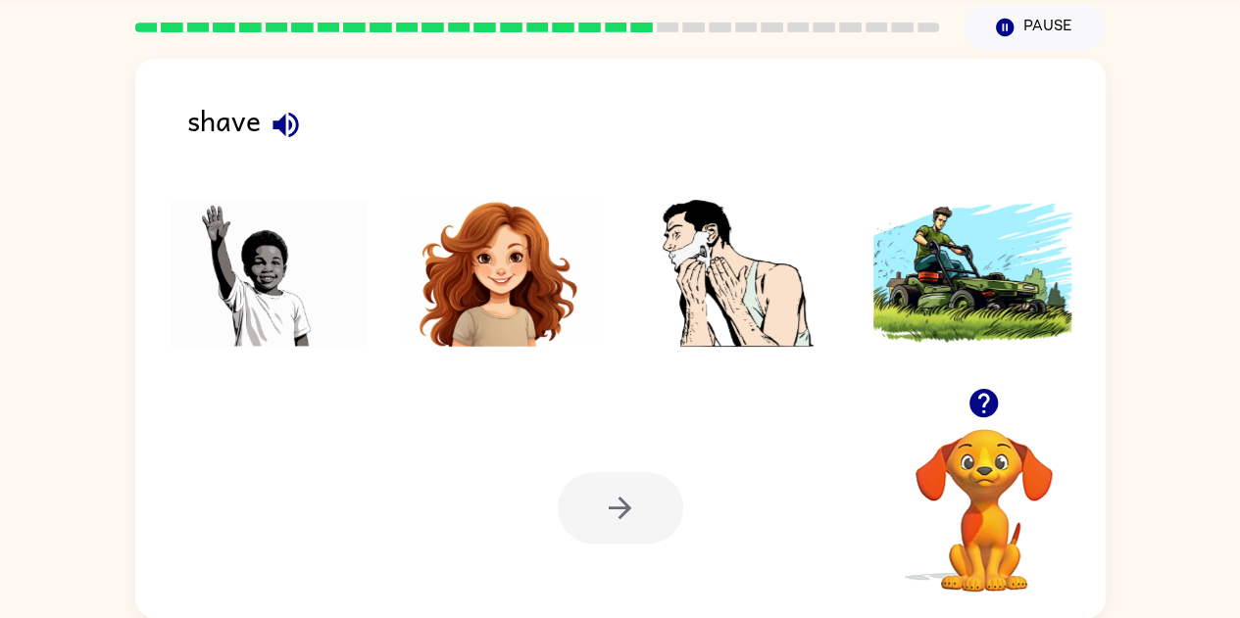
click at [747, 306] on img at bounding box center [738, 273] width 198 height 147
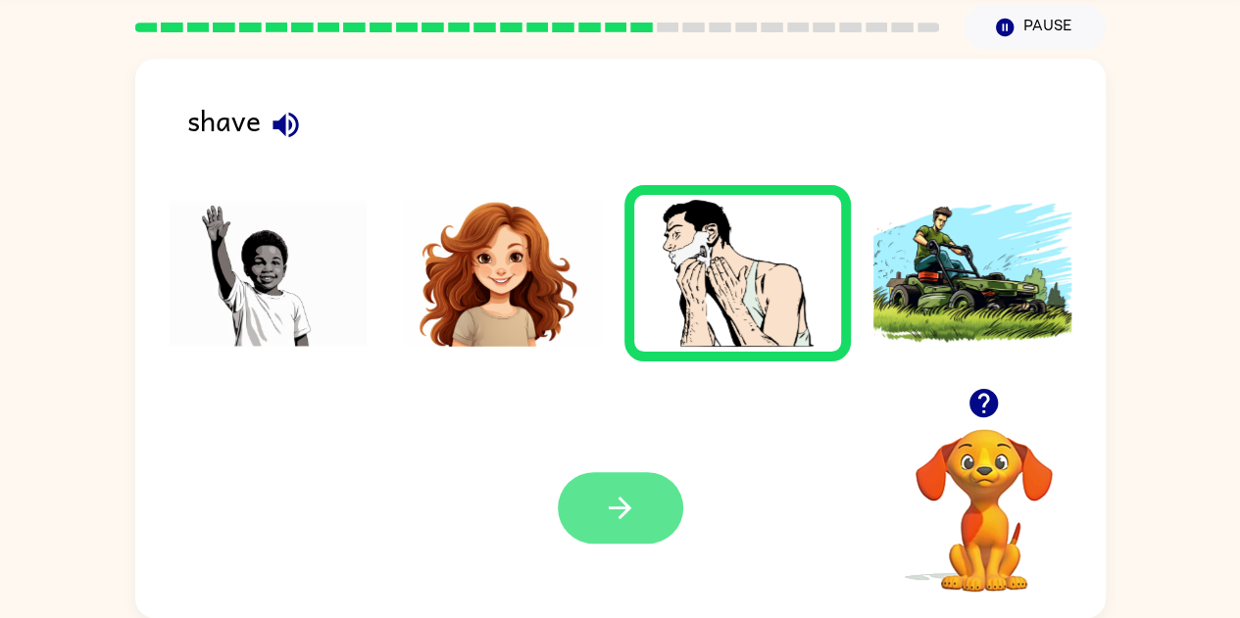
click at [618, 518] on icon "button" at bounding box center [620, 508] width 23 height 23
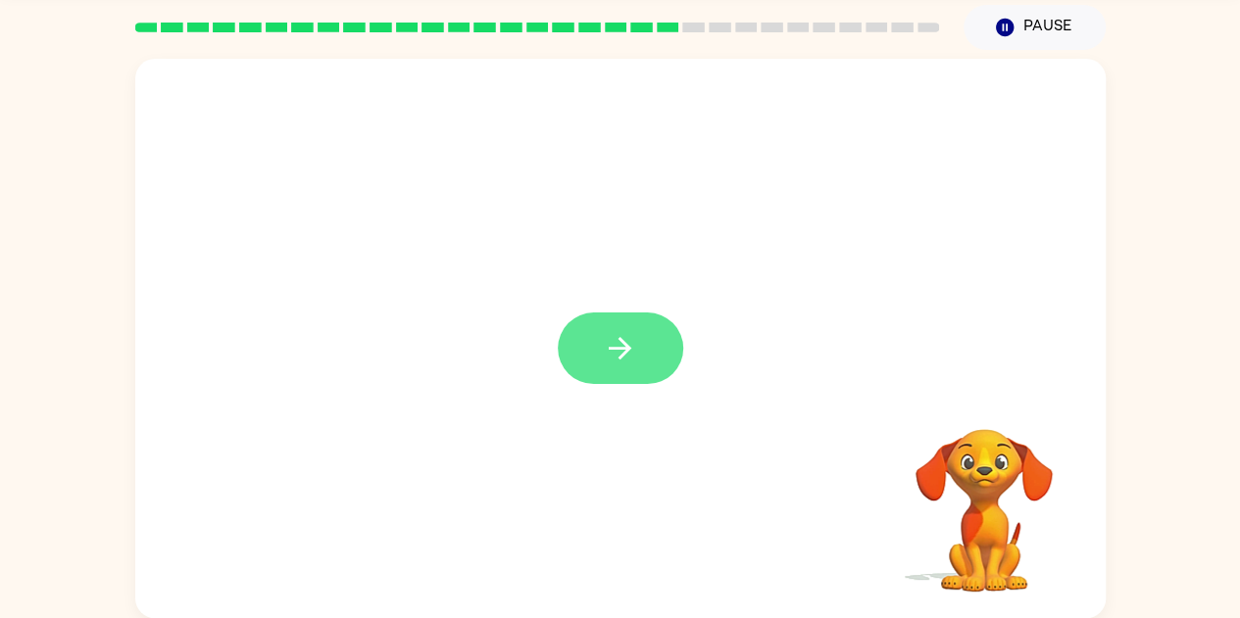
click at [592, 314] on button "button" at bounding box center [620, 349] width 125 height 72
click at [649, 365] on div at bounding box center [620, 349] width 125 height 72
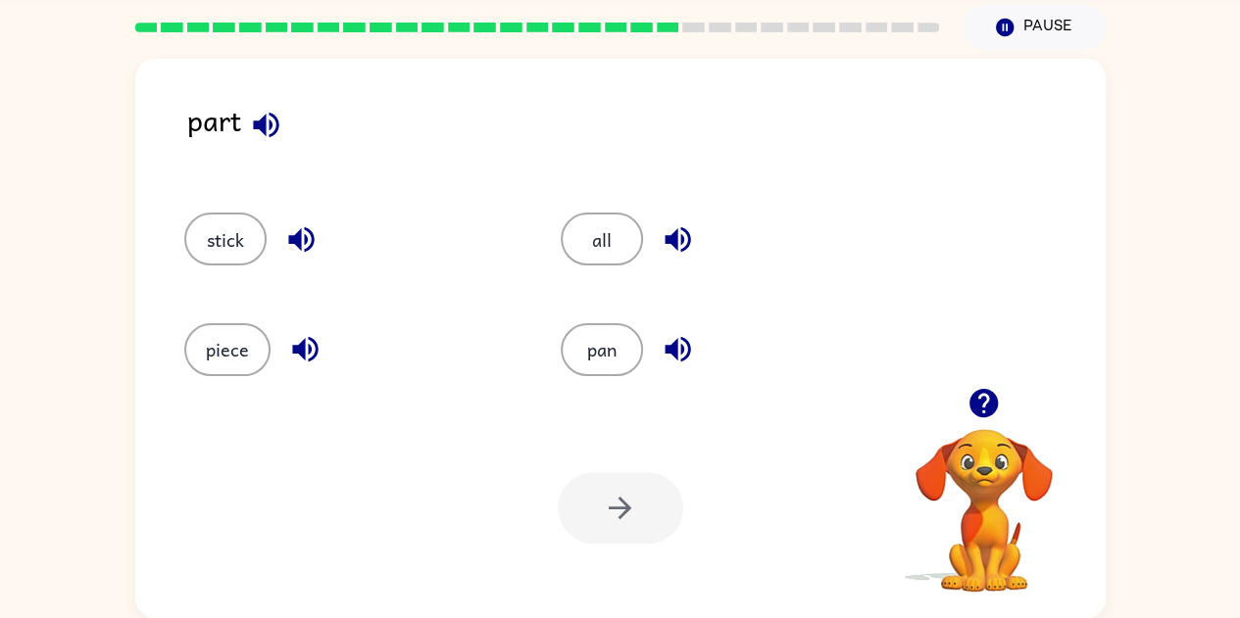
click at [84, 143] on div "part stick all piece pan Your browser must support playing .mp4 files to use Li…" at bounding box center [620, 334] width 1240 height 568
click at [271, 131] on icon "button" at bounding box center [266, 125] width 34 height 34
click at [675, 255] on icon "button" at bounding box center [678, 239] width 34 height 34
click at [692, 237] on icon "button" at bounding box center [678, 239] width 34 height 34
click at [690, 241] on icon "button" at bounding box center [678, 239] width 34 height 34
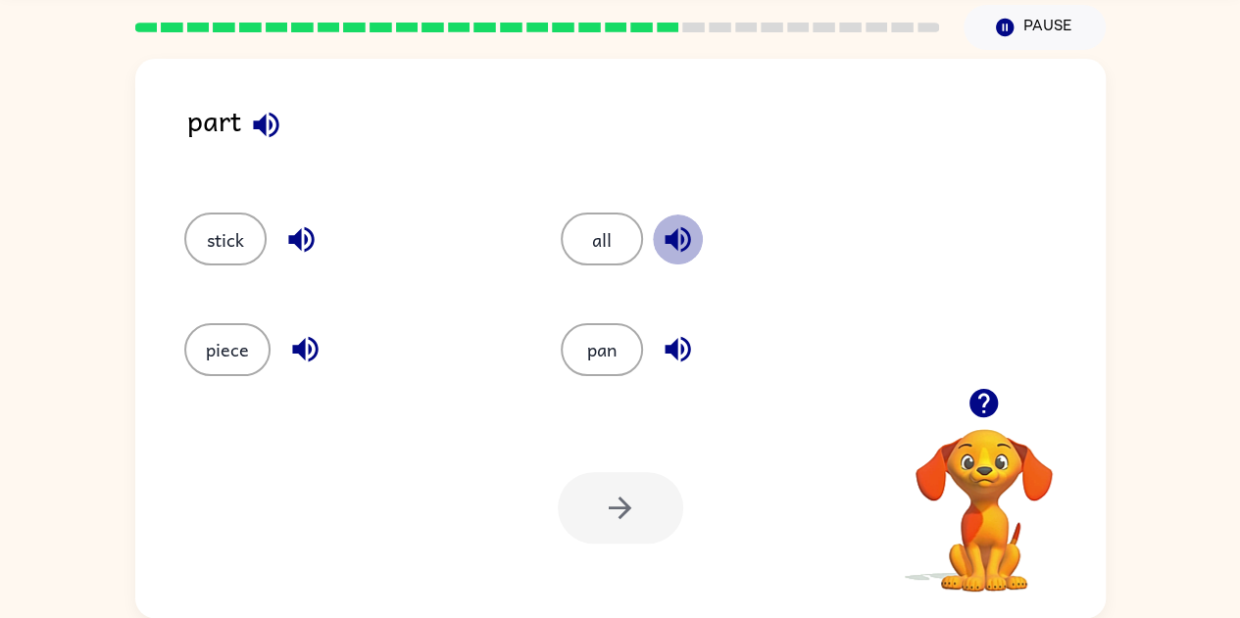
click at [680, 251] on icon "button" at bounding box center [677, 239] width 25 height 25
click at [667, 352] on icon "button" at bounding box center [677, 349] width 25 height 25
click at [302, 356] on icon "button" at bounding box center [304, 349] width 25 height 25
click at [305, 238] on icon "button" at bounding box center [300, 239] width 25 height 25
click at [212, 117] on div "part" at bounding box center [646, 135] width 918 height 75
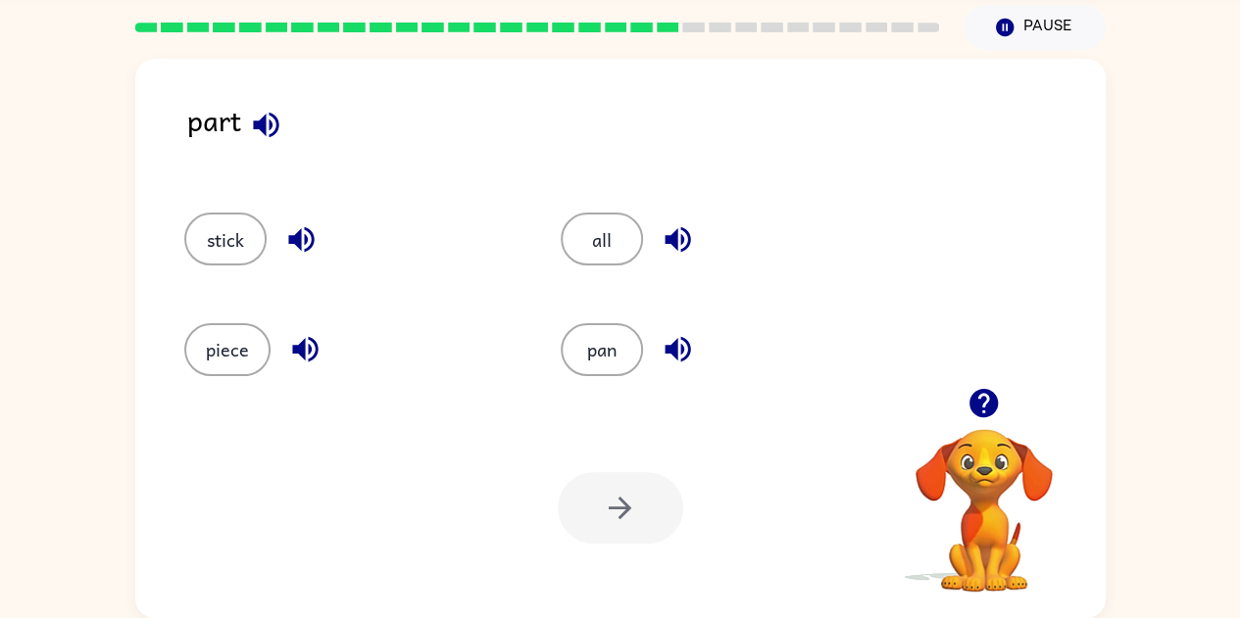
click at [276, 128] on icon "button" at bounding box center [265, 124] width 25 height 25
click at [305, 233] on icon "button" at bounding box center [301, 239] width 34 height 34
click at [298, 368] on button "button" at bounding box center [305, 349] width 50 height 50
click at [685, 231] on icon "button" at bounding box center [677, 239] width 25 height 25
click at [670, 345] on icon "button" at bounding box center [677, 349] width 25 height 25
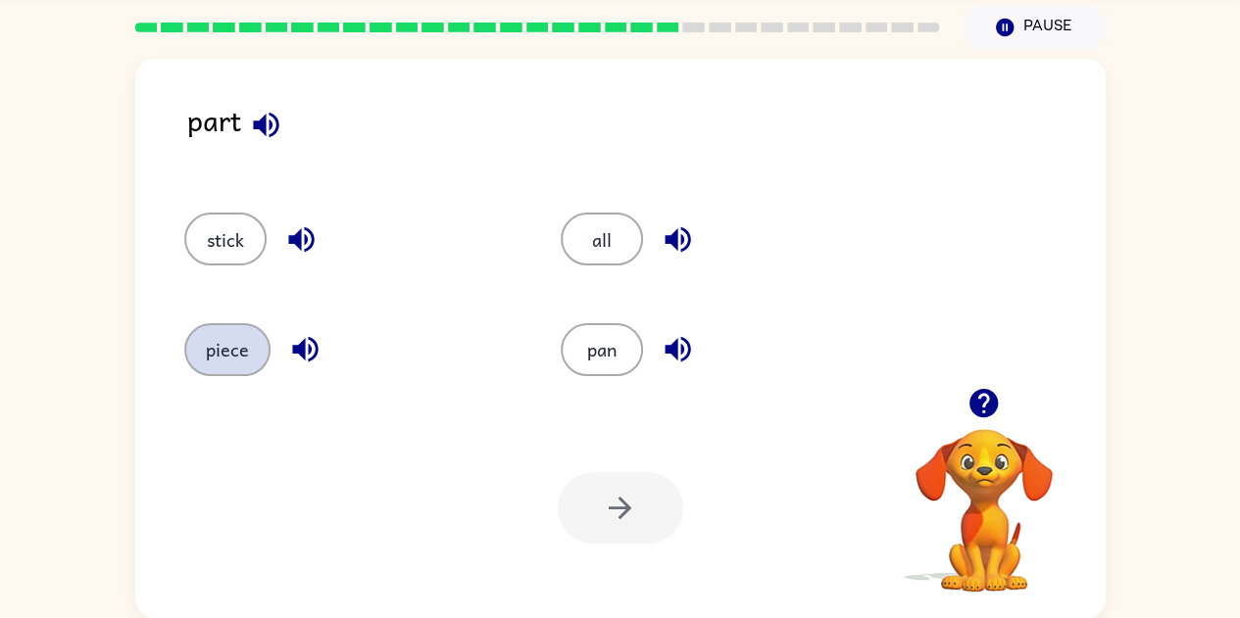
click at [256, 352] on button "piece" at bounding box center [227, 349] width 86 height 53
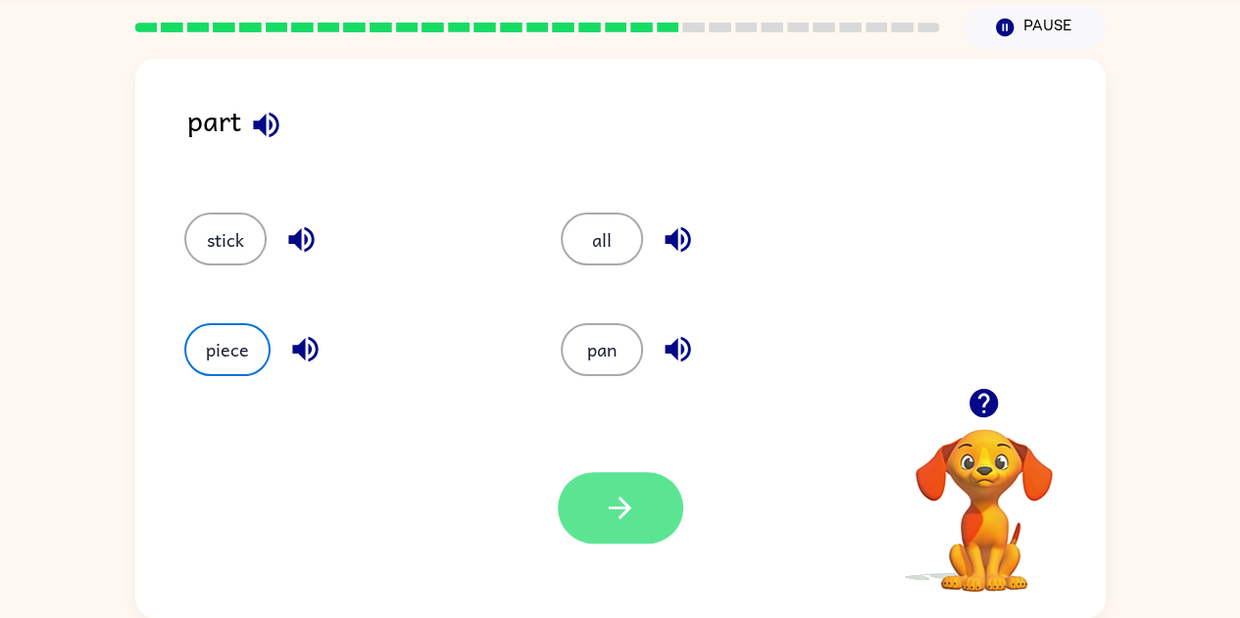
click at [622, 539] on button "button" at bounding box center [620, 508] width 125 height 72
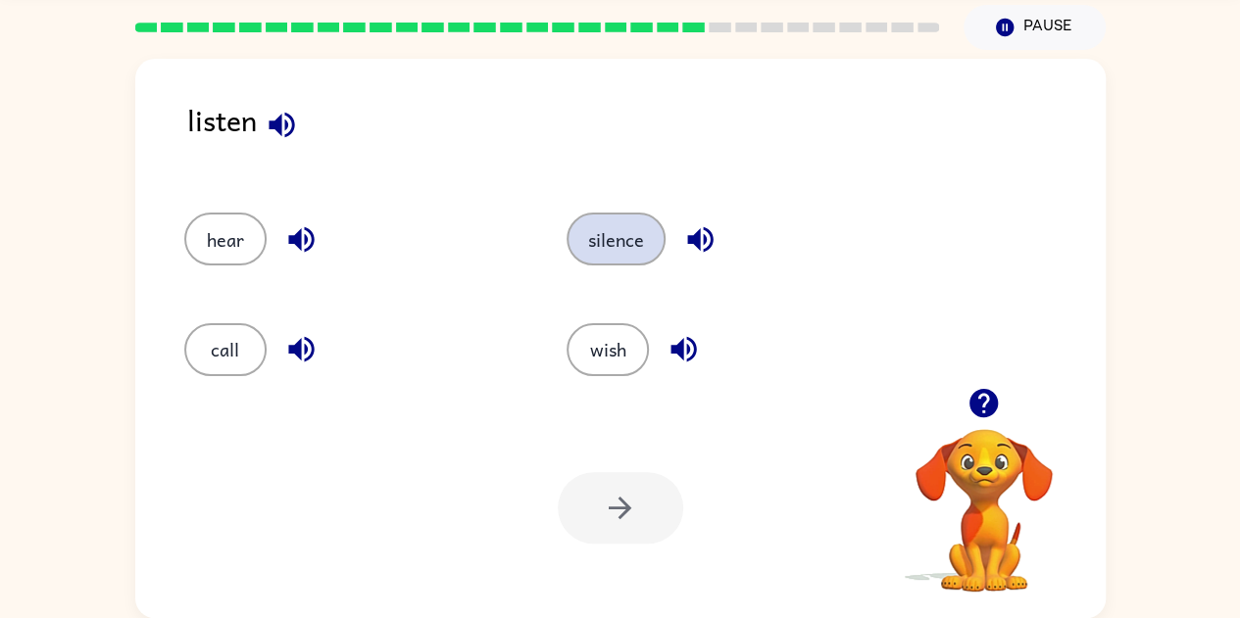
click at [614, 235] on button "silence" at bounding box center [616, 239] width 99 height 53
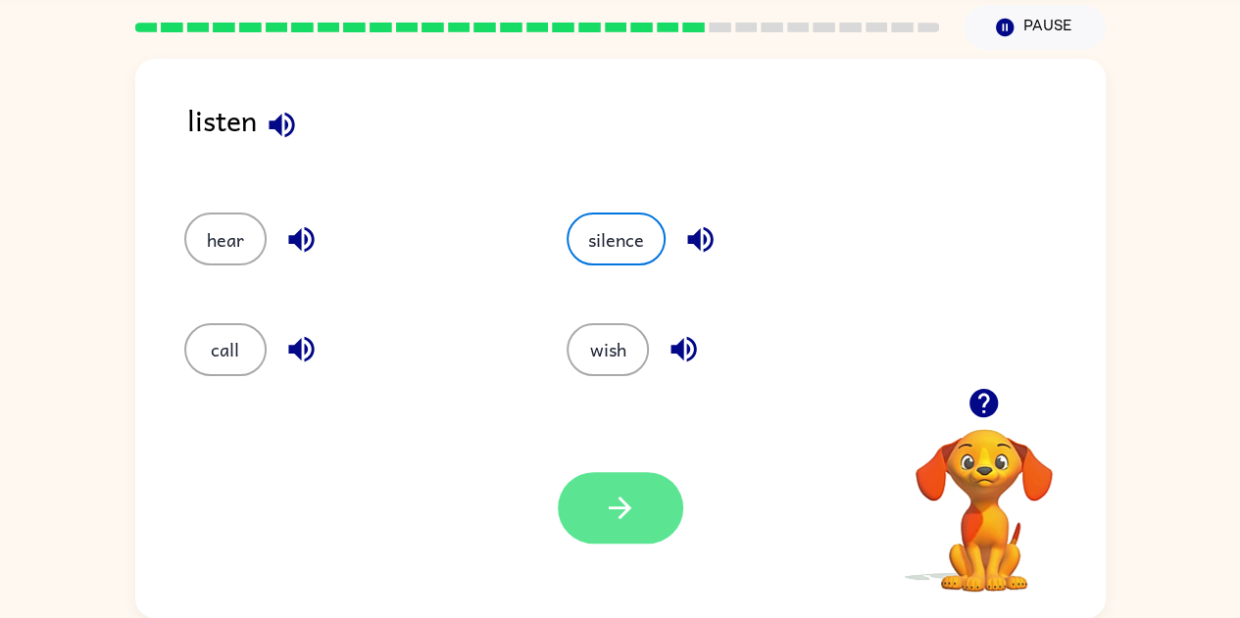
click at [612, 520] on icon "button" at bounding box center [620, 508] width 34 height 34
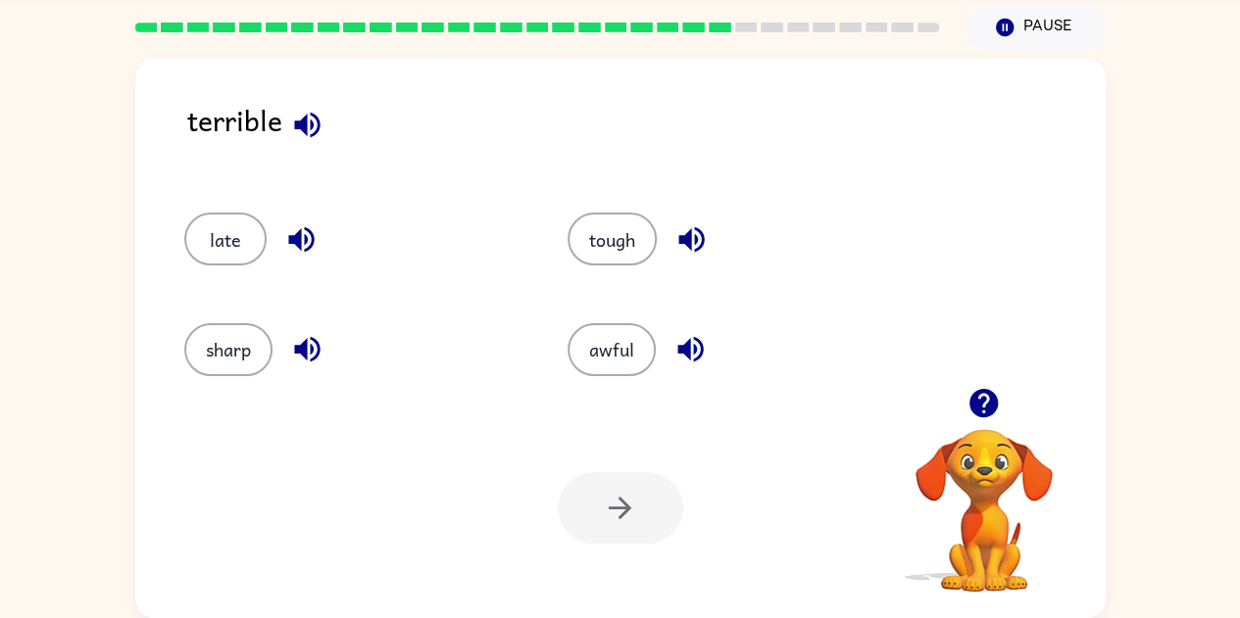
click at [103, 90] on div "terrible late tough sharp awful Your browser must support playing .mp4 files to…" at bounding box center [620, 334] width 1240 height 568
click at [122, 223] on div "terrible late tough sharp awful Your browser must support playing .mp4 files to…" at bounding box center [620, 334] width 1240 height 568
click at [145, 365] on div "terrible late tough sharp awful Your browser must support playing .mp4 files to…" at bounding box center [620, 339] width 970 height 560
click at [525, 380] on div "sharp" at bounding box center [339, 341] width 384 height 110
click at [506, 236] on div "late" at bounding box center [353, 239] width 339 height 53
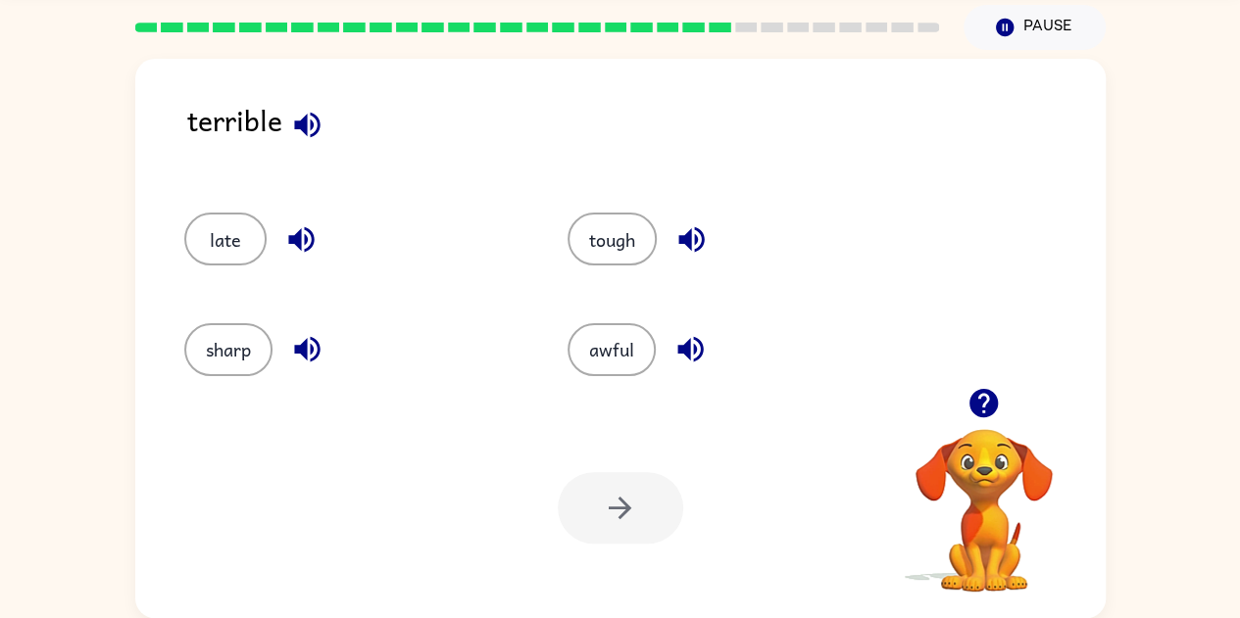
click at [518, 369] on div "sharp" at bounding box center [353, 349] width 339 height 53
click at [311, 123] on icon "button" at bounding box center [306, 124] width 25 height 25
click at [290, 239] on icon "button" at bounding box center [300, 239] width 25 height 25
click at [285, 349] on button "button" at bounding box center [307, 349] width 50 height 50
click at [674, 235] on button "button" at bounding box center [691, 240] width 50 height 50
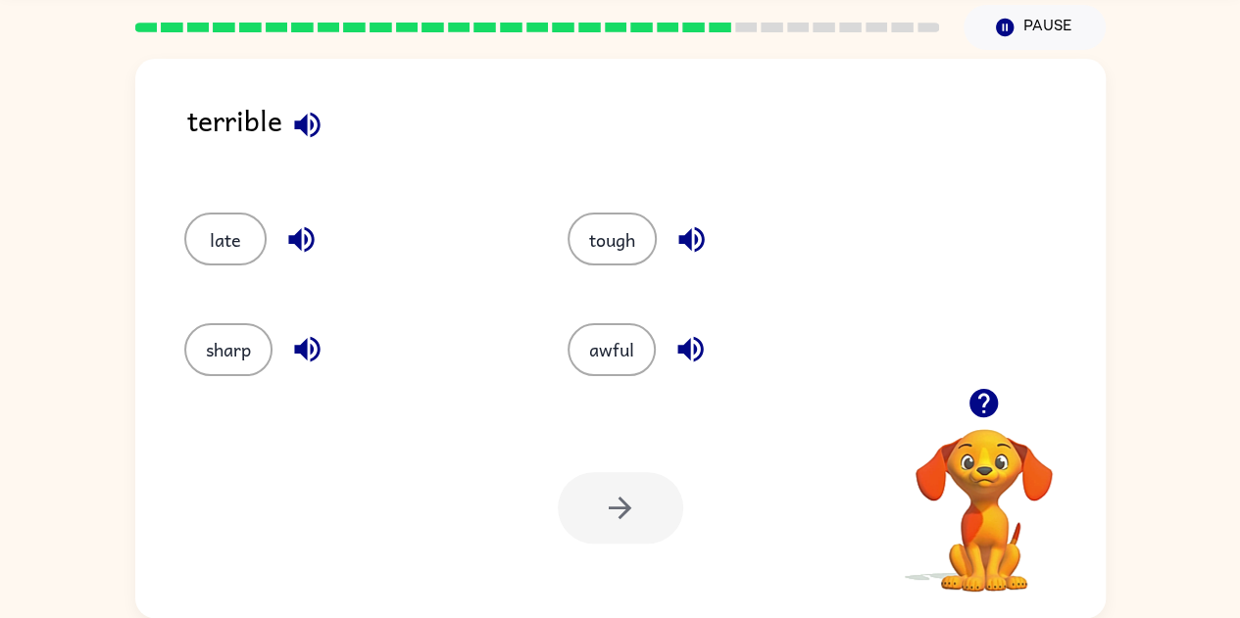
click at [681, 350] on icon "button" at bounding box center [689, 349] width 25 height 25
click at [594, 348] on button "awful" at bounding box center [611, 349] width 88 height 53
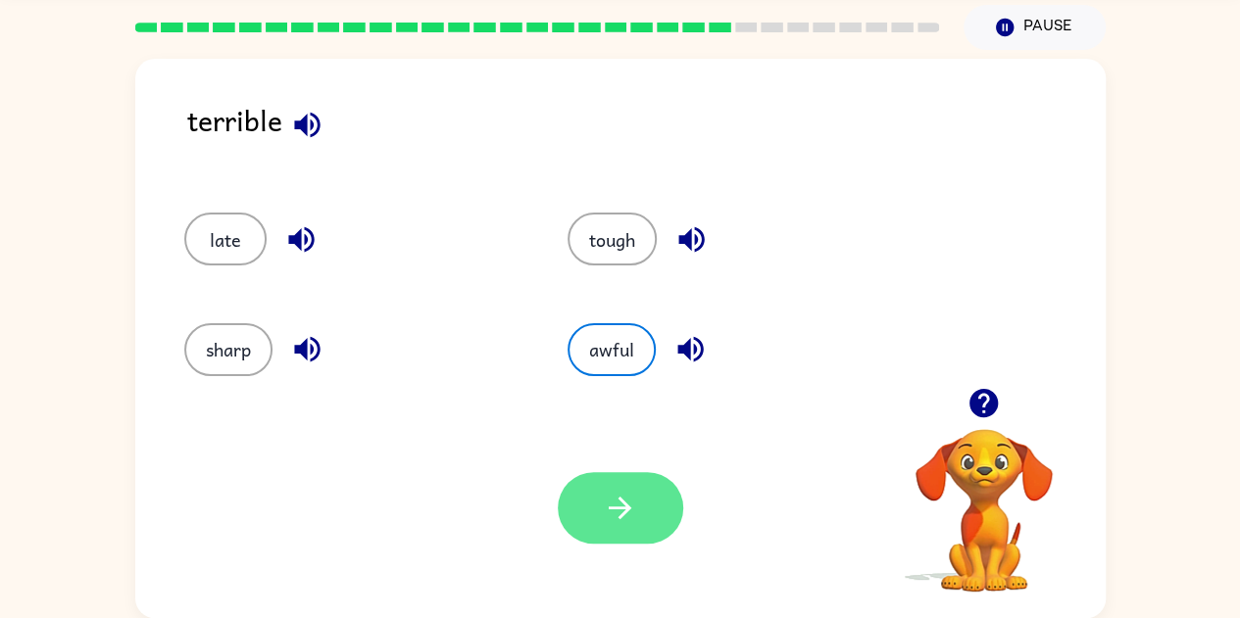
click at [631, 508] on icon "button" at bounding box center [620, 508] width 34 height 34
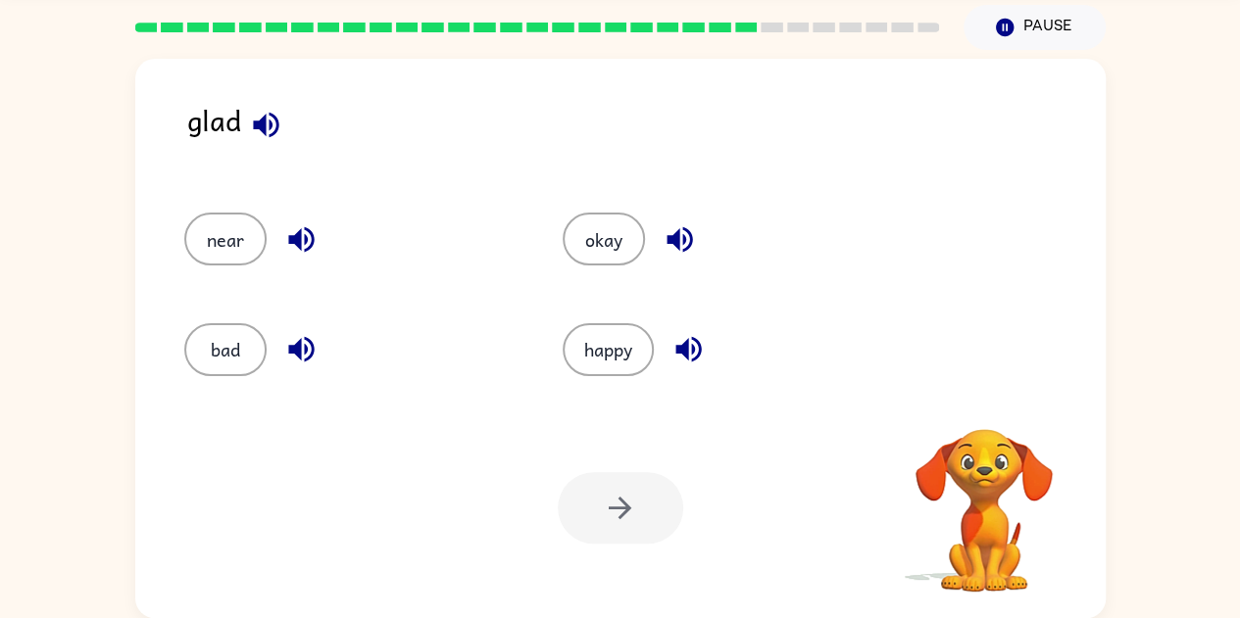
click at [261, 120] on icon "button" at bounding box center [265, 124] width 25 height 25
click at [306, 242] on icon "button" at bounding box center [300, 239] width 25 height 25
click at [291, 357] on icon "button" at bounding box center [301, 349] width 34 height 34
click at [668, 227] on icon "button" at bounding box center [680, 239] width 34 height 34
click at [686, 361] on icon "button" at bounding box center [688, 349] width 34 height 34
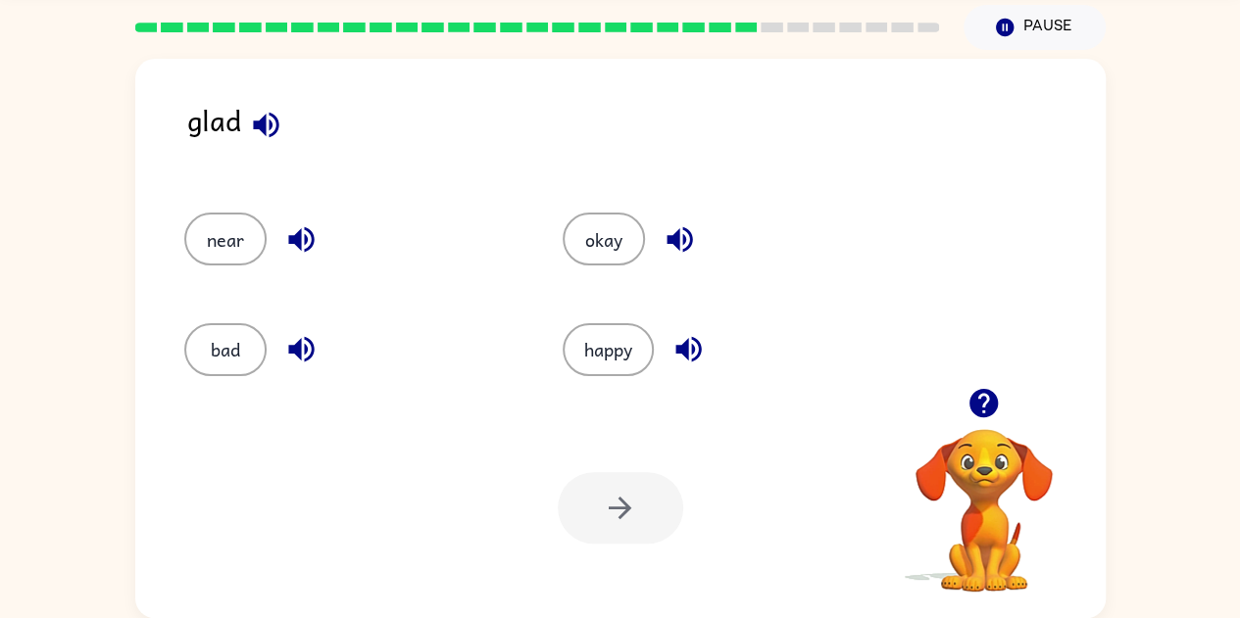
click at [294, 351] on icon "button" at bounding box center [300, 349] width 25 height 25
click at [212, 333] on button "bad" at bounding box center [225, 349] width 82 height 53
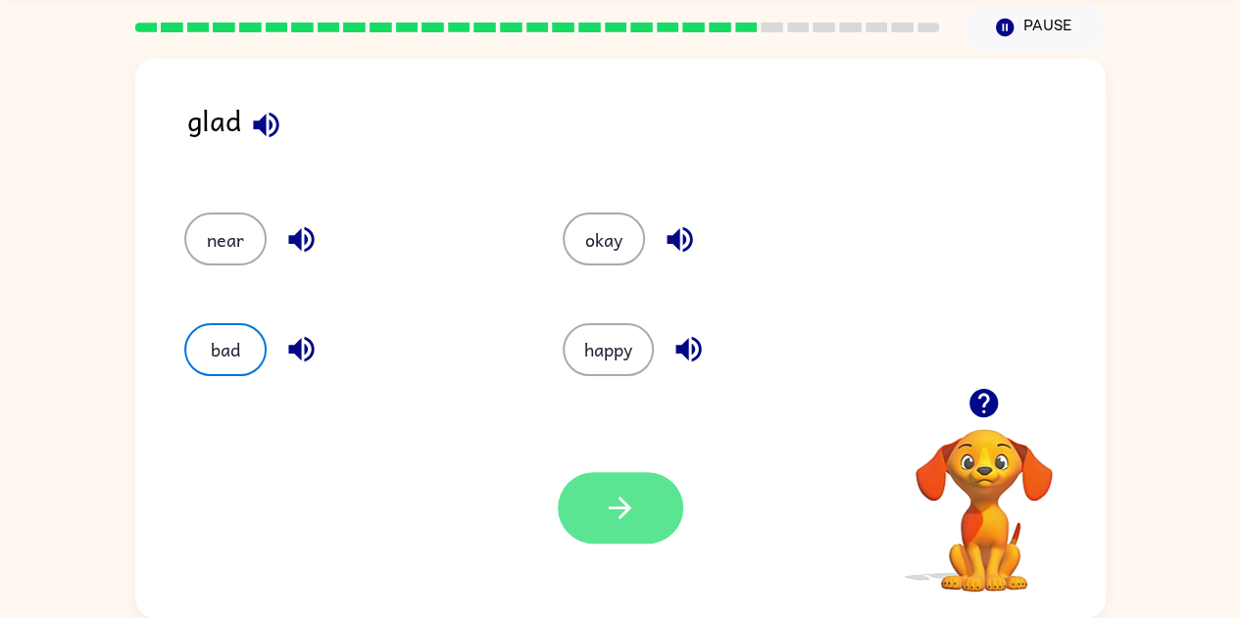
click at [629, 517] on icon "button" at bounding box center [620, 508] width 34 height 34
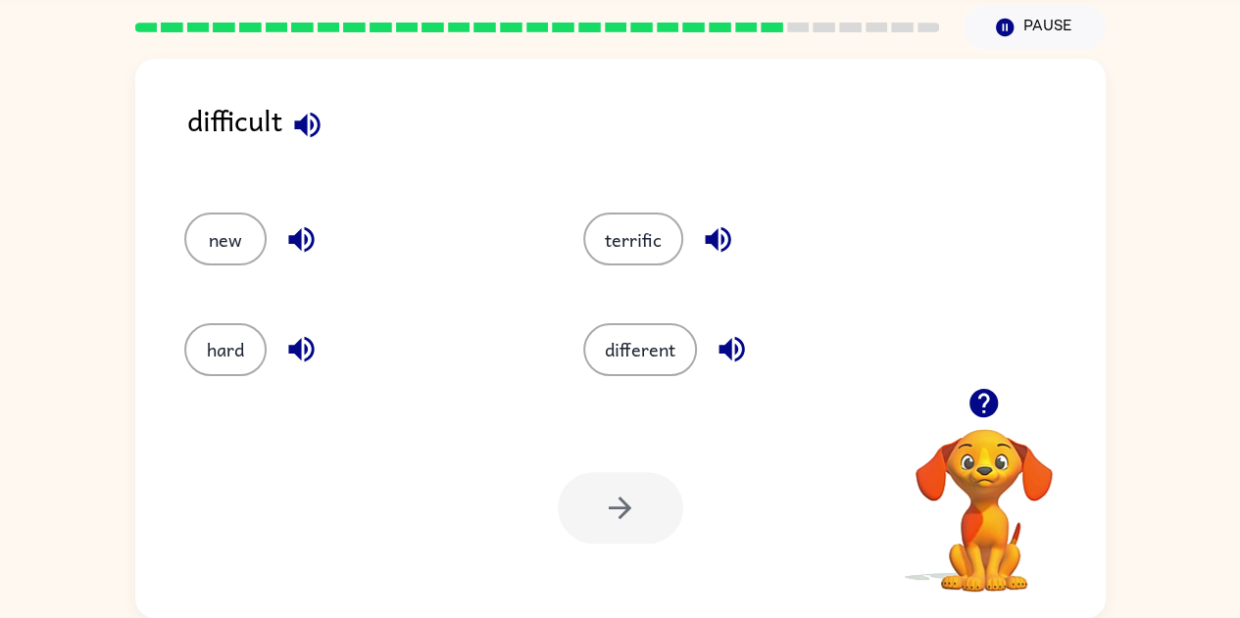
click at [127, 236] on div "difficult new terrific hard different Your browser must support playing .mp4 fi…" at bounding box center [620, 334] width 1240 height 568
click at [135, 349] on div "difficult new terrific hard different Your browser must support playing .mp4 fi…" at bounding box center [620, 339] width 970 height 560
click at [535, 235] on div "new" at bounding box center [361, 239] width 354 height 53
click at [552, 385] on div "different" at bounding box center [745, 341] width 399 height 110
click at [621, 249] on button "terrific" at bounding box center [633, 239] width 100 height 53
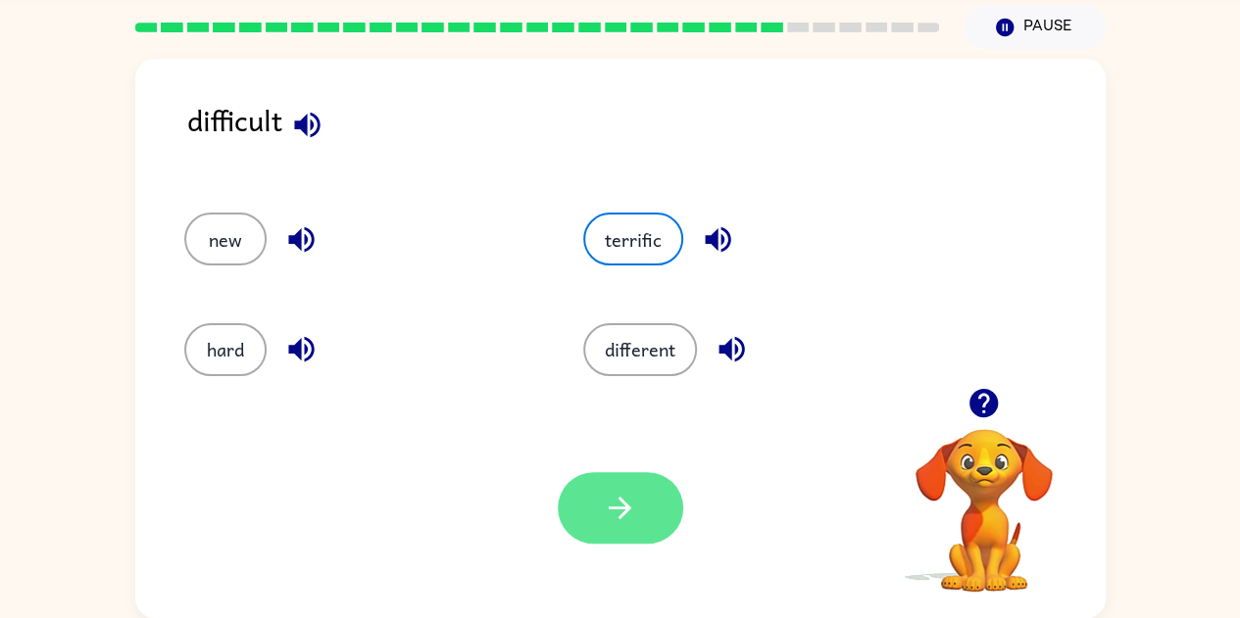
click at [580, 508] on button "button" at bounding box center [620, 508] width 125 height 72
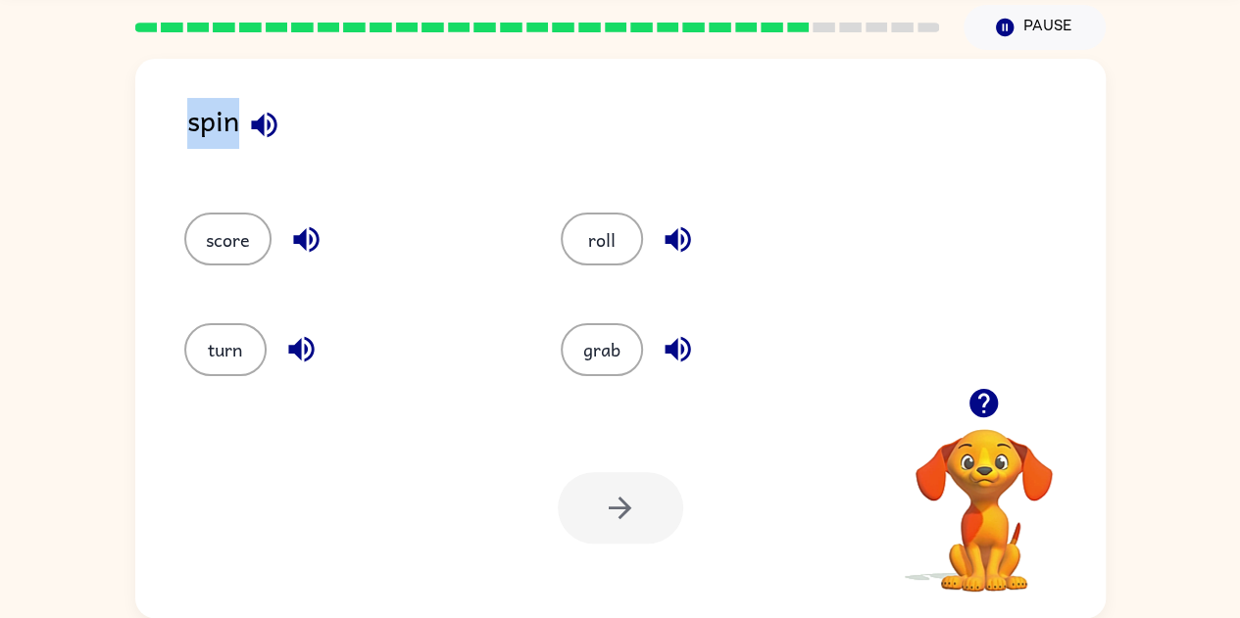
click at [122, 191] on div "spin score roll turn grab Your browser must support playing .mp4 files to use L…" at bounding box center [620, 334] width 1240 height 568
click at [233, 351] on button "turn" at bounding box center [225, 349] width 82 height 53
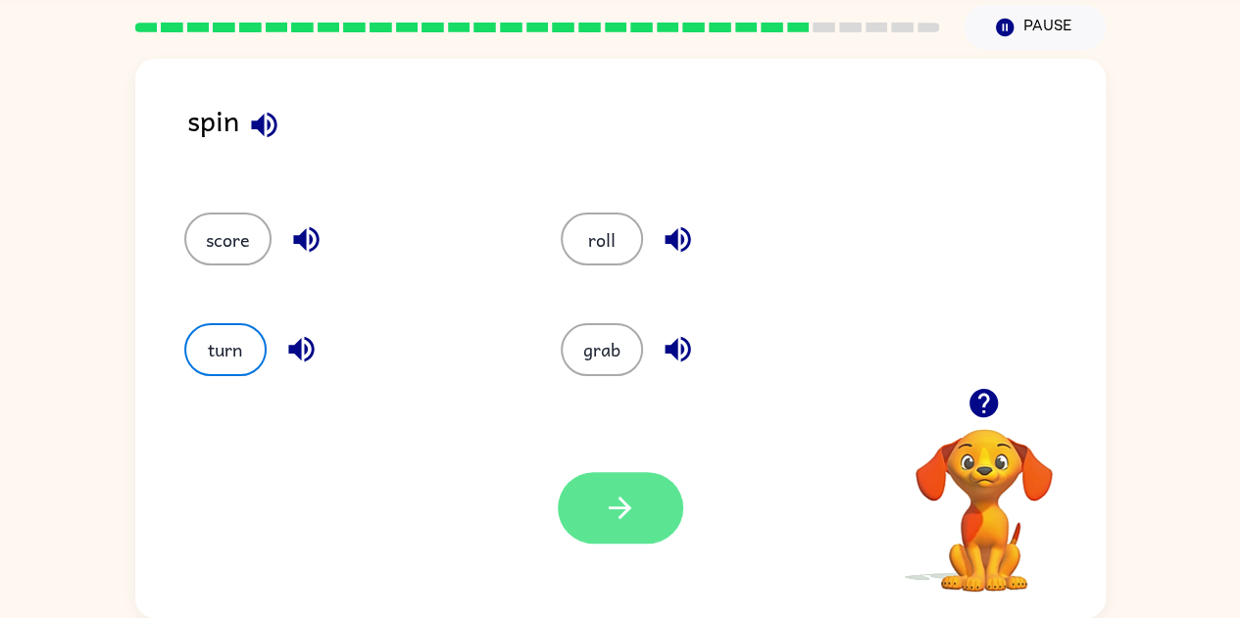
click at [617, 498] on icon "button" at bounding box center [620, 508] width 34 height 34
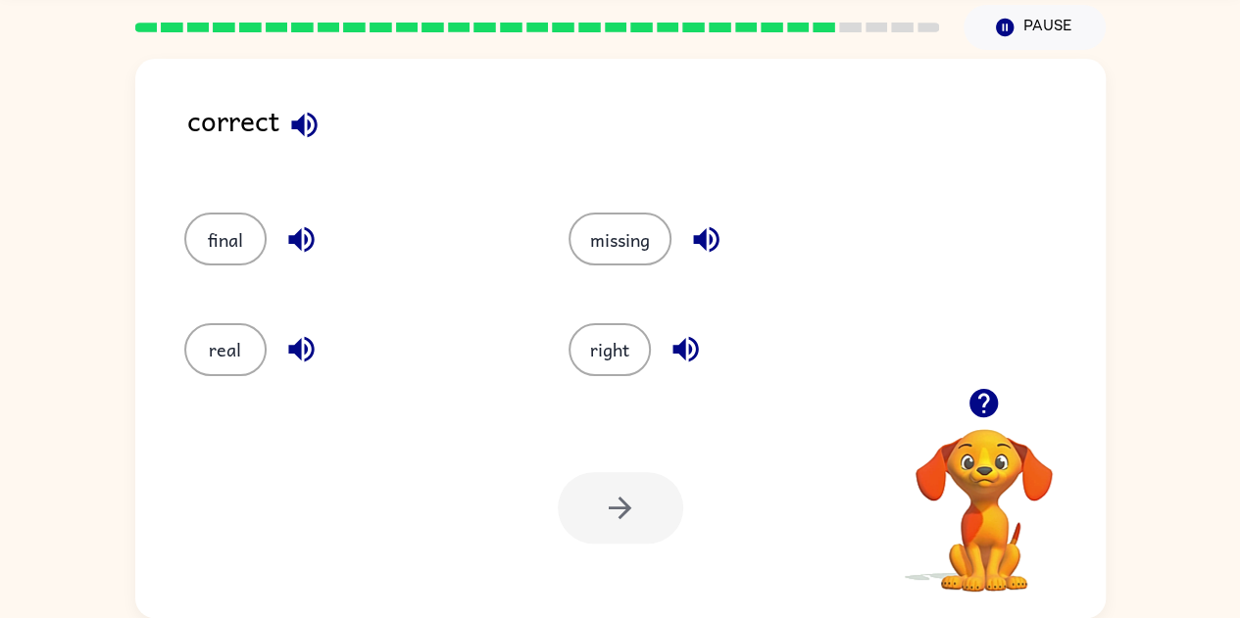
click at [102, 74] on div "correct final missing real right Your browser must support playing .mp4 files t…" at bounding box center [620, 334] width 1240 height 568
click at [135, 351] on div "correct final missing real right Your browser must support playing .mp4 files t…" at bounding box center [620, 339] width 970 height 560
click at [644, 342] on button "right" at bounding box center [609, 349] width 82 height 53
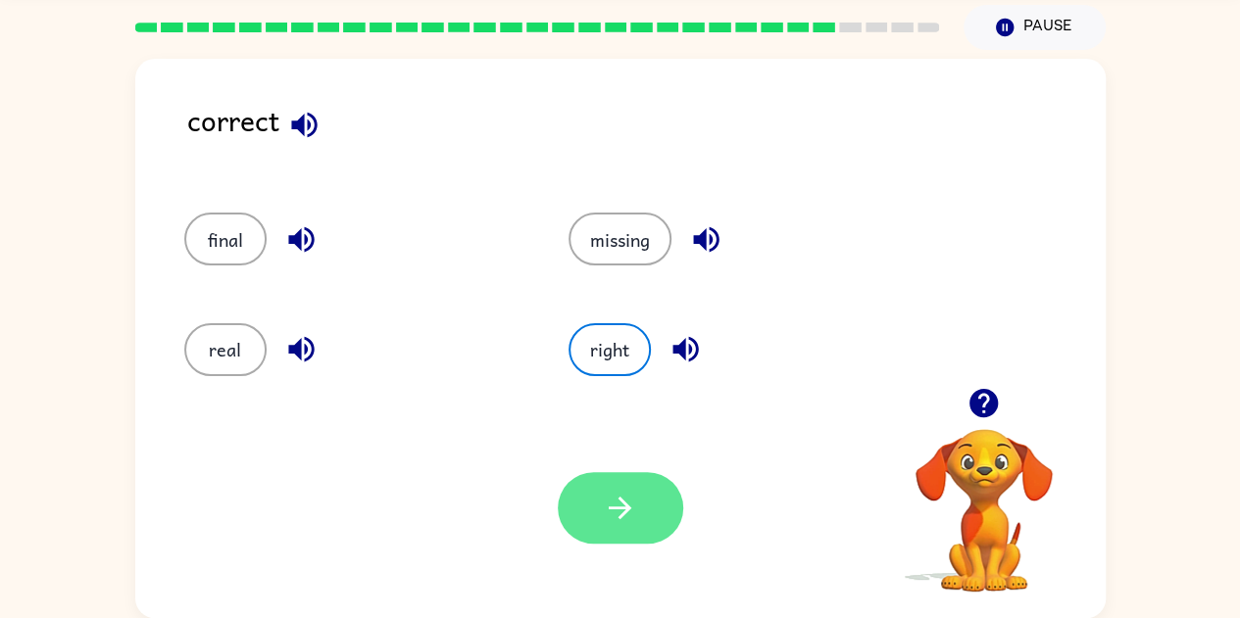
click at [604, 512] on icon "button" at bounding box center [620, 508] width 34 height 34
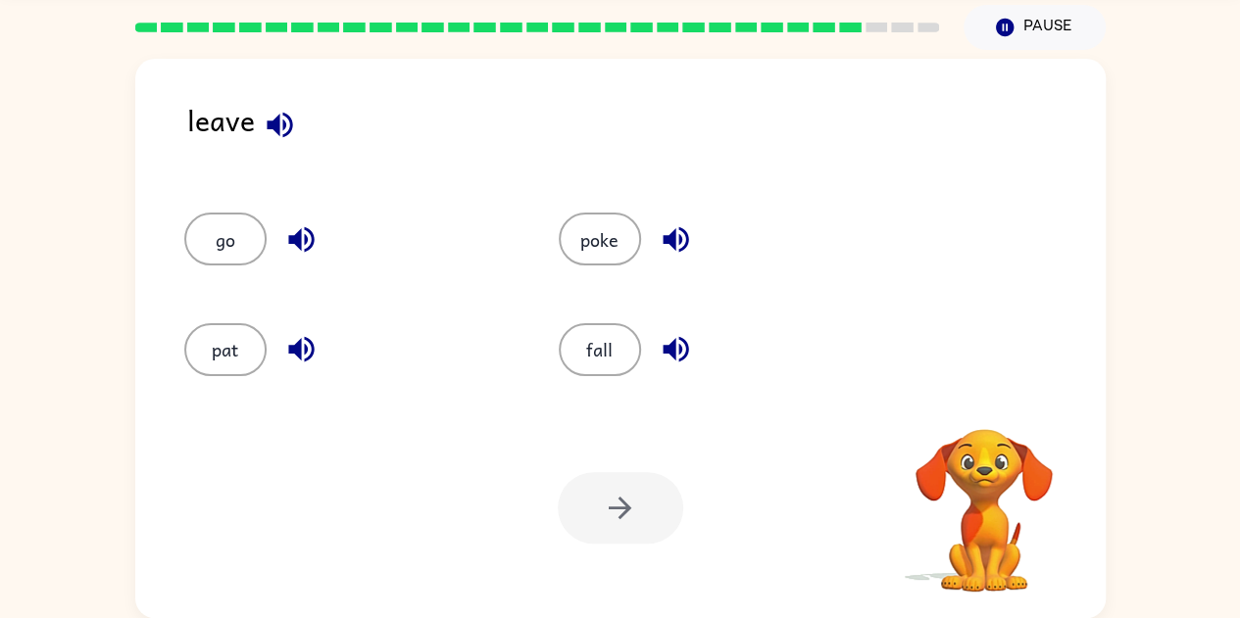
scroll to position [0, 0]
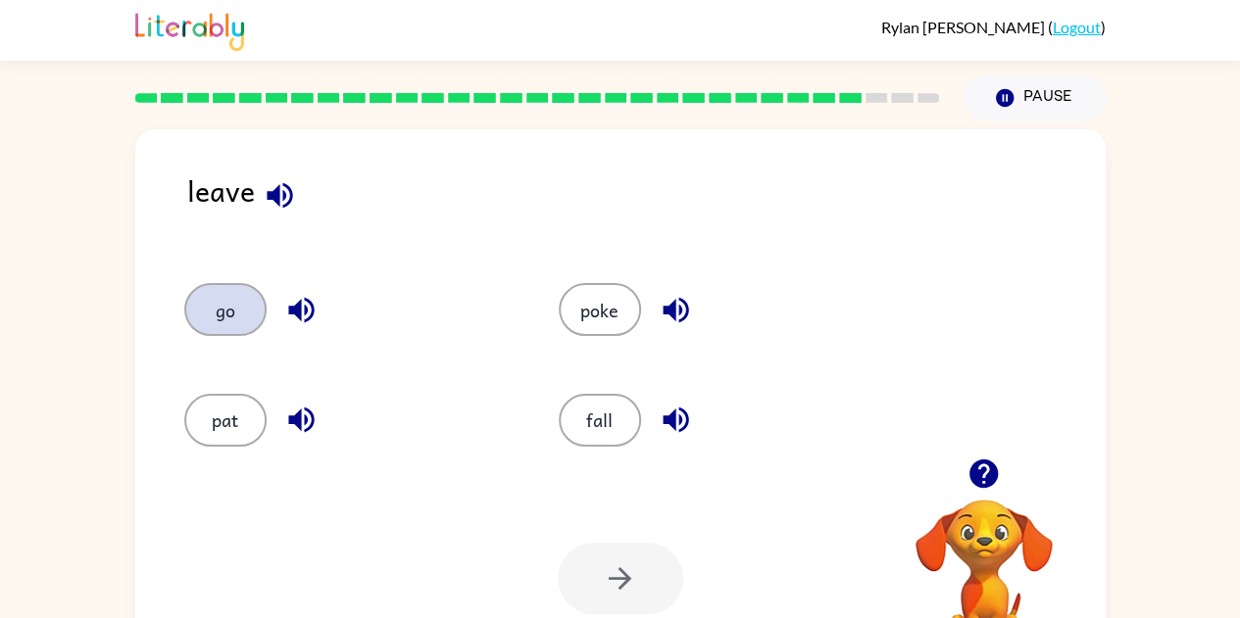
click at [218, 290] on button "go" at bounding box center [225, 309] width 82 height 53
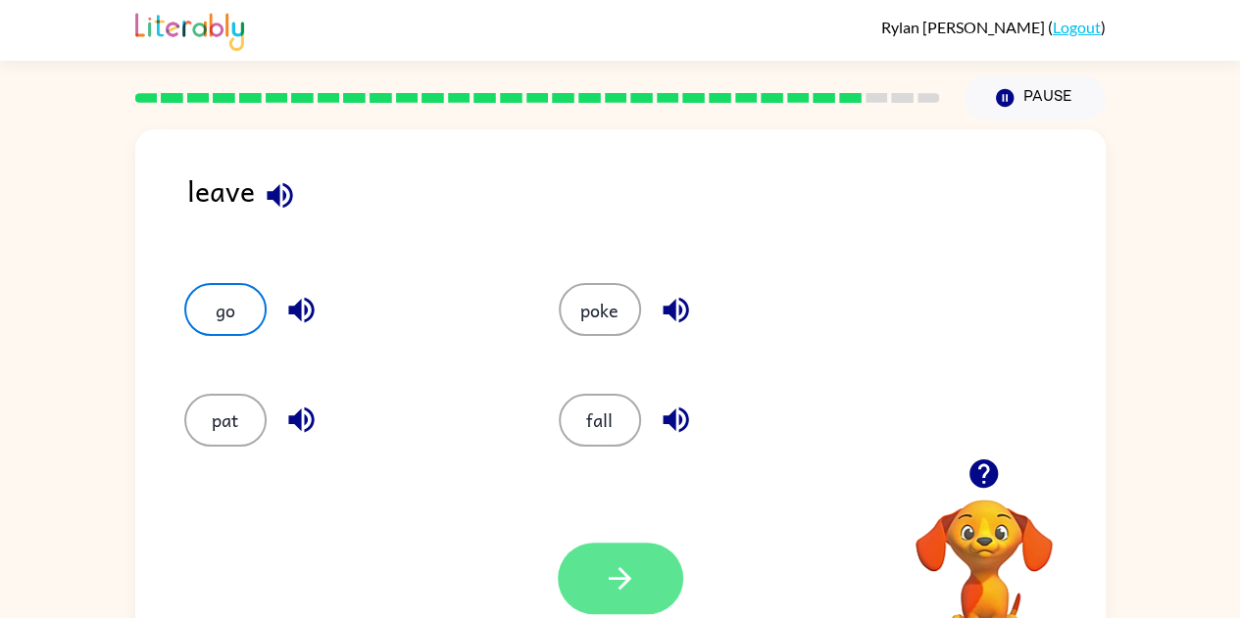
click at [609, 566] on icon "button" at bounding box center [620, 579] width 34 height 34
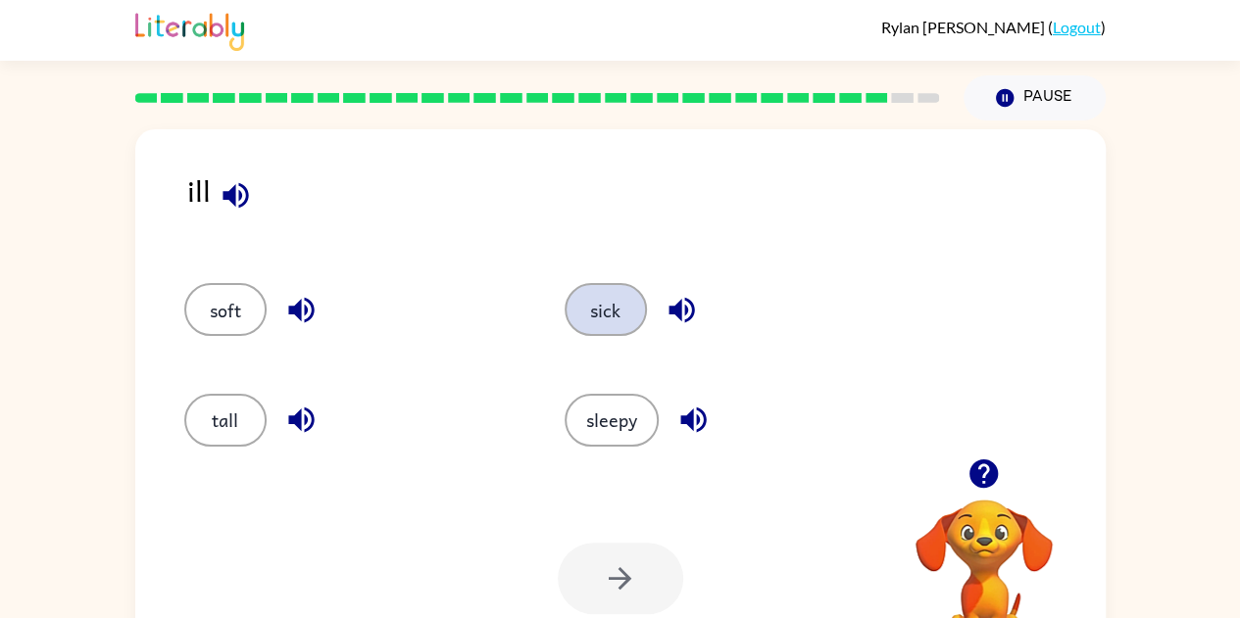
click at [582, 306] on button "sick" at bounding box center [606, 309] width 82 height 53
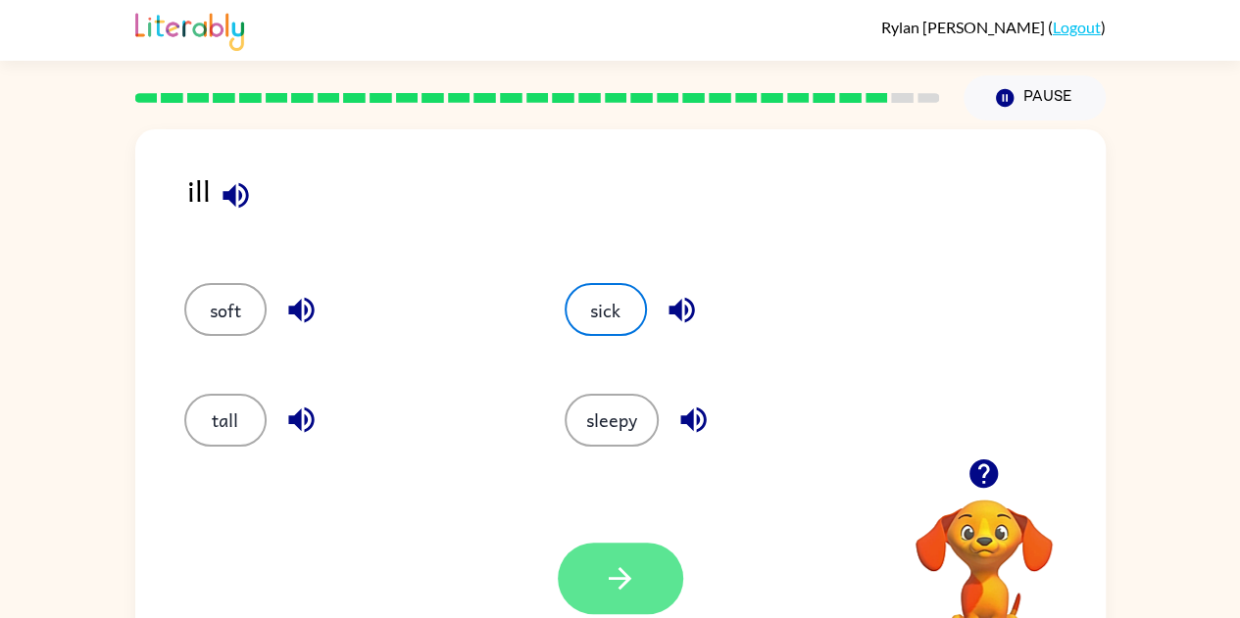
click at [602, 614] on button "button" at bounding box center [620, 579] width 125 height 72
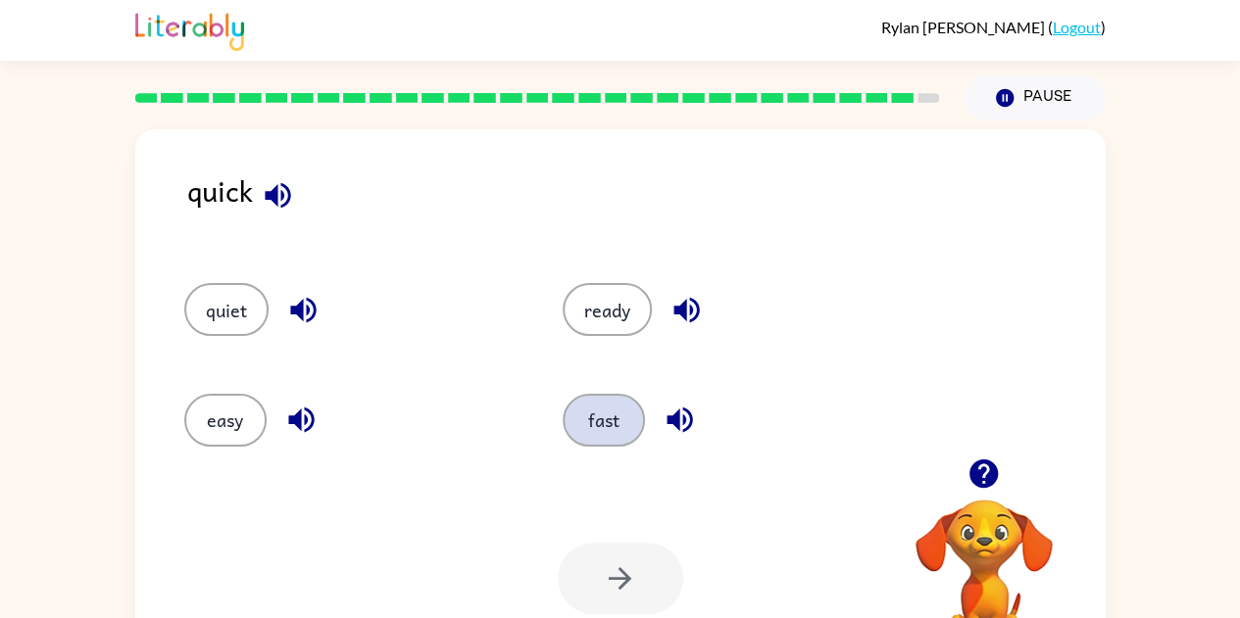
click at [621, 408] on button "fast" at bounding box center [604, 420] width 82 height 53
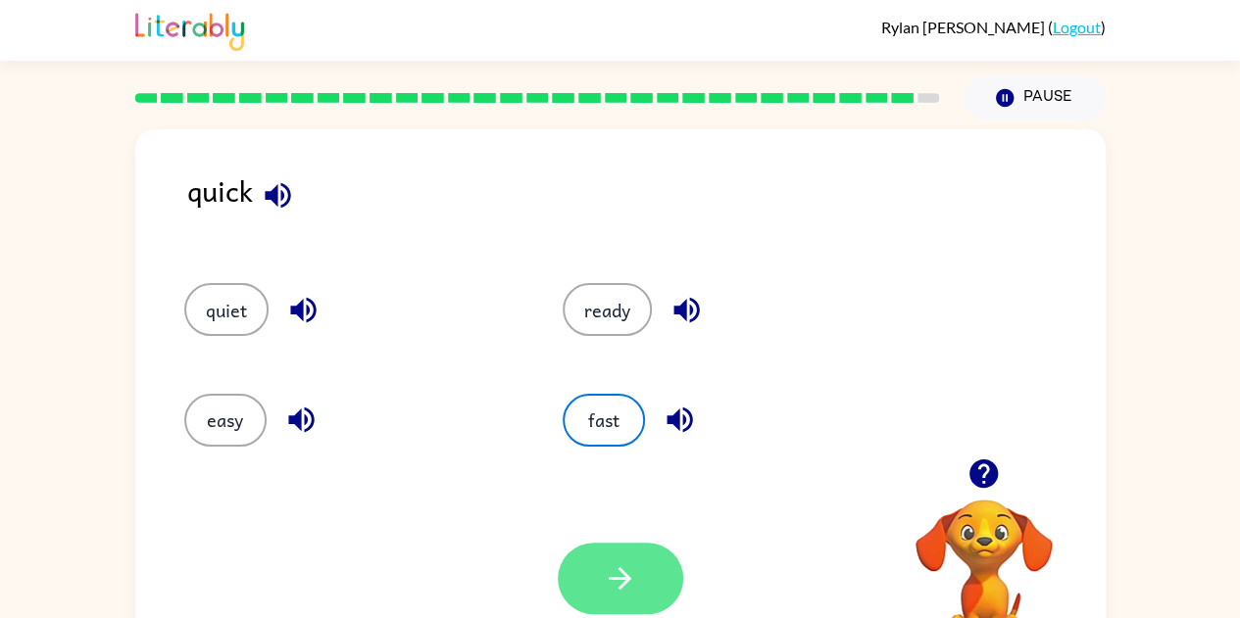
click at [609, 577] on icon "button" at bounding box center [620, 578] width 23 height 23
